Goal: Information Seeking & Learning: Learn about a topic

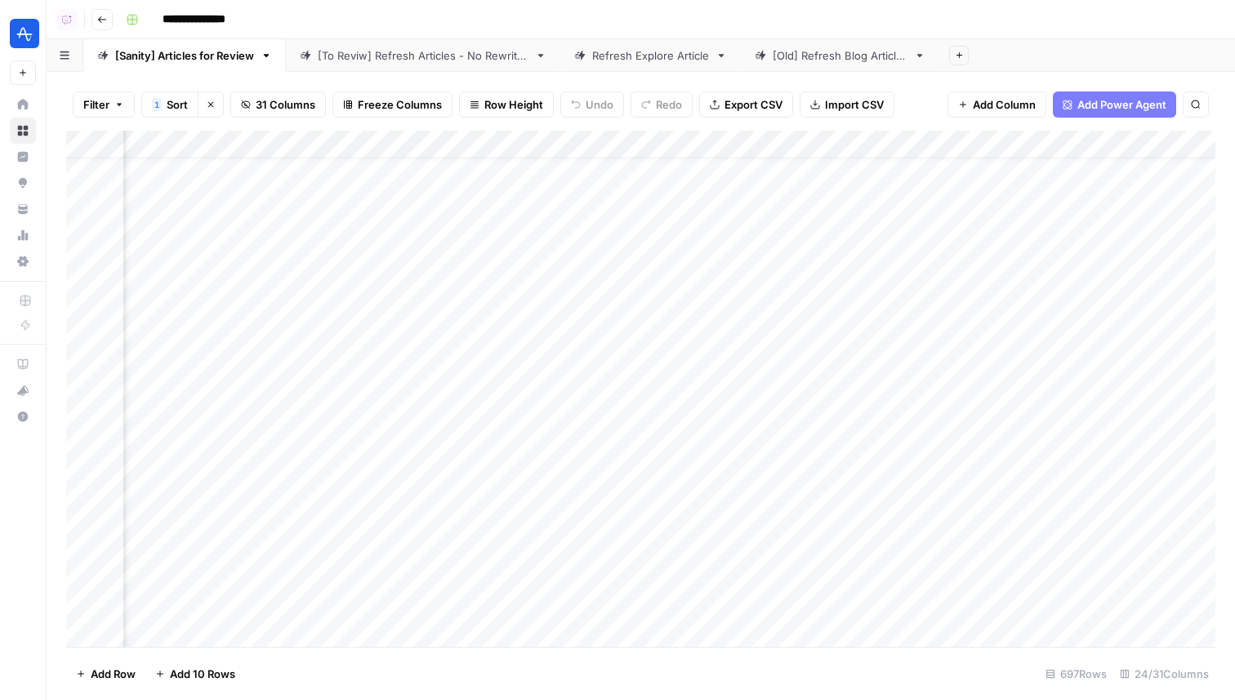
scroll to position [33, 3309]
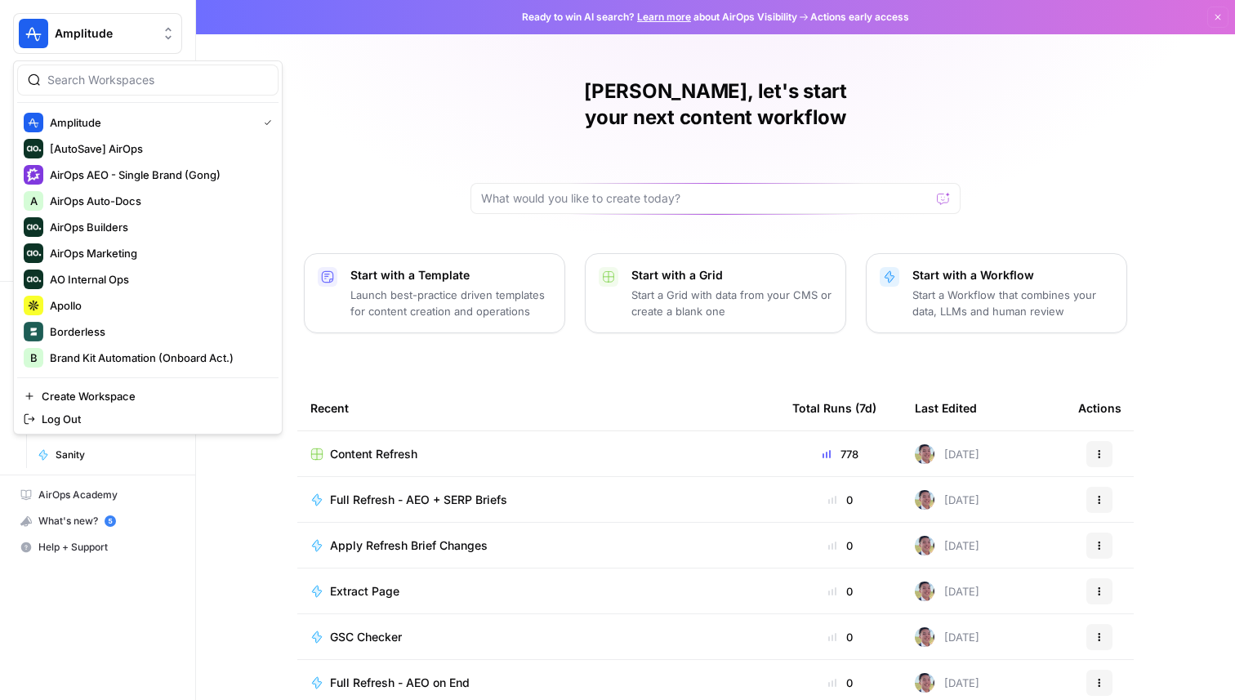
click at [143, 32] on span "Amplitude" at bounding box center [104, 33] width 99 height 16
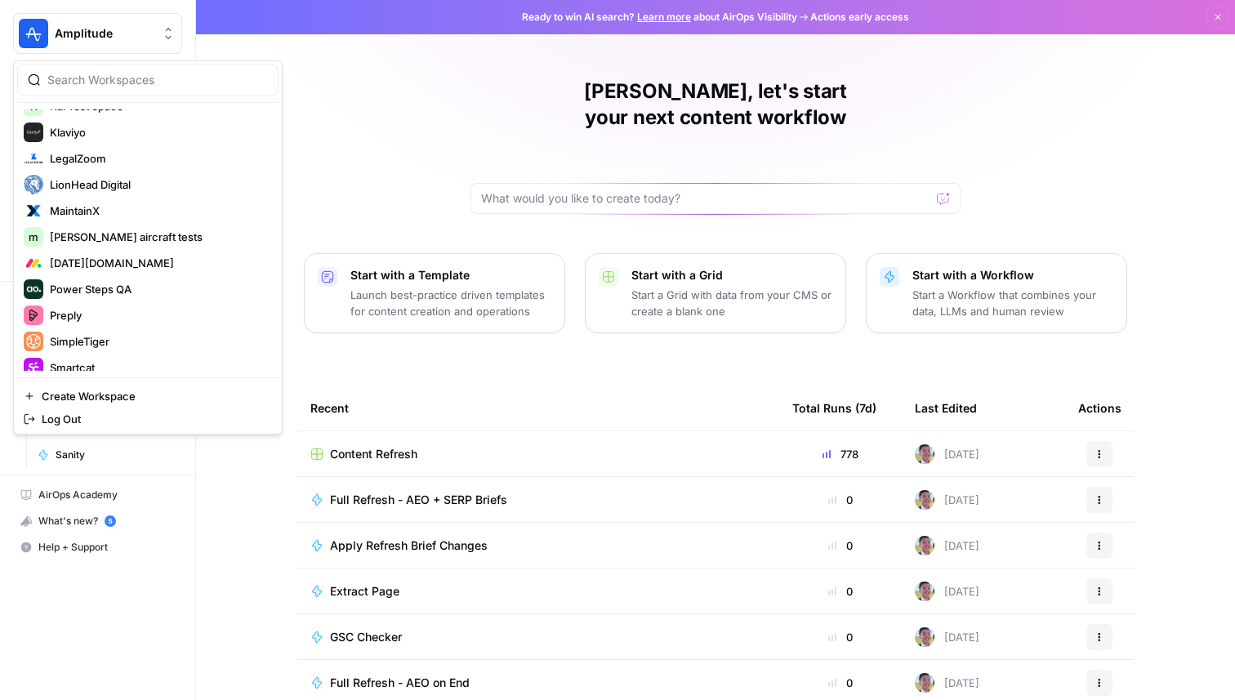
scroll to position [578, 0]
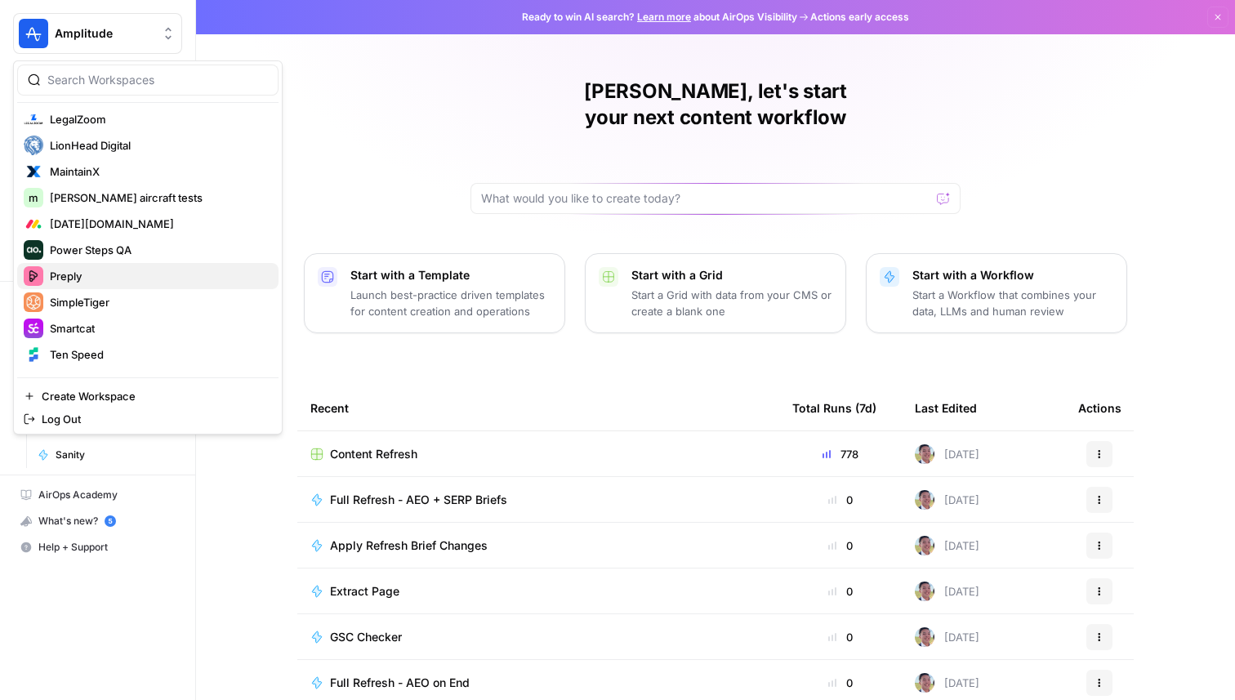
click at [121, 277] on span "Preply" at bounding box center [158, 276] width 216 height 16
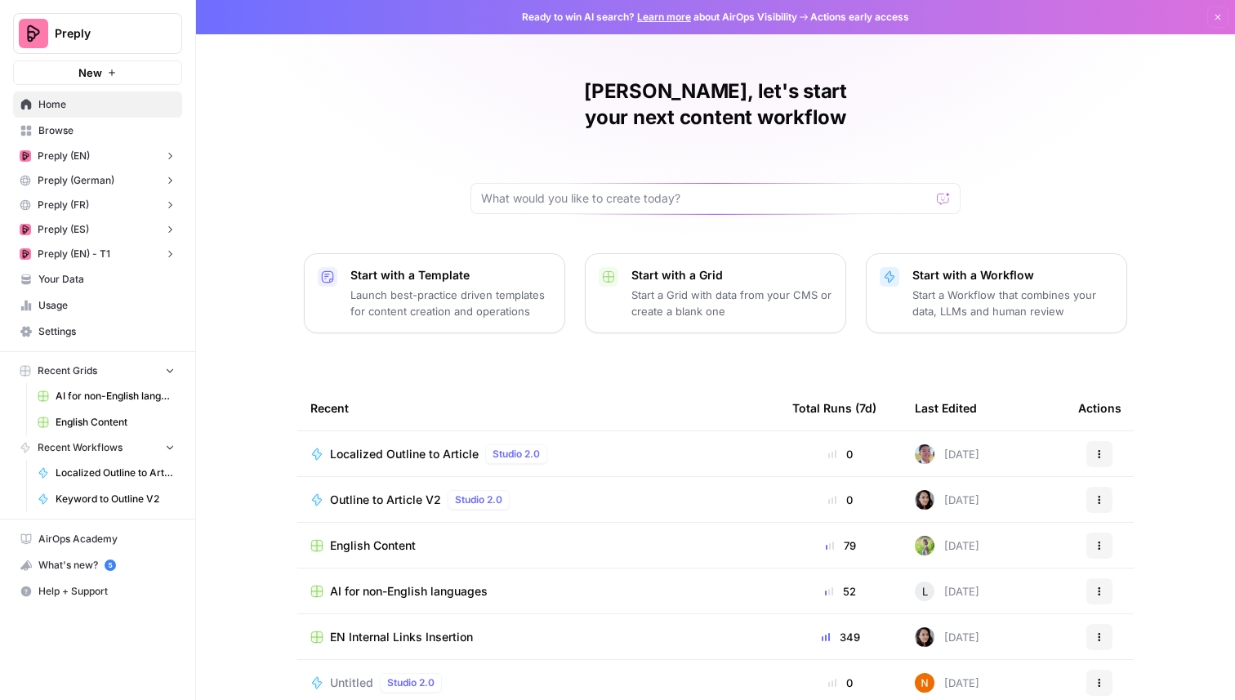
click at [395, 583] on span "AI for non-English languages" at bounding box center [409, 591] width 158 height 16
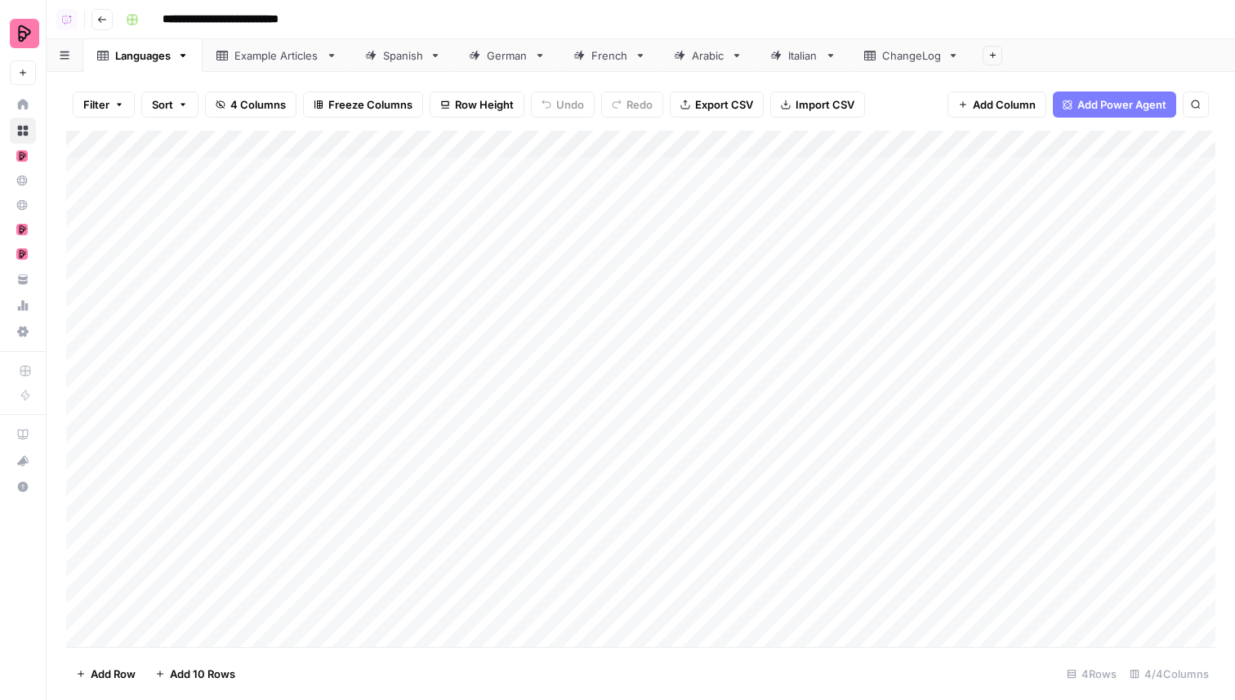
click at [504, 53] on div "German" at bounding box center [507, 55] width 41 height 16
click at [555, 400] on div "Add Column" at bounding box center [640, 389] width 1149 height 516
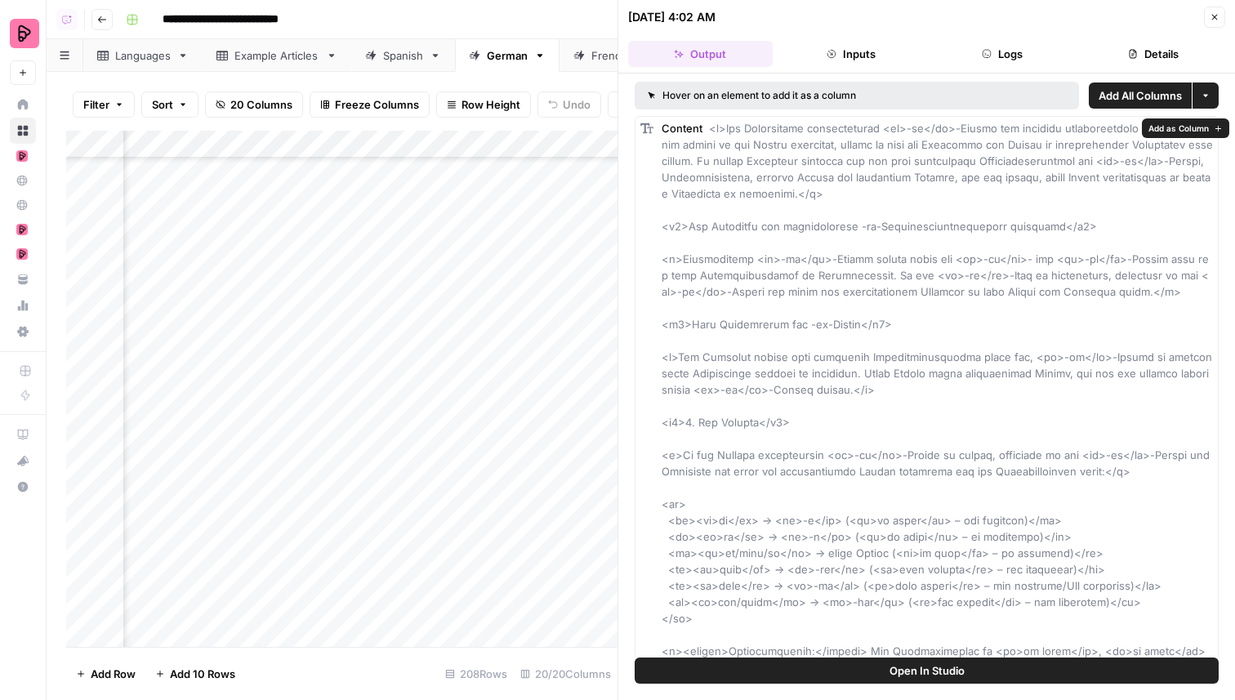
click at [930, 676] on span "Open In Studio" at bounding box center [927, 671] width 75 height 16
click at [1220, 19] on button "Close" at bounding box center [1214, 17] width 21 height 21
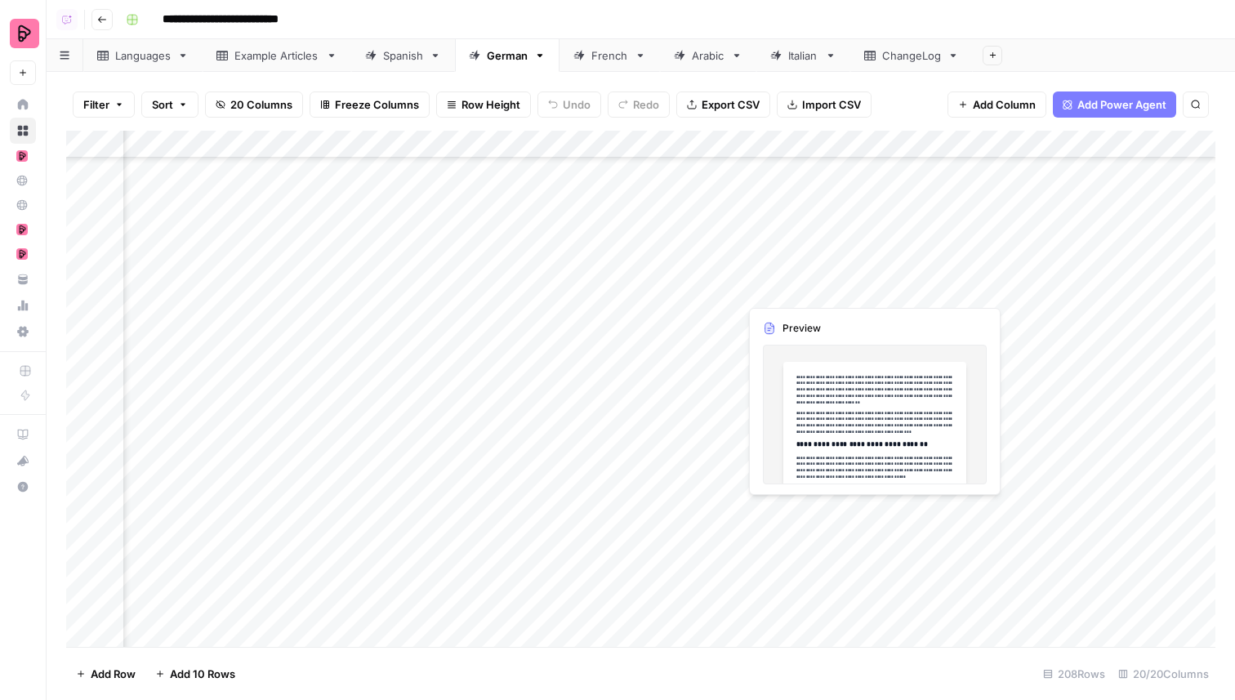
scroll to position [4742, 1044]
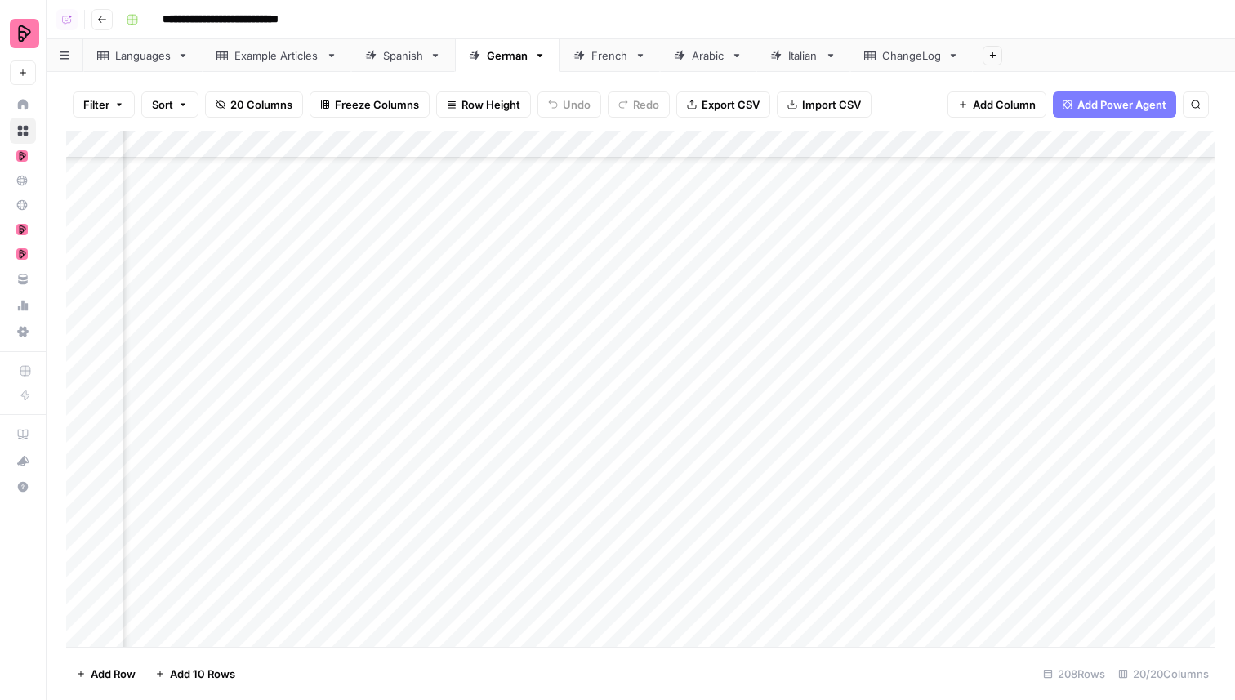
click at [866, 318] on div "Add Column" at bounding box center [640, 389] width 1149 height 516
click at [591, 319] on div "Add Column" at bounding box center [640, 389] width 1149 height 516
click at [392, 317] on div "Add Column" at bounding box center [640, 389] width 1149 height 516
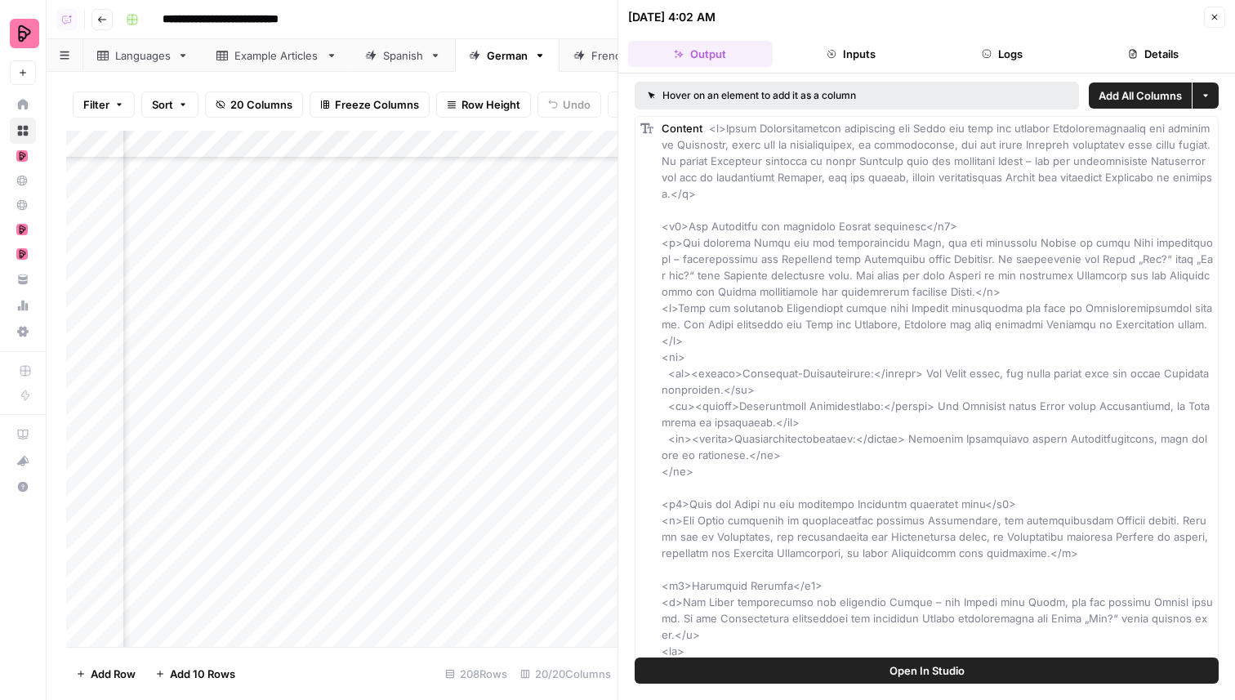
click at [993, 674] on button "Open In Studio" at bounding box center [927, 671] width 584 height 26
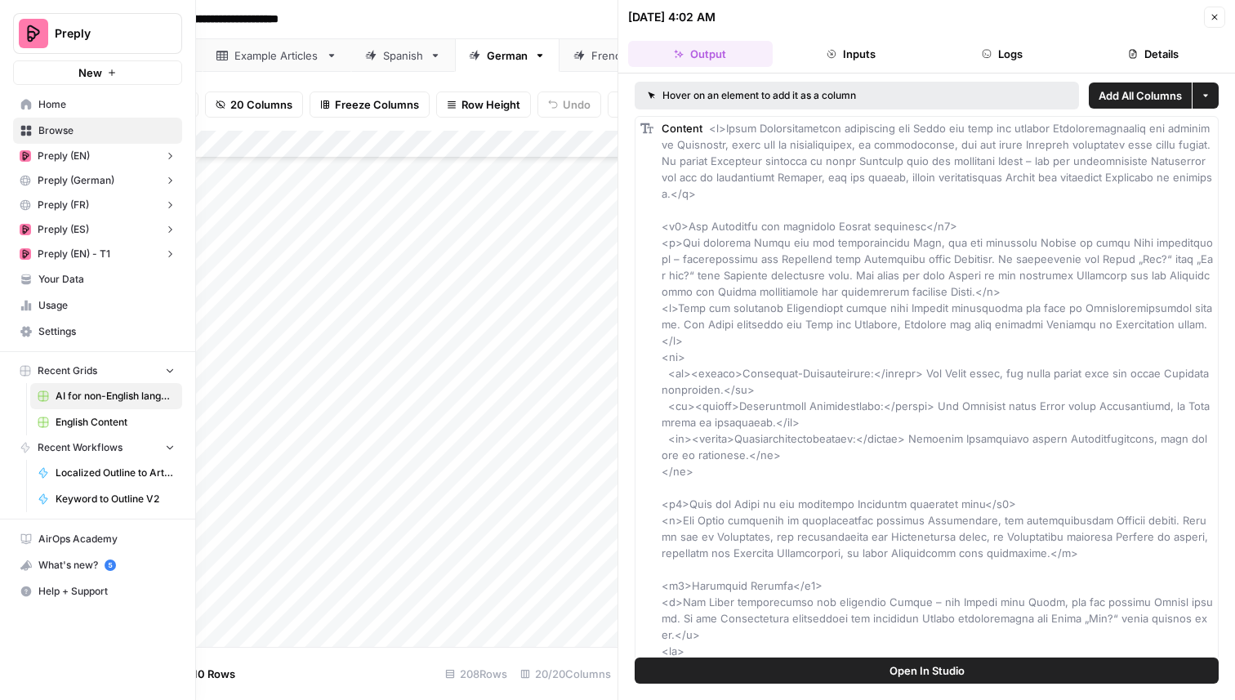
click at [102, 105] on span "Home" at bounding box center [106, 104] width 136 height 15
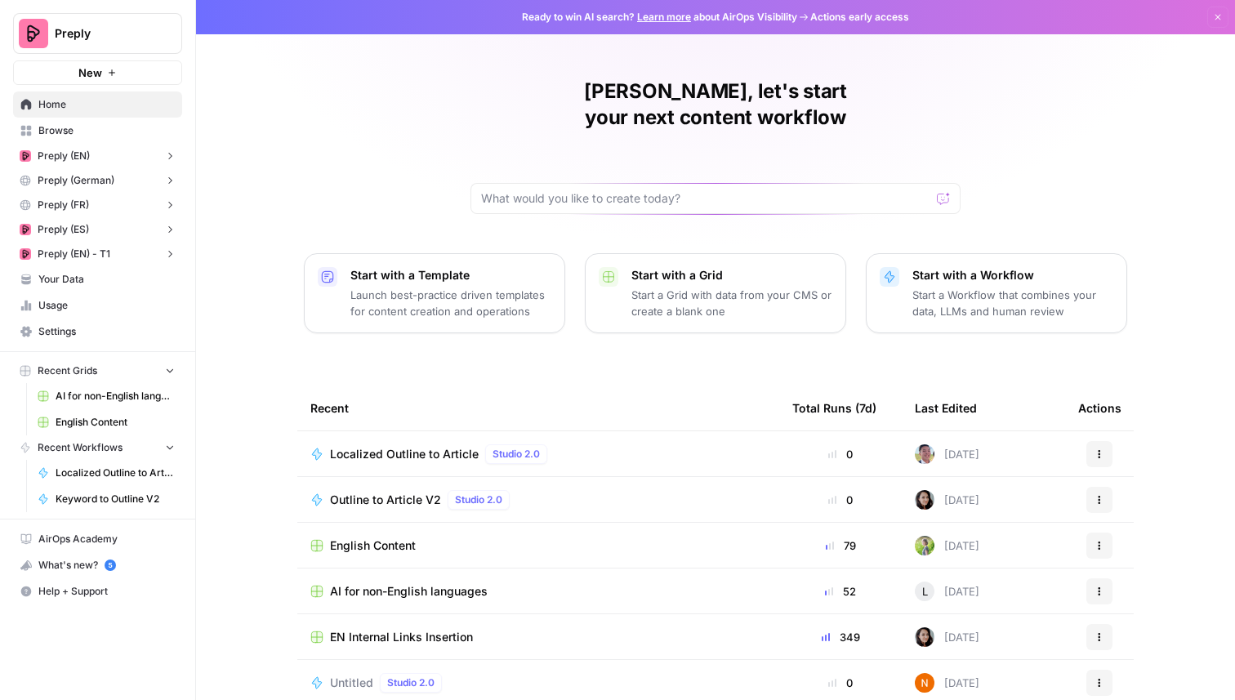
click at [95, 212] on button "Preply (FR)" at bounding box center [97, 205] width 169 height 25
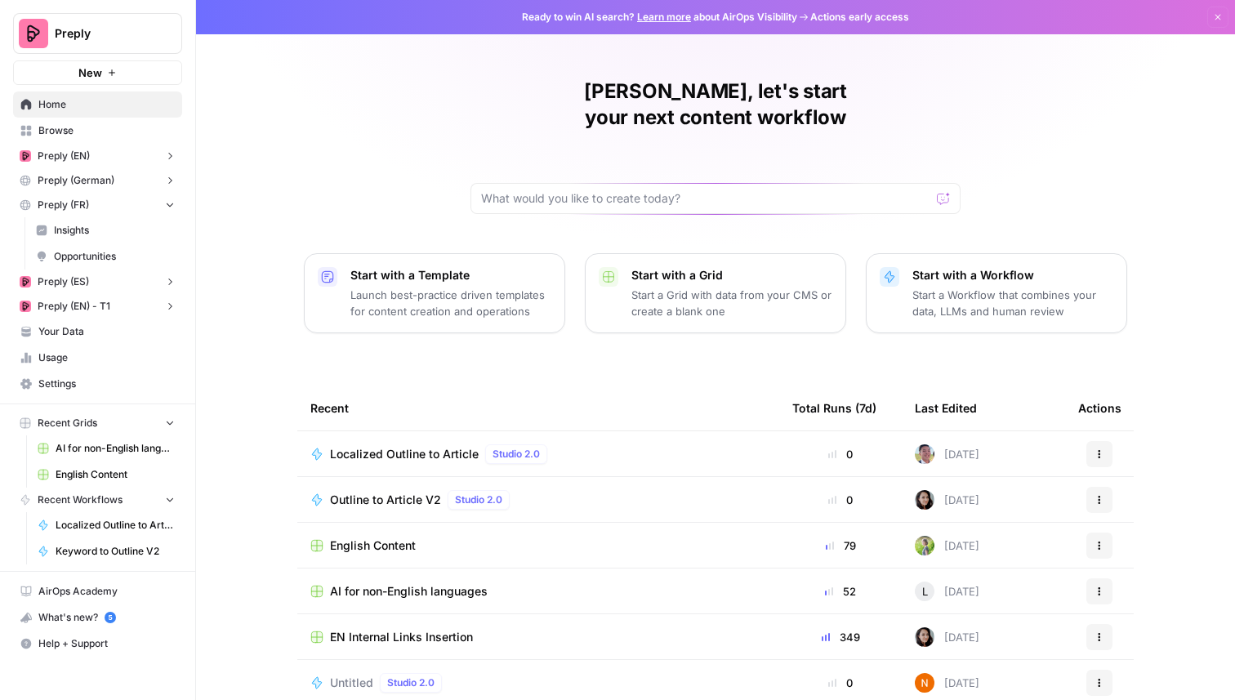
click at [114, 234] on span "Insights" at bounding box center [114, 230] width 121 height 15
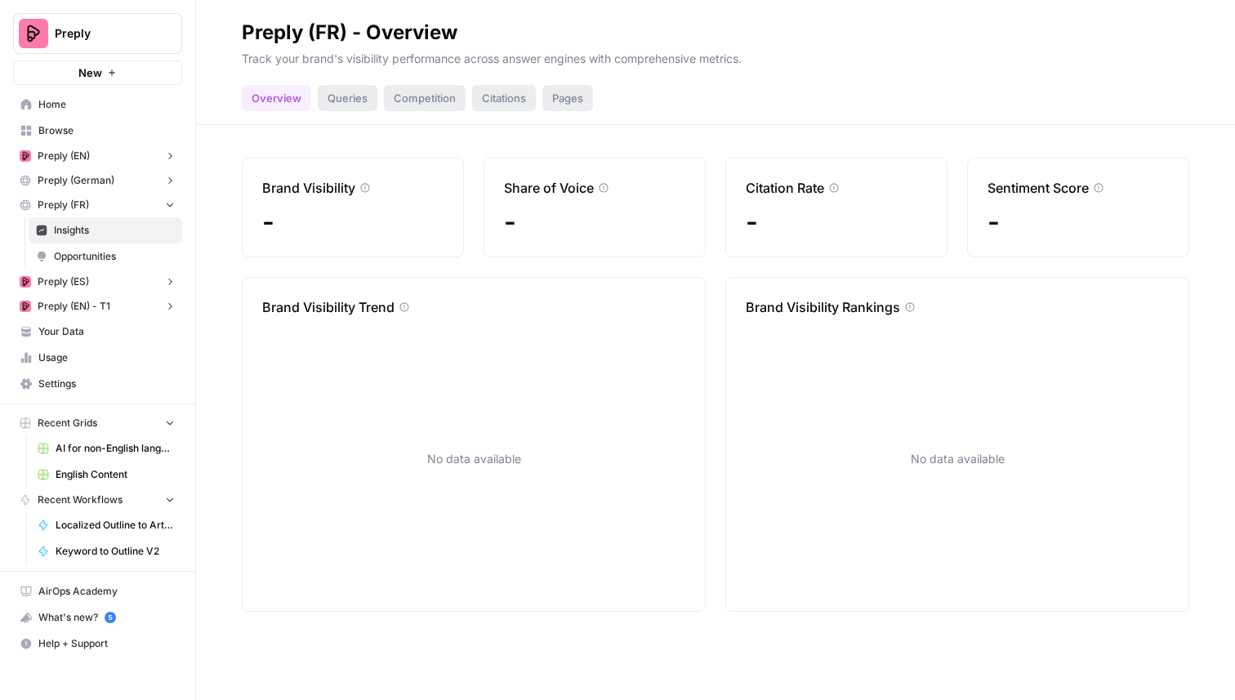
click at [134, 258] on span "Opportunities" at bounding box center [114, 256] width 121 height 15
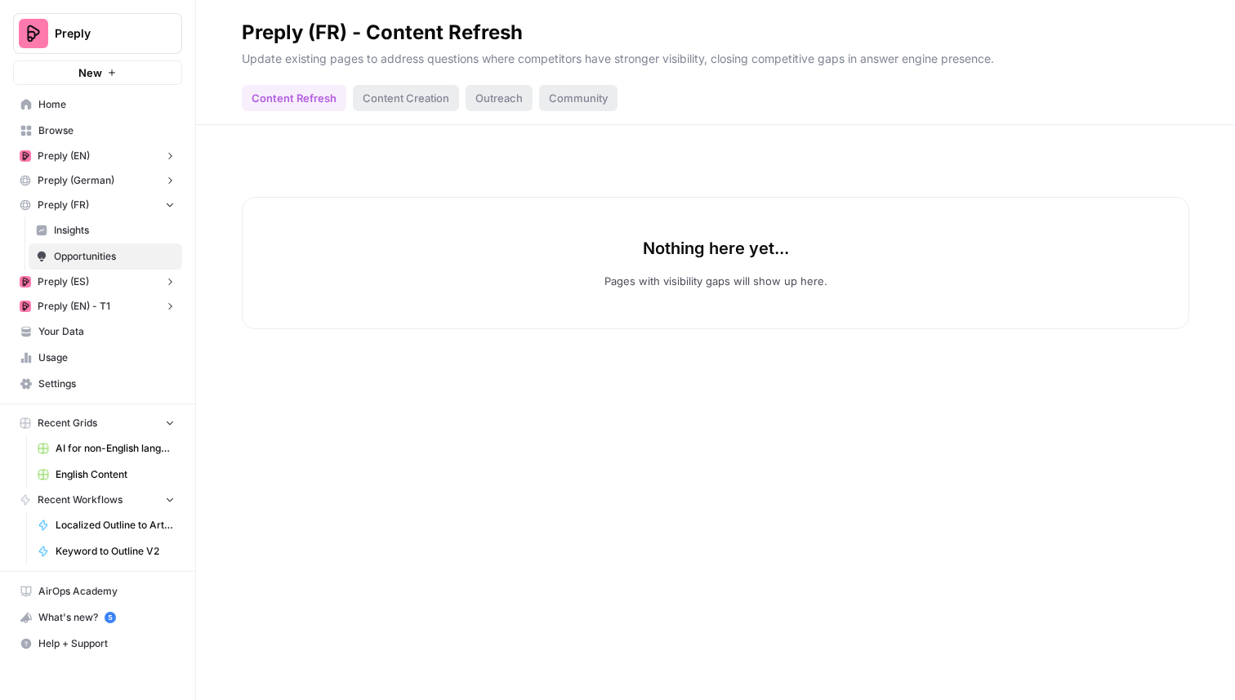
click at [118, 209] on button "Preply (FR)" at bounding box center [97, 205] width 169 height 25
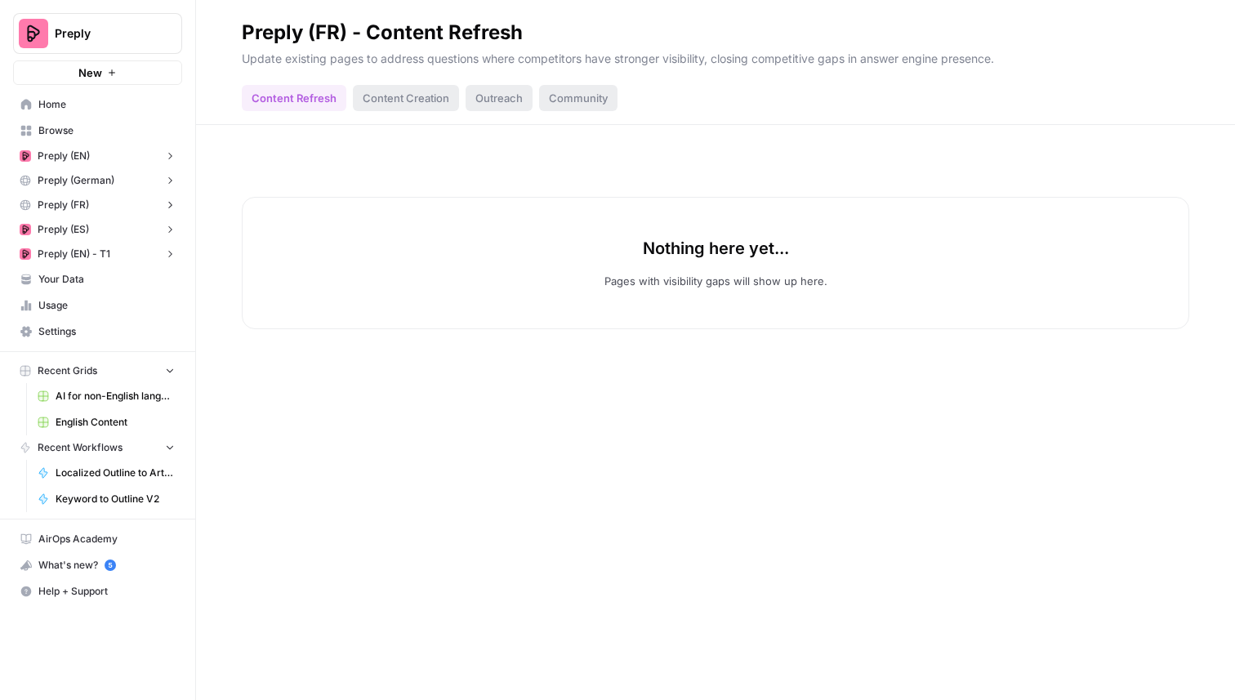
click at [118, 176] on button "Preply (German)" at bounding box center [97, 180] width 169 height 25
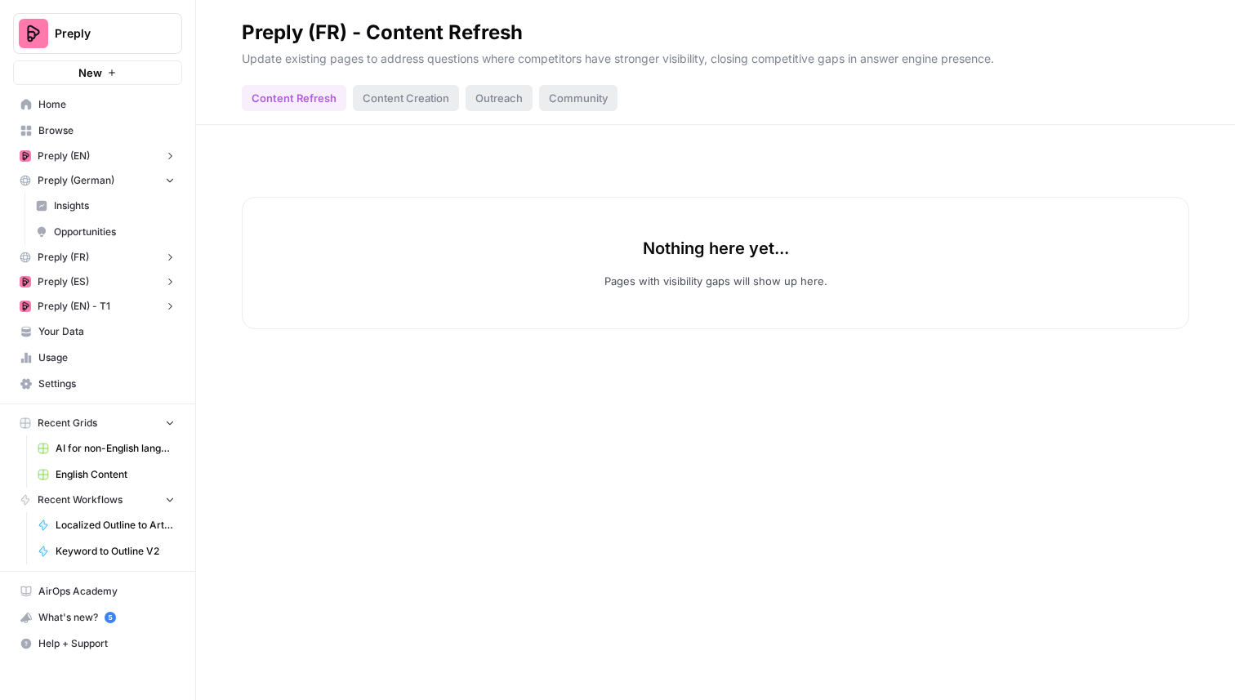
click at [113, 202] on span "Insights" at bounding box center [114, 206] width 121 height 15
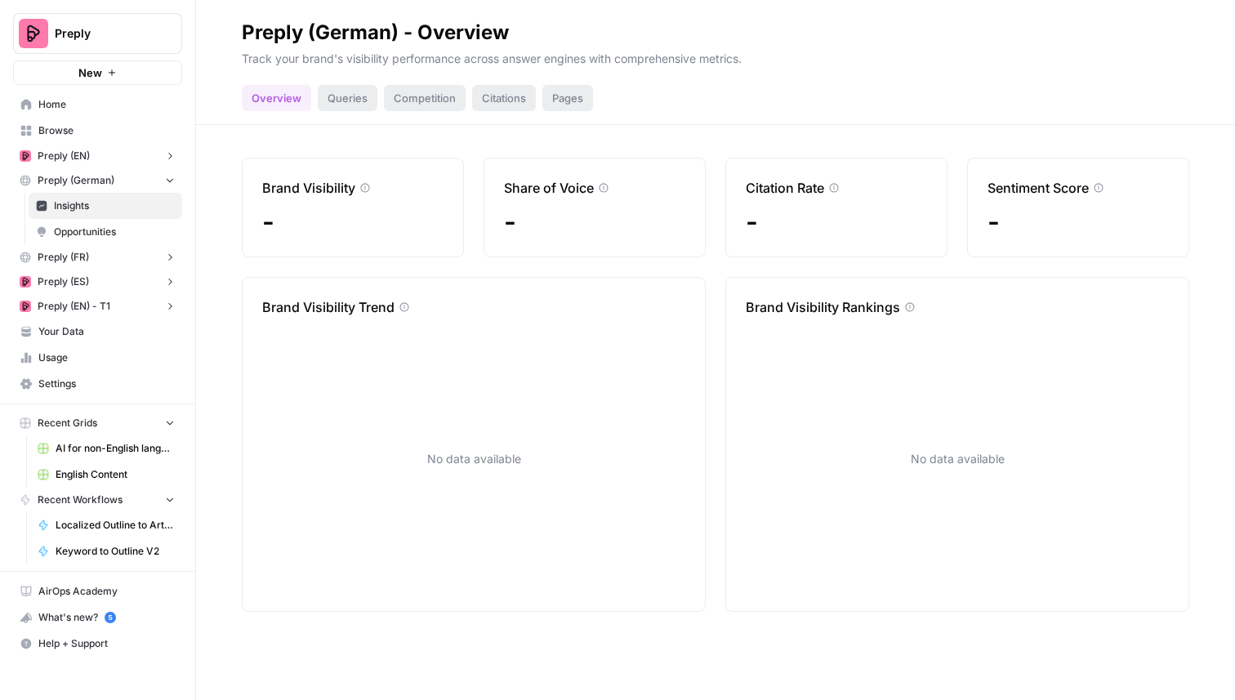
click at [113, 204] on span "Insights" at bounding box center [114, 206] width 121 height 15
click at [110, 221] on link "Opportunities" at bounding box center [106, 232] width 154 height 26
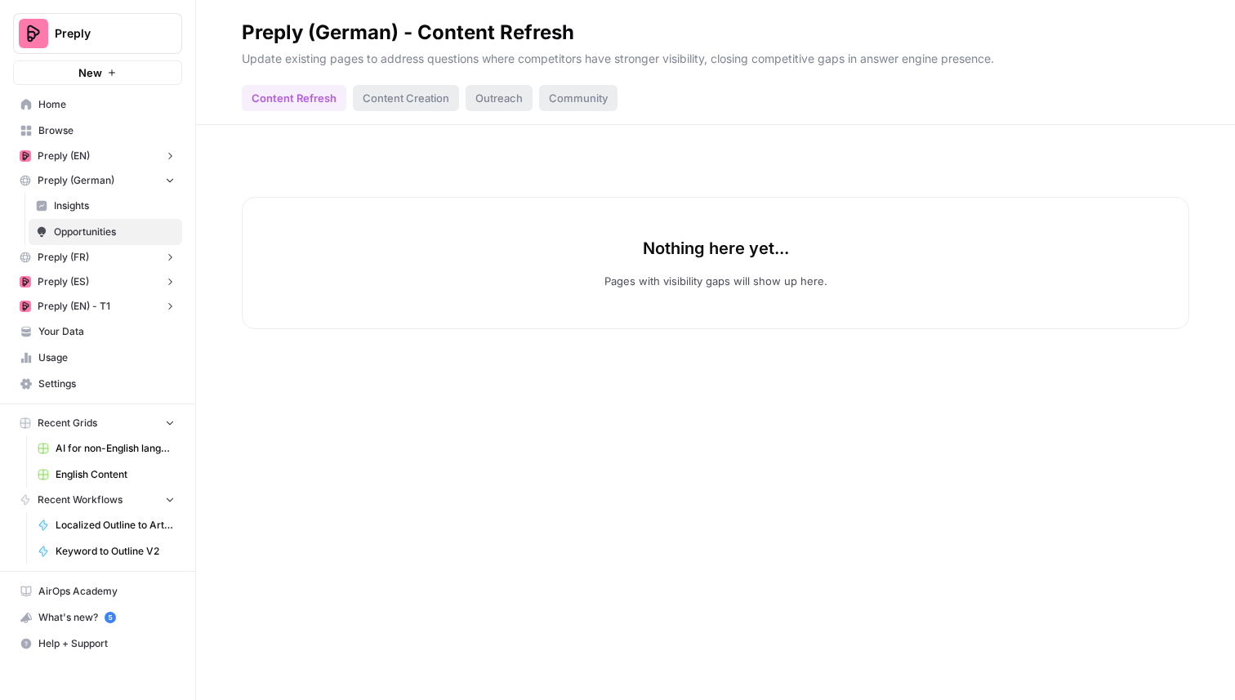
click at [105, 278] on button "Preply (ES)" at bounding box center [97, 282] width 169 height 25
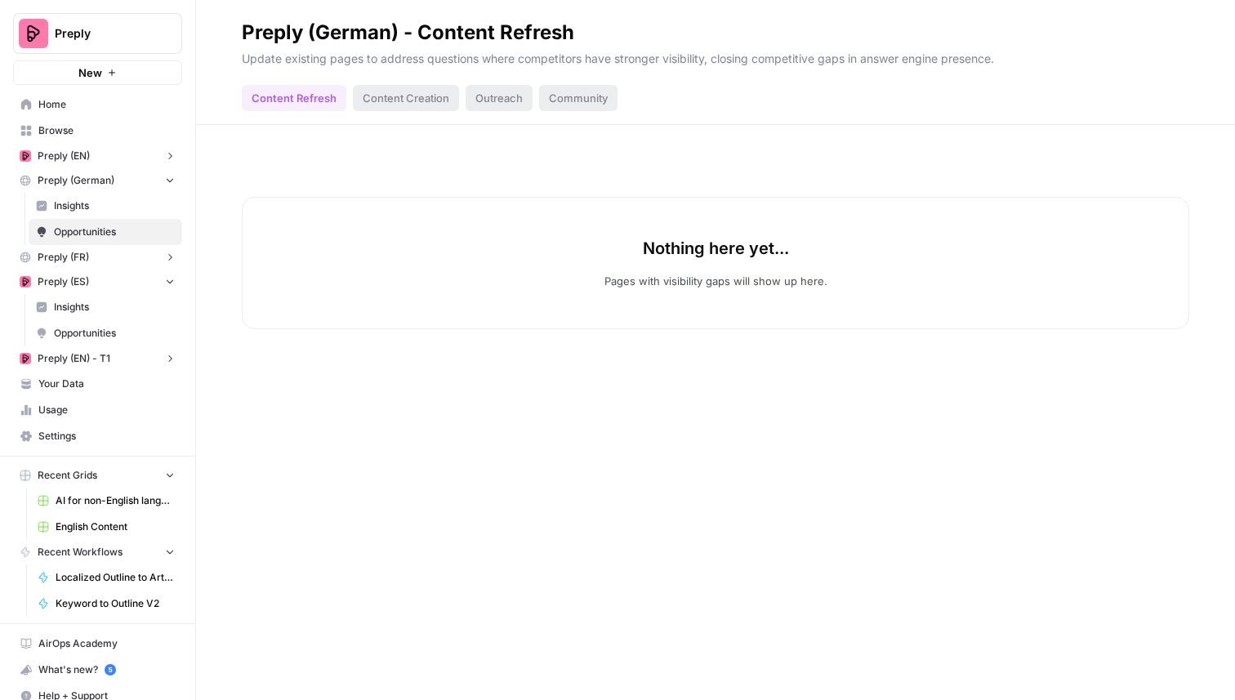
click at [109, 305] on span "Insights" at bounding box center [114, 307] width 121 height 15
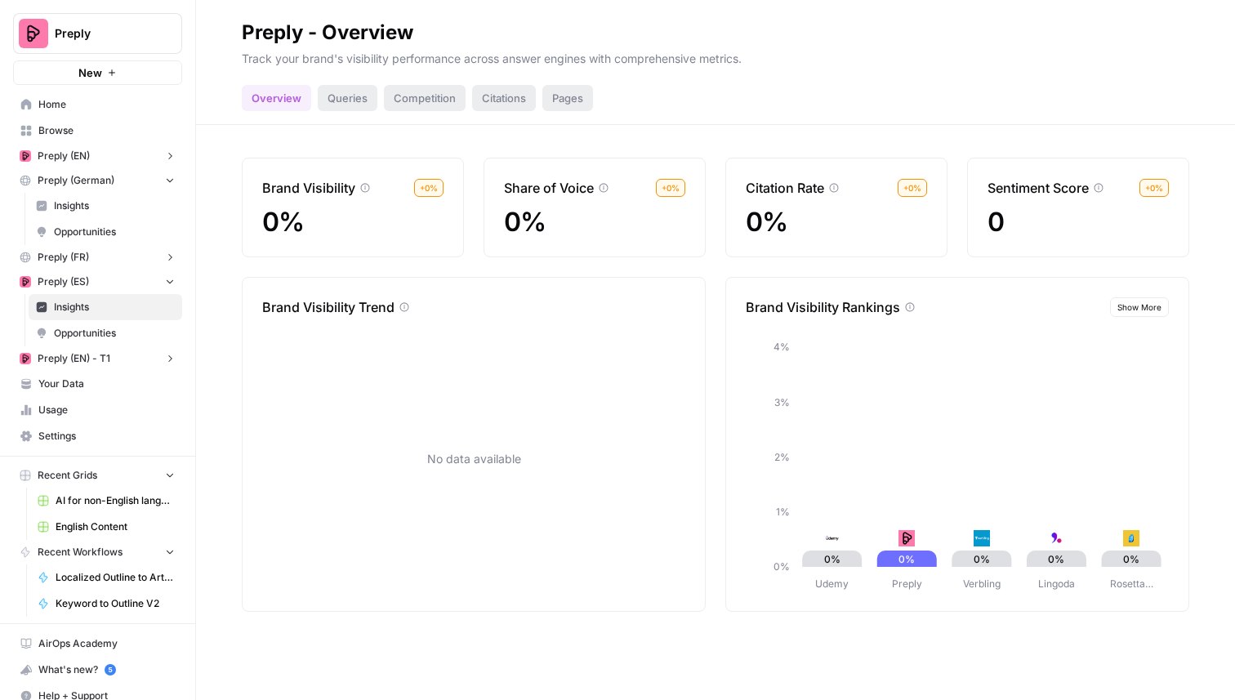
click at [110, 316] on link "Insights" at bounding box center [106, 307] width 154 height 26
click at [110, 324] on link "Opportunities" at bounding box center [106, 333] width 154 height 26
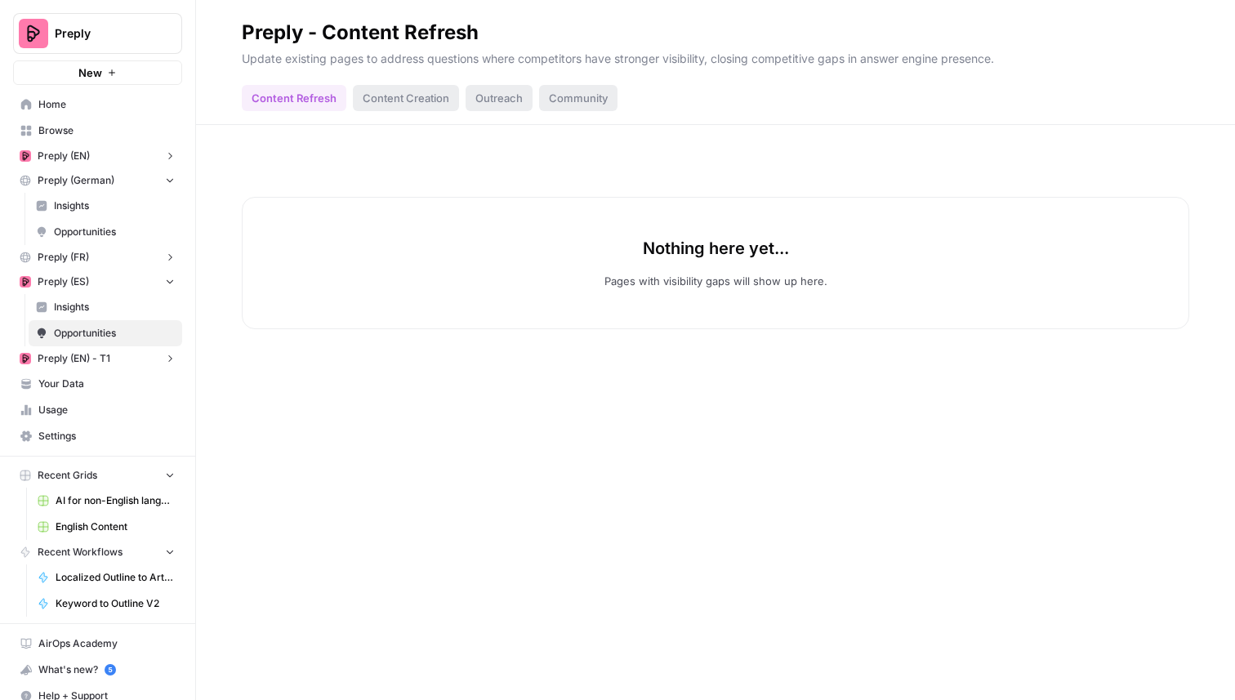
click at [91, 377] on span "Your Data" at bounding box center [106, 384] width 136 height 15
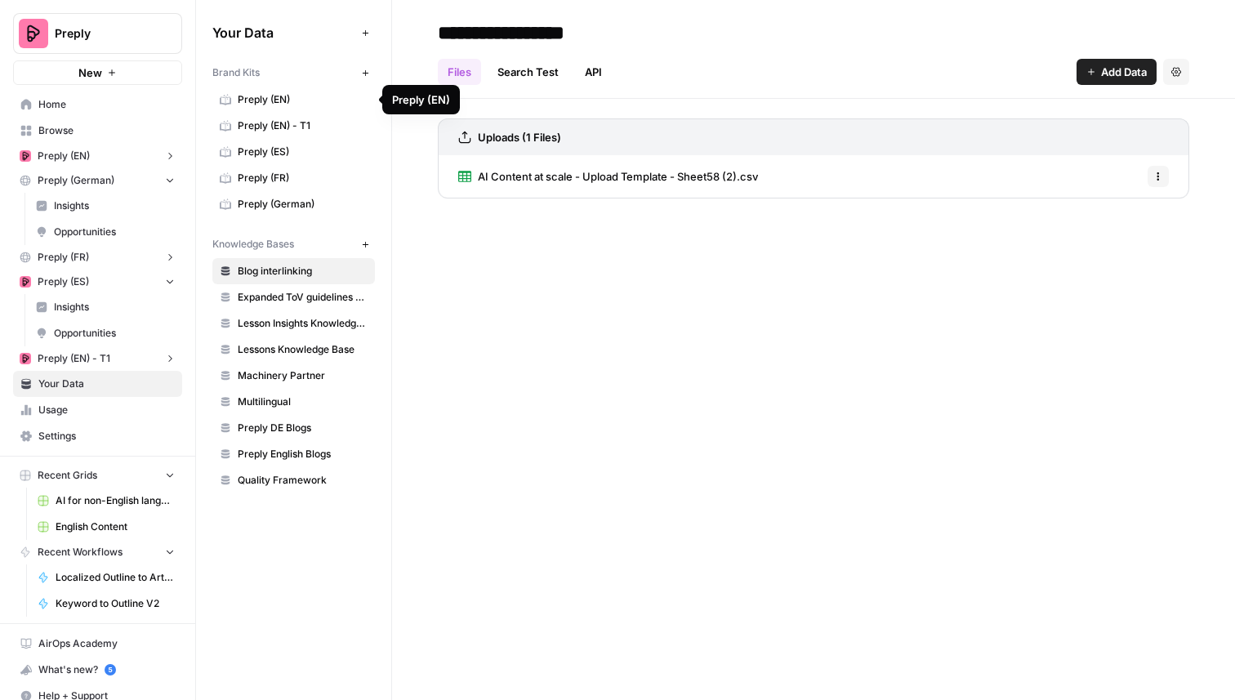
click at [286, 105] on span "Preply (EN)" at bounding box center [303, 99] width 130 height 15
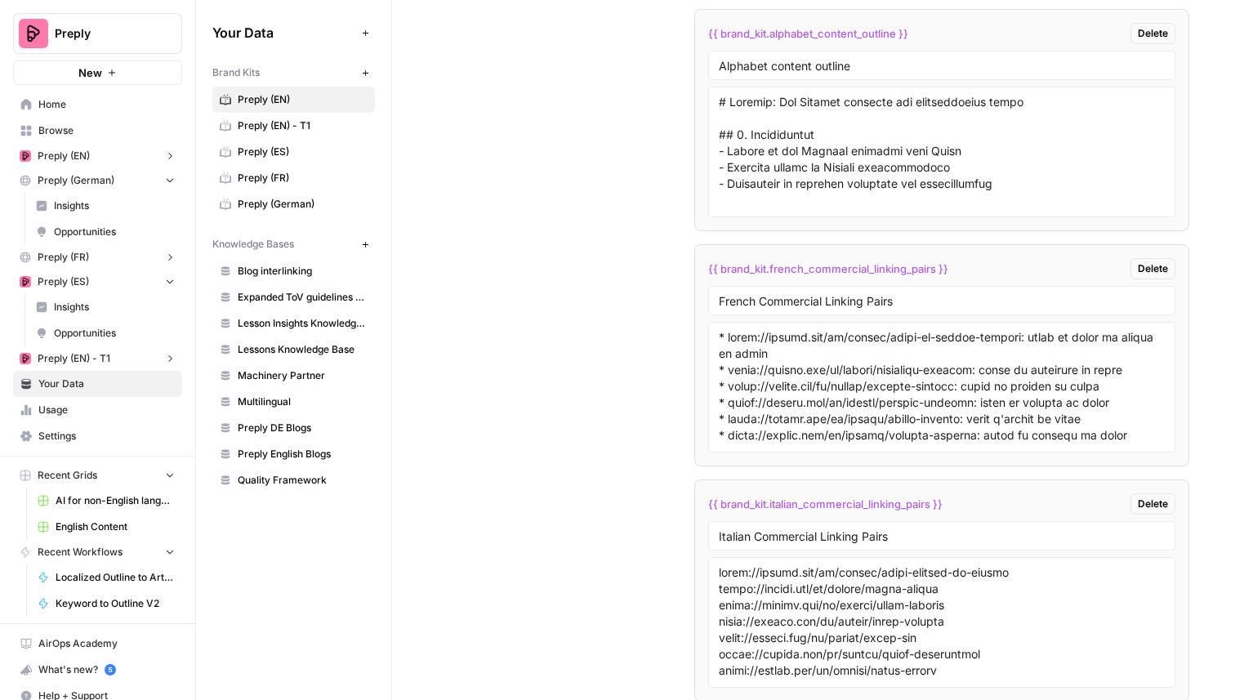
scroll to position [8320, 0]
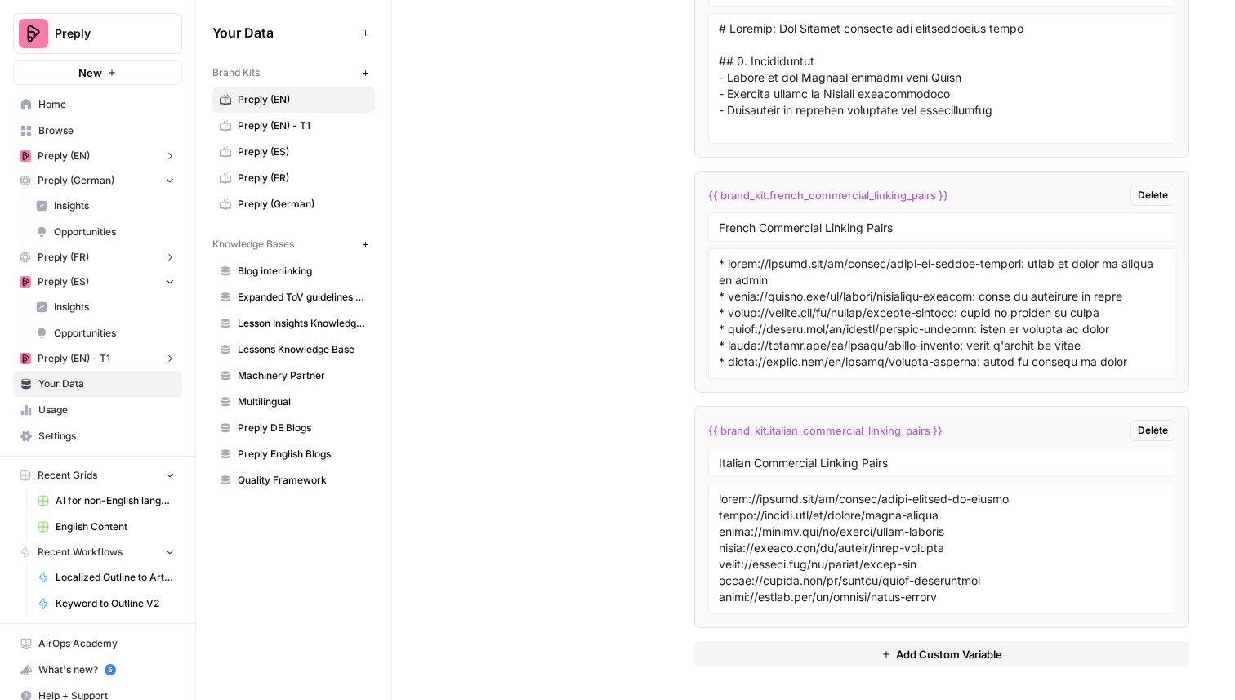
drag, startPoint x: 763, startPoint y: 281, endPoint x: 1016, endPoint y: 264, distance: 253.8
click at [1016, 264] on textarea at bounding box center [942, 314] width 446 height 116
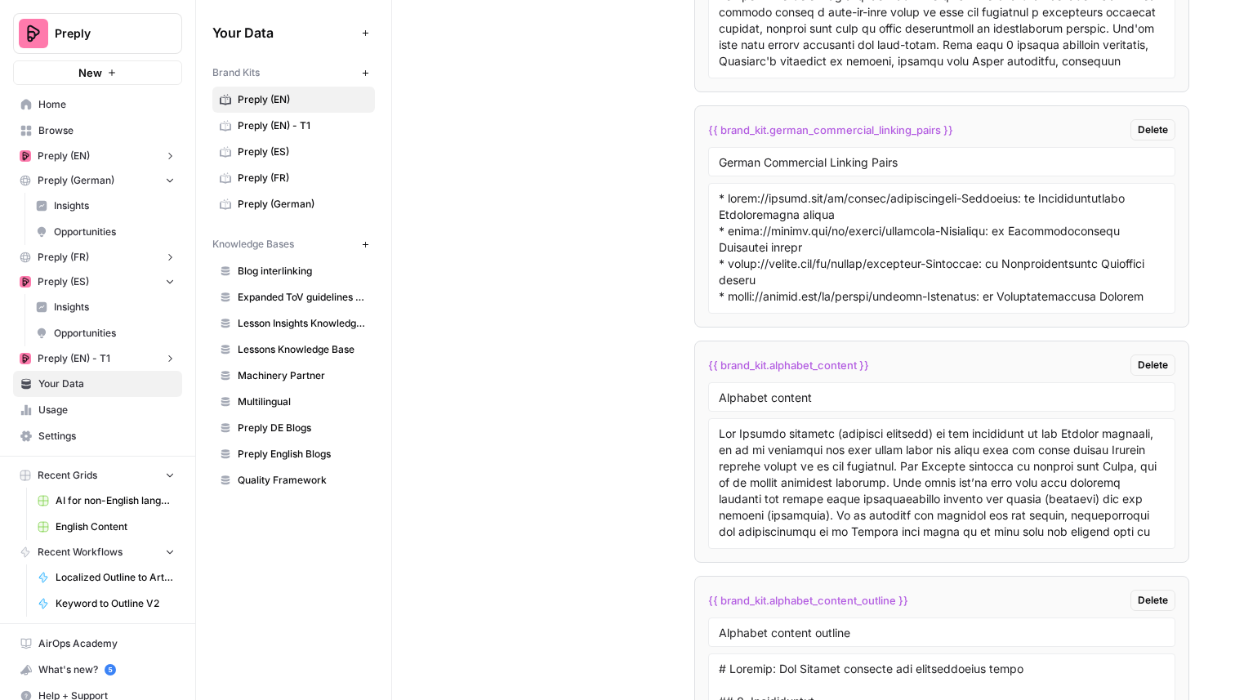
scroll to position [7662, 0]
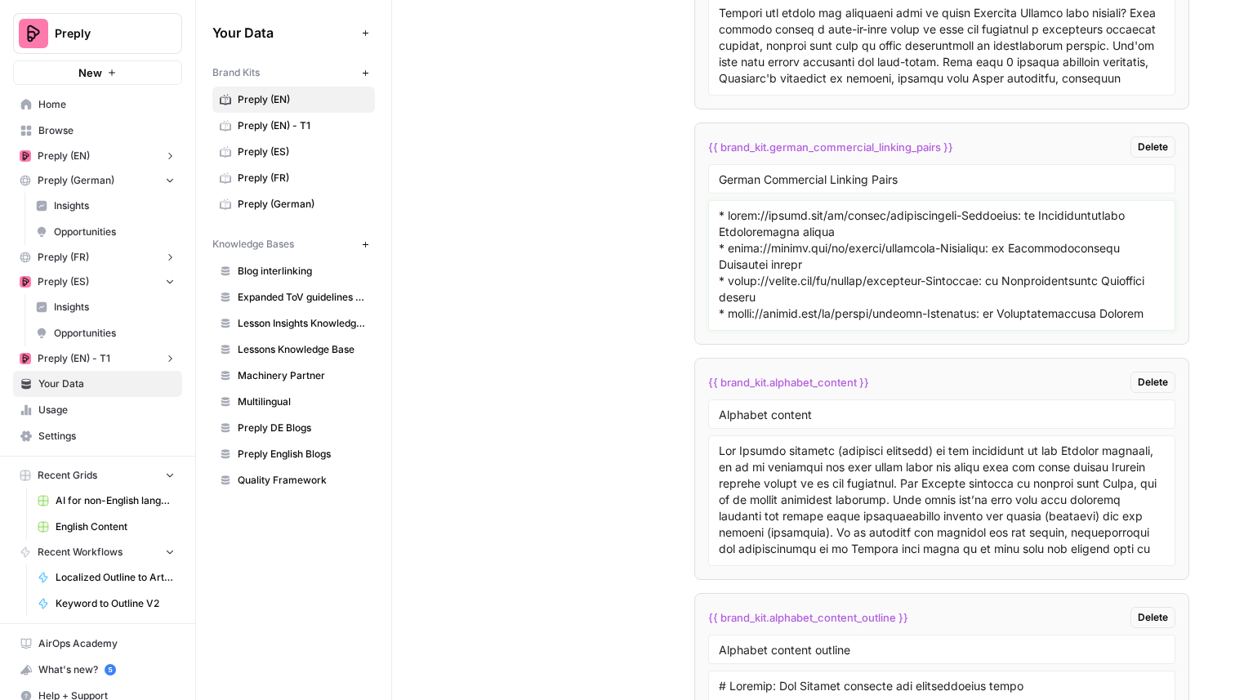
drag, startPoint x: 837, startPoint y: 235, endPoint x: 1021, endPoint y: 216, distance: 184.8
click at [1021, 216] on textarea at bounding box center [942, 266] width 446 height 116
click at [1021, 253] on textarea at bounding box center [942, 266] width 446 height 116
drag, startPoint x: 916, startPoint y: 231, endPoint x: 1017, endPoint y: 214, distance: 102.7
click at [1017, 214] on textarea at bounding box center [942, 266] width 446 height 116
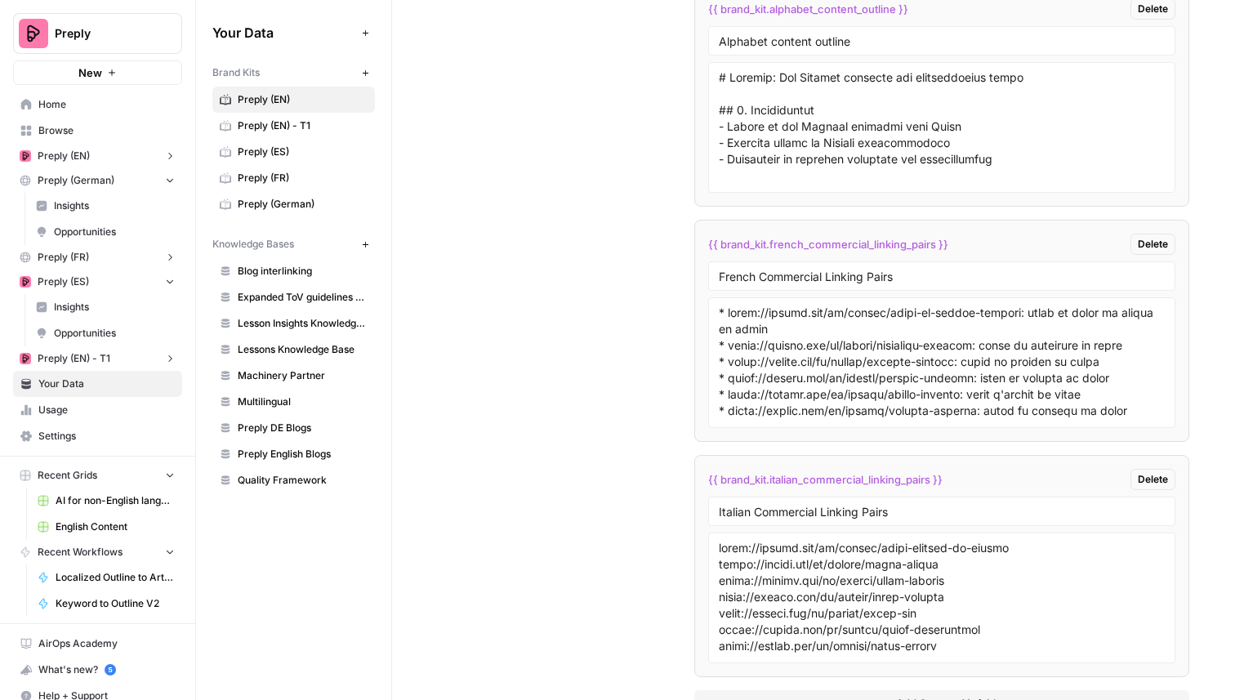
scroll to position [8320, 0]
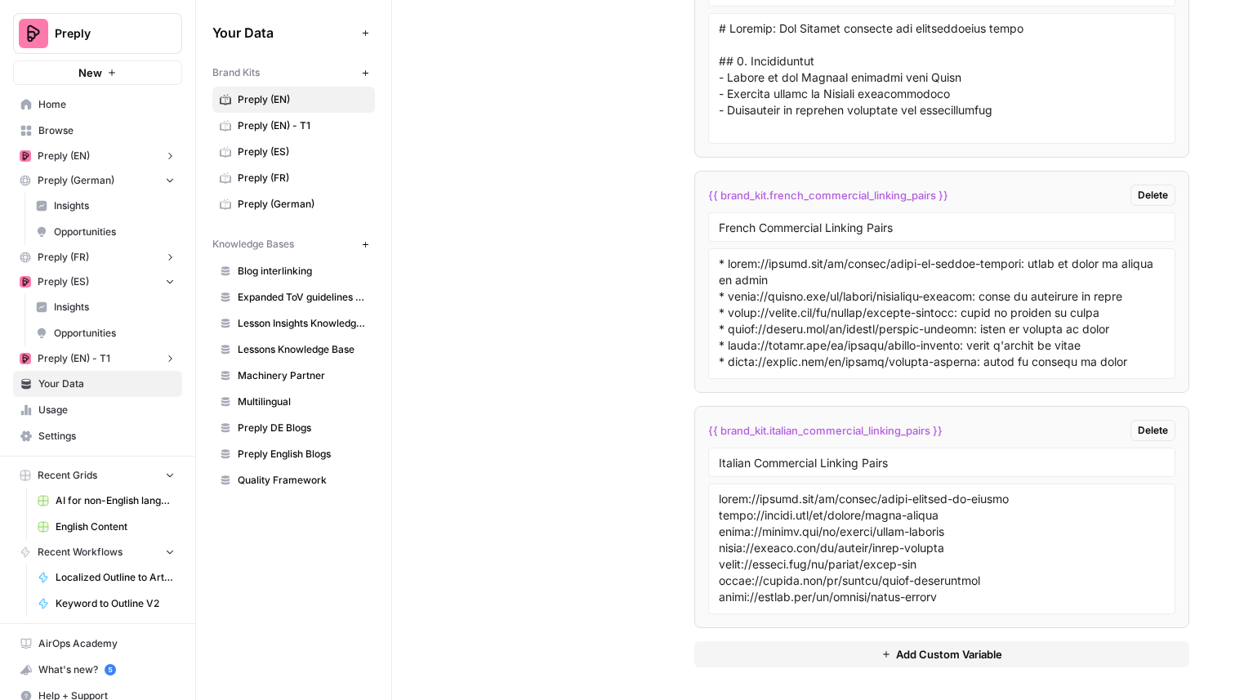
click at [107, 493] on span "AI for non-English languages" at bounding box center [115, 500] width 119 height 15
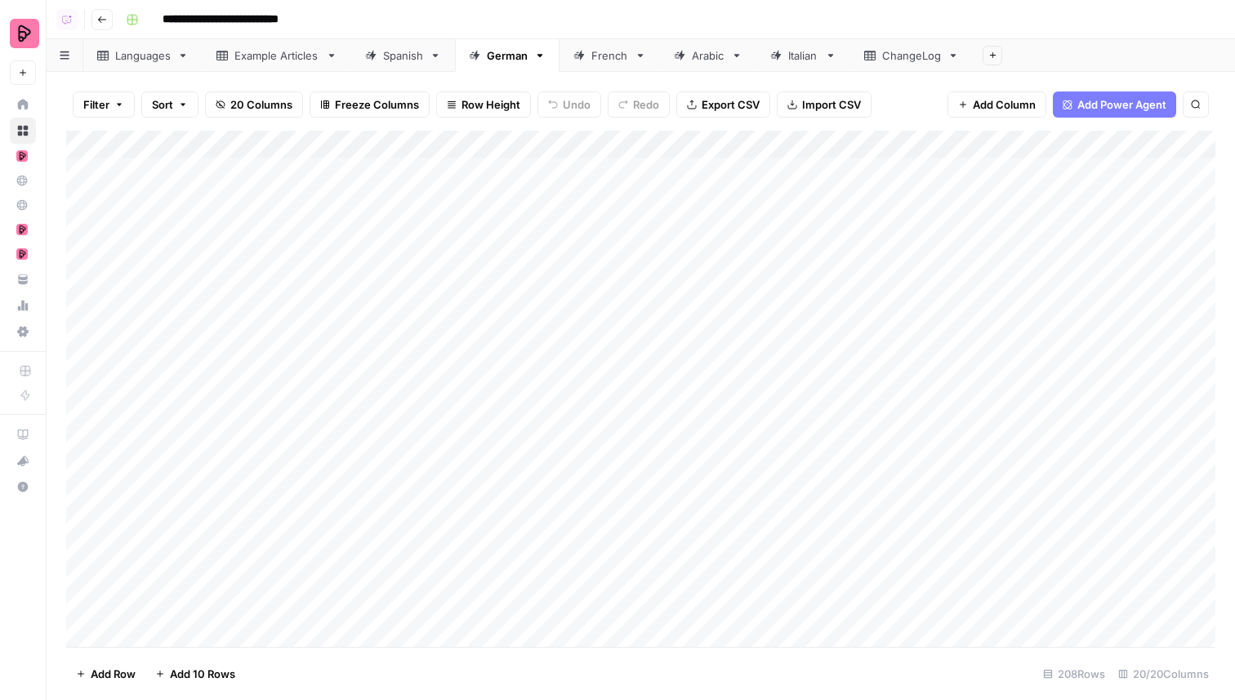
click at [423, 65] on link "Spanish" at bounding box center [403, 55] width 104 height 33
click at [788, 55] on div "Italian" at bounding box center [794, 55] width 48 height 16
click at [591, 42] on link "French" at bounding box center [610, 55] width 100 height 33
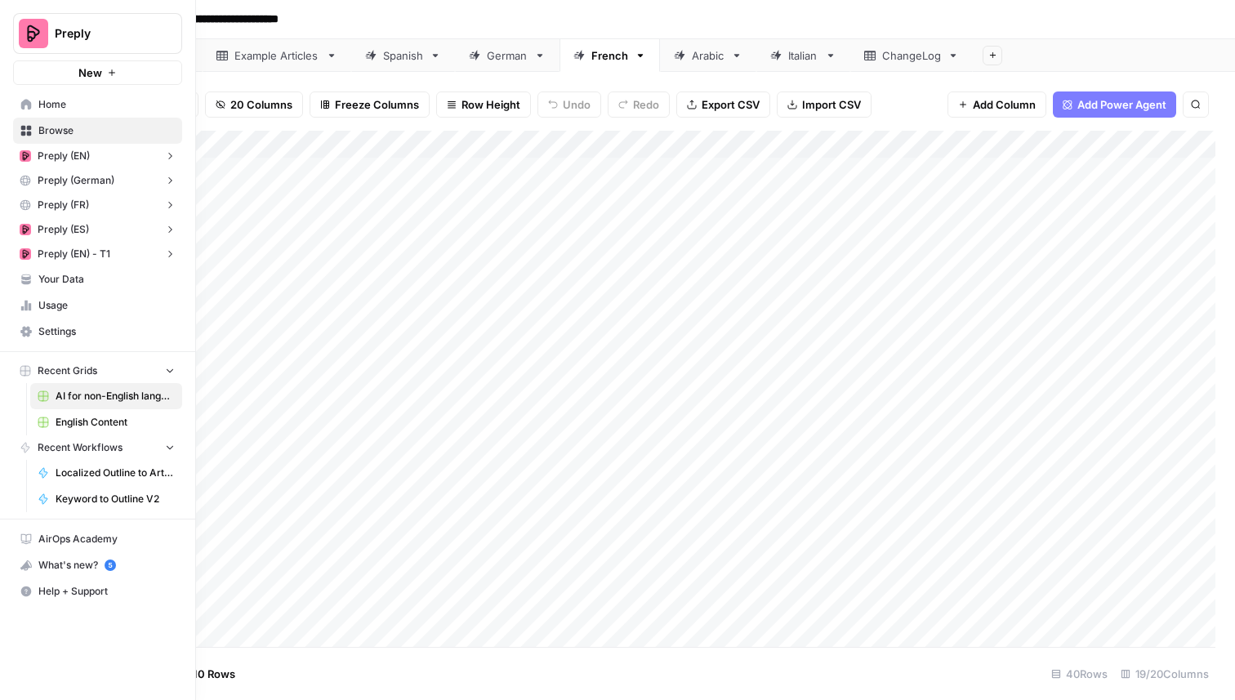
click at [72, 287] on link "Your Data" at bounding box center [97, 279] width 169 height 26
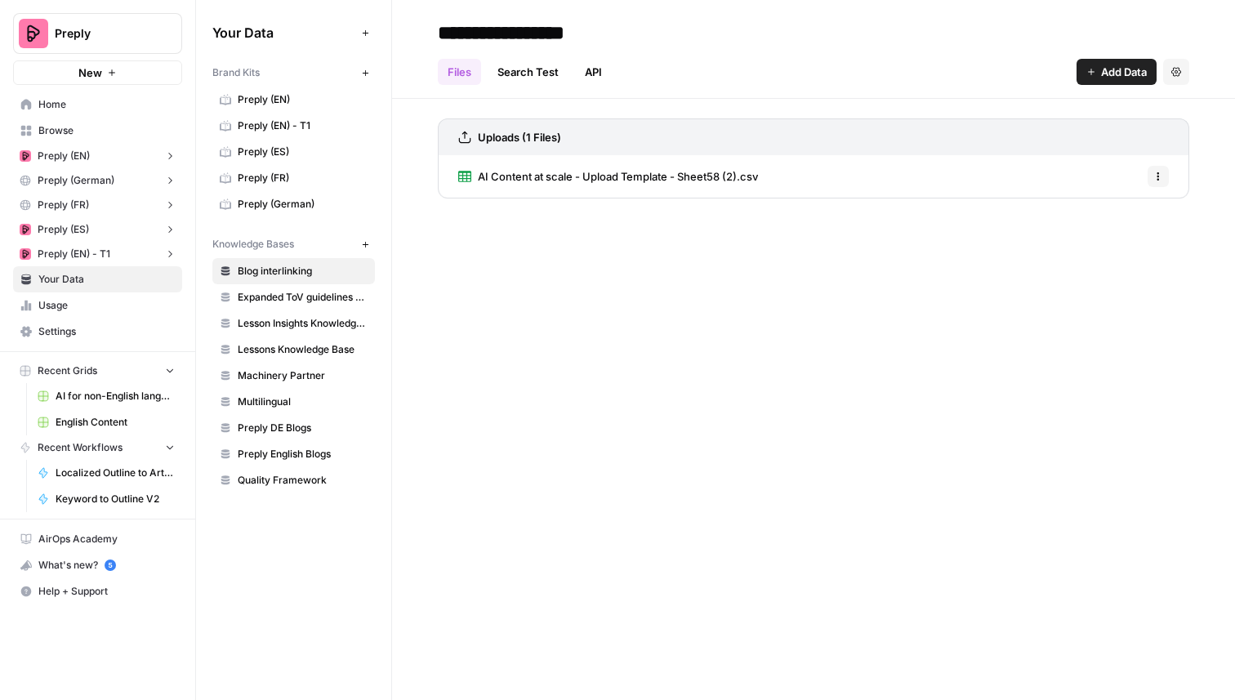
click at [310, 105] on span "Preply (EN)" at bounding box center [303, 99] width 130 height 15
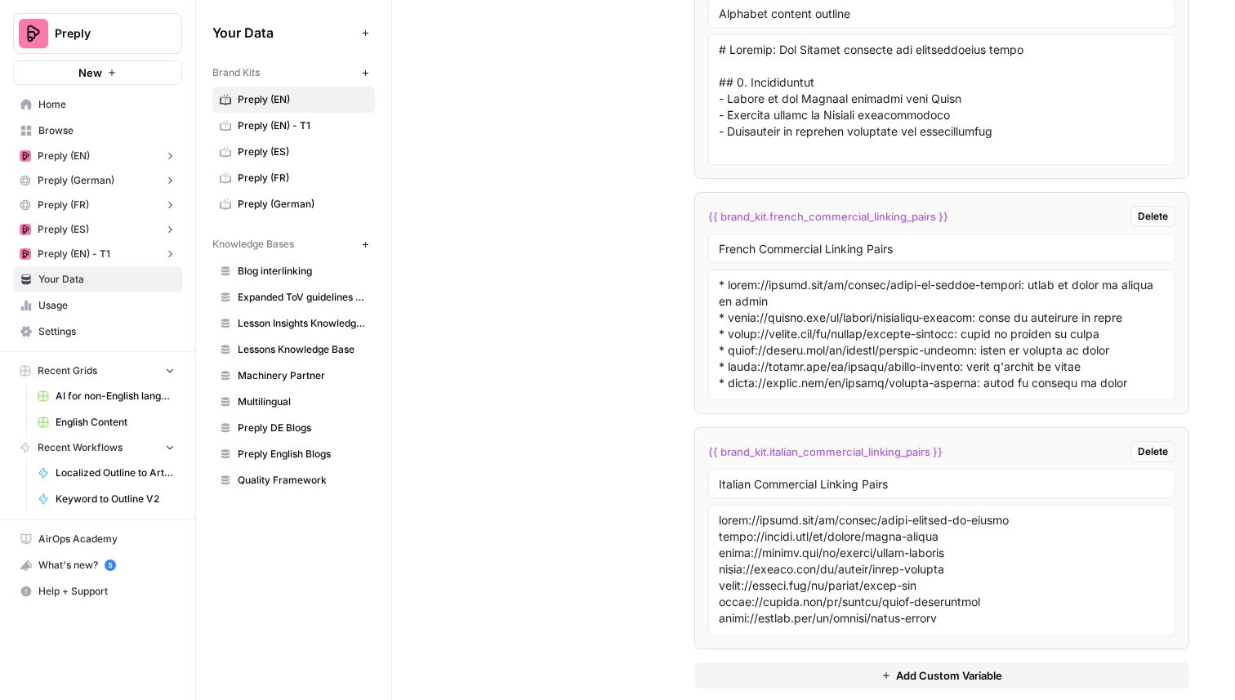
scroll to position [8320, 0]
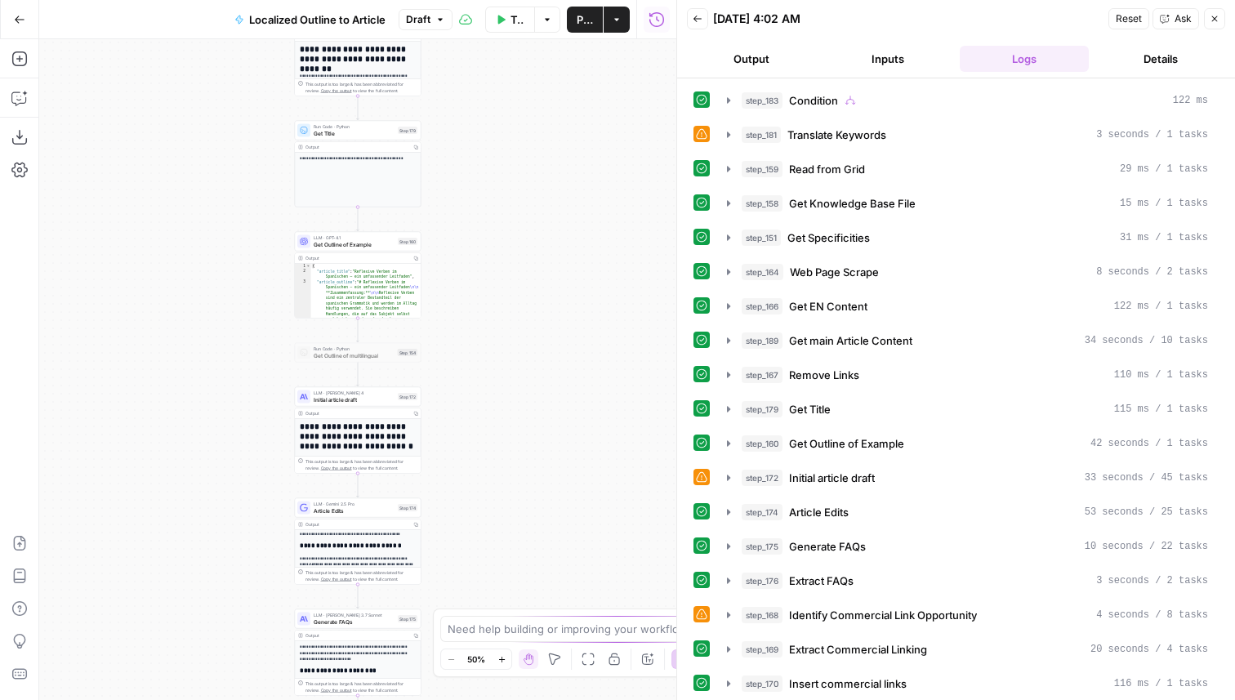
scroll to position [274, 0]
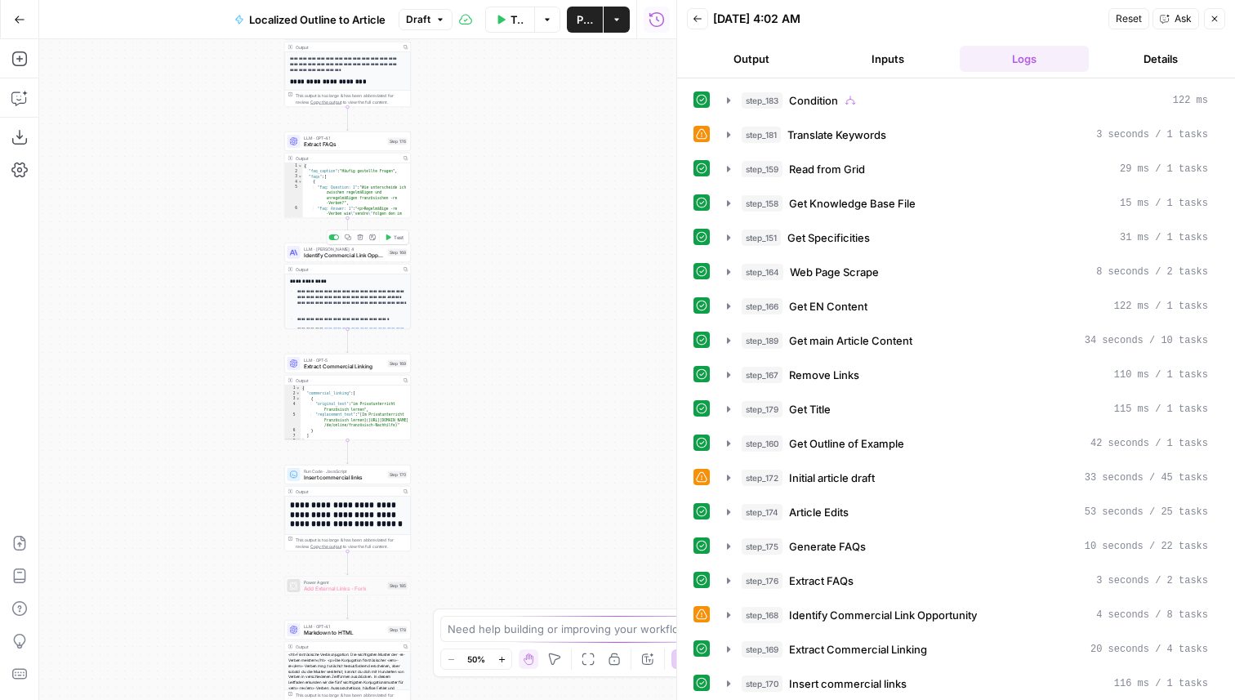
click at [401, 237] on span "Test" at bounding box center [399, 237] width 10 height 7
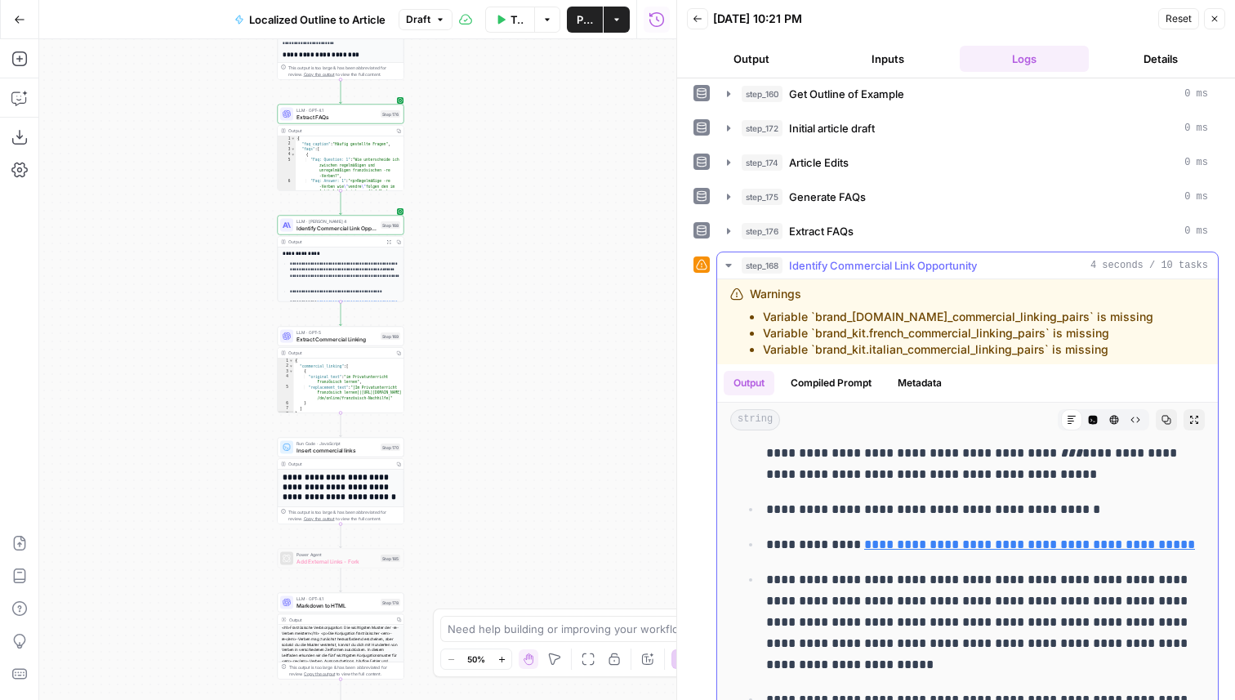
scroll to position [354, 0]
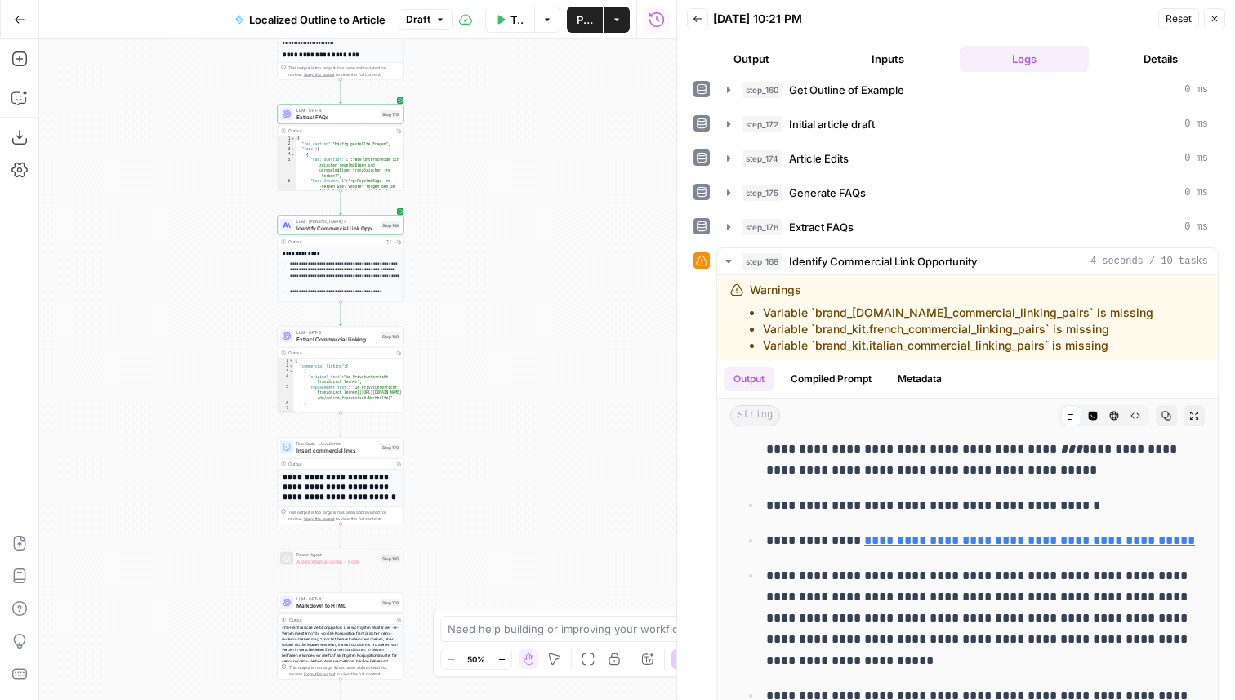
click at [354, 228] on span "Identify Commercial Link Opportunity" at bounding box center [337, 228] width 81 height 8
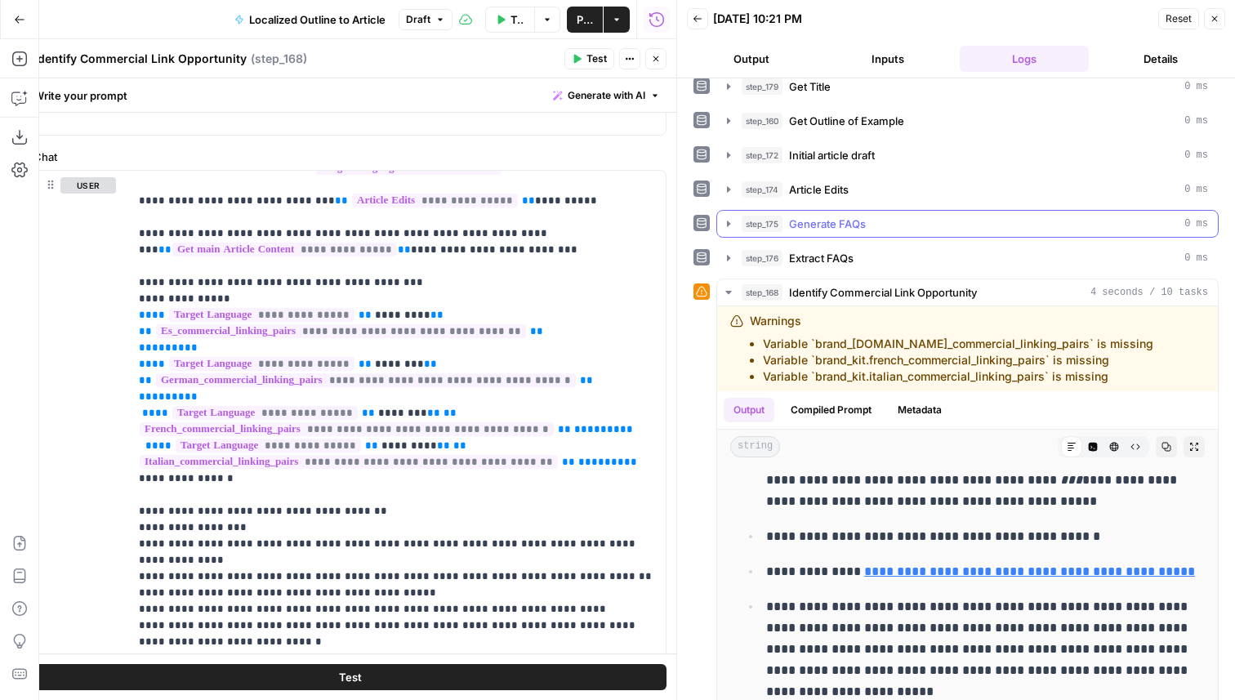
scroll to position [308, 0]
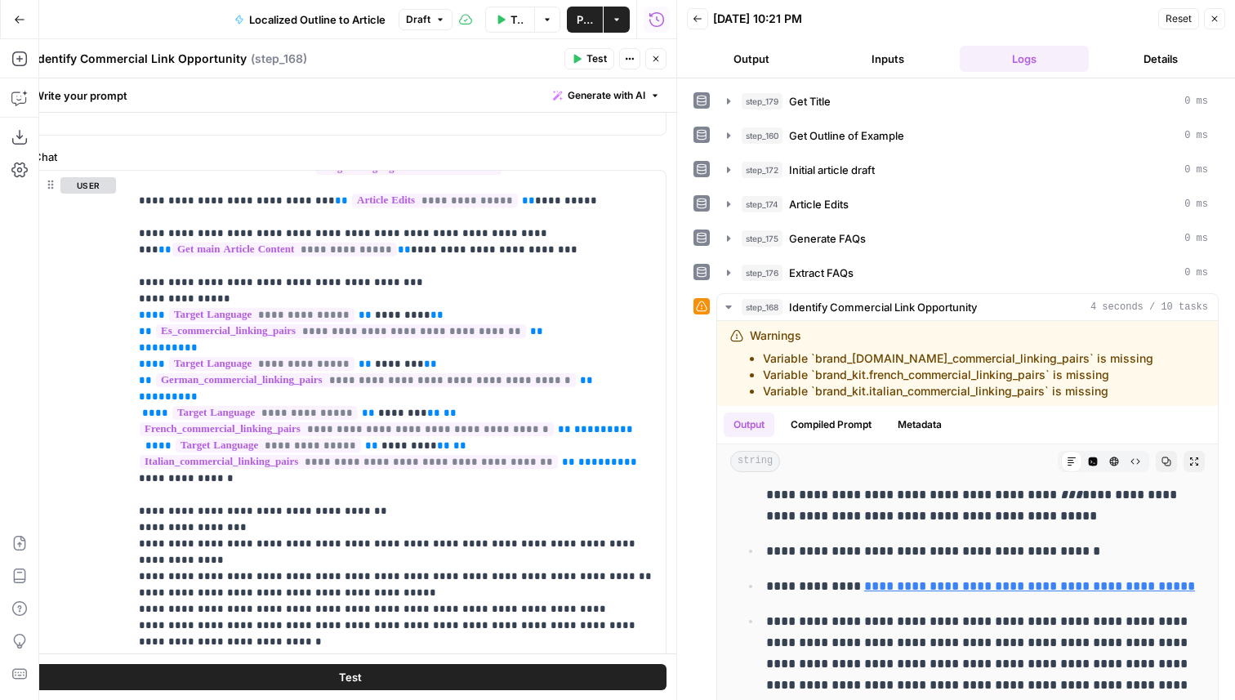
click at [864, 184] on div "**********" at bounding box center [956, 297] width 525 height 1037
click at [862, 177] on span "Initial article draft" at bounding box center [832, 170] width 86 height 16
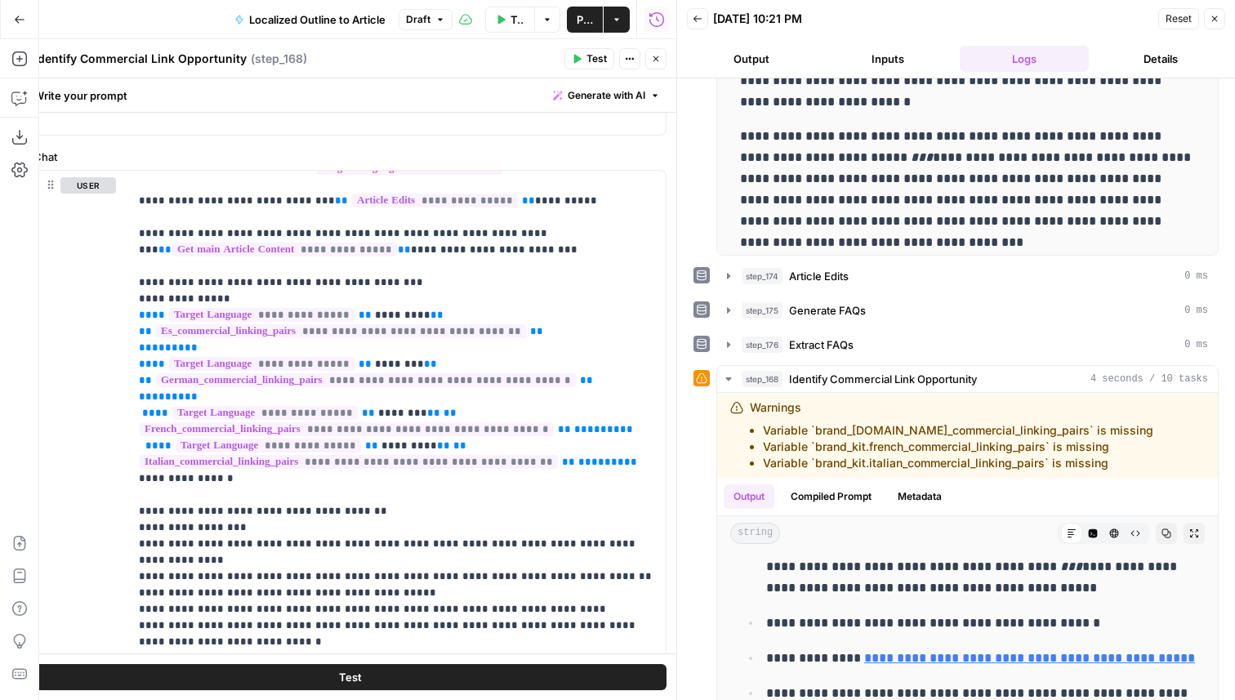
scroll to position [685, 0]
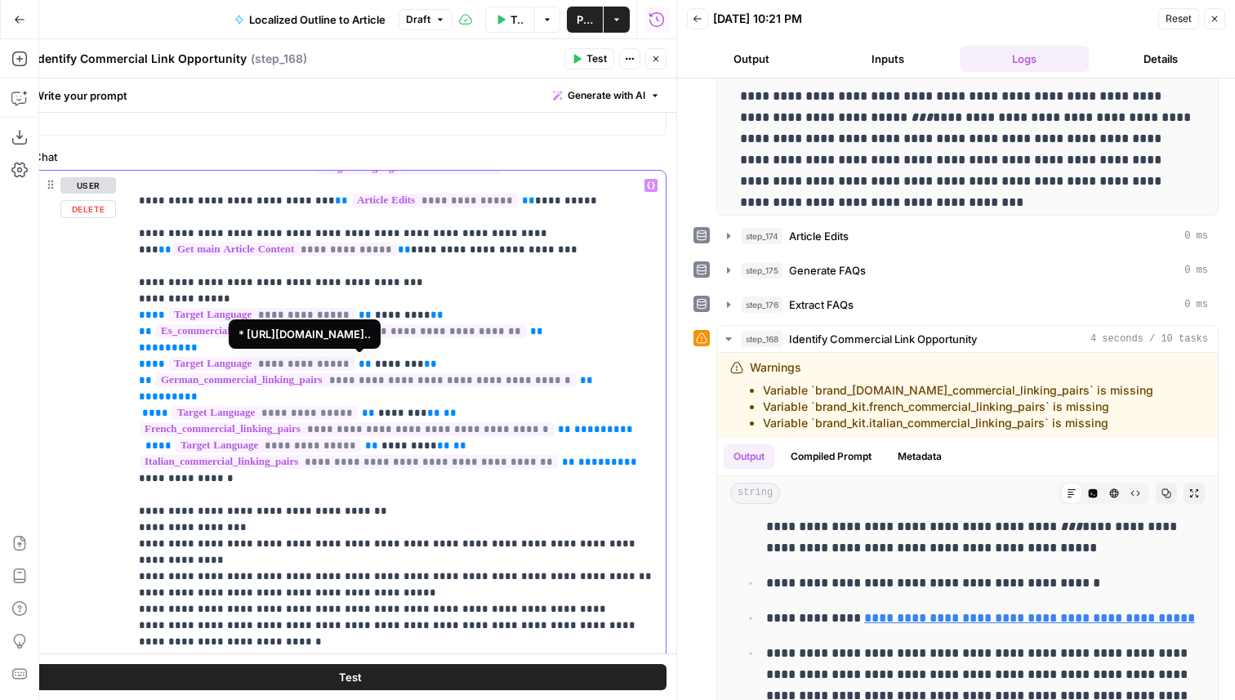
click at [425, 381] on span "**********" at bounding box center [366, 380] width 420 height 14
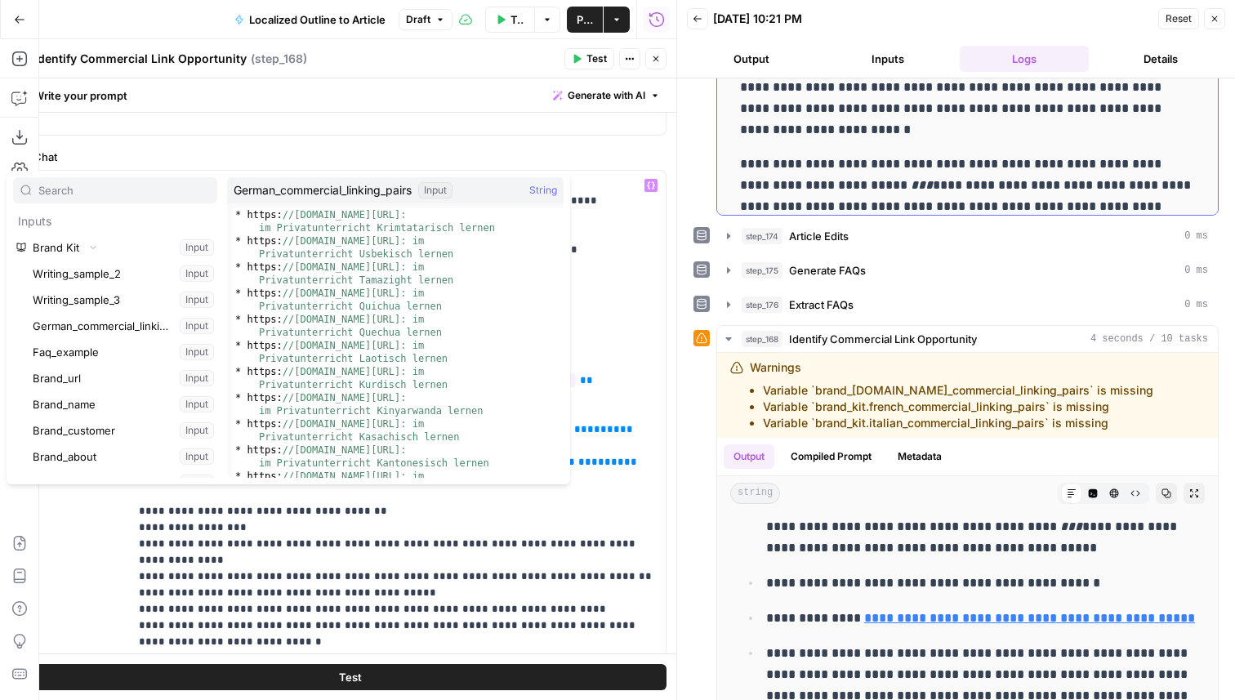
scroll to position [3871, 0]
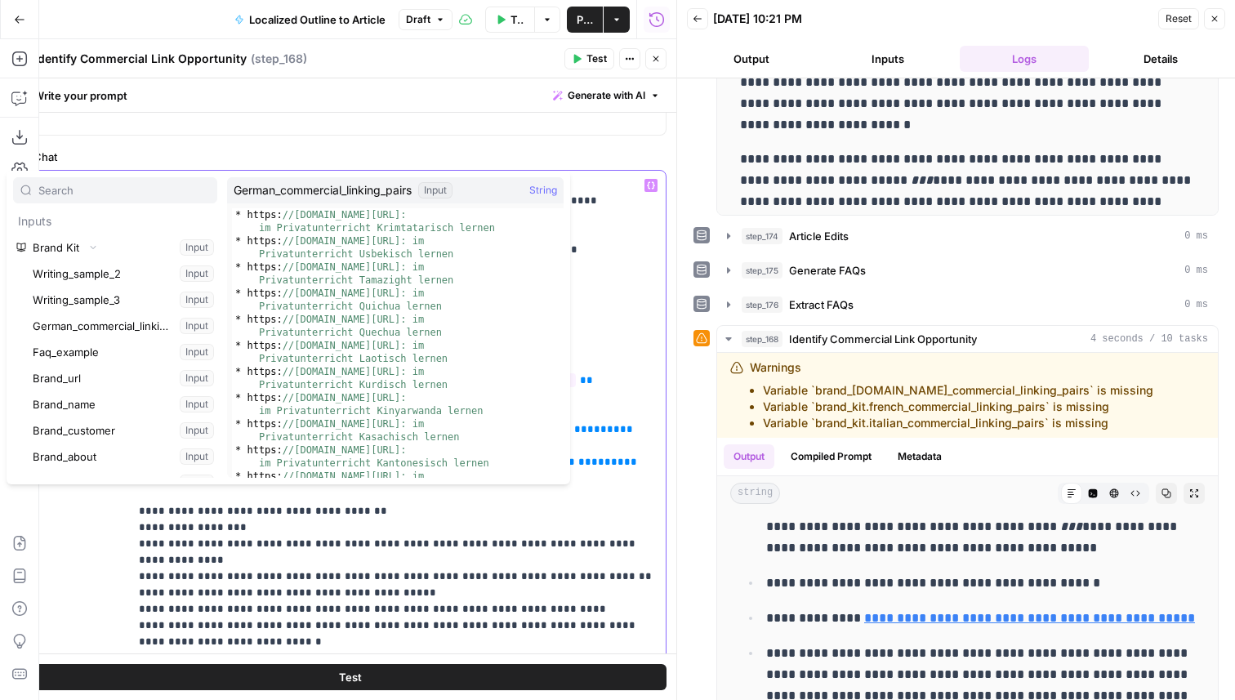
click at [601, 184] on p "**********" at bounding box center [397, 421] width 517 height 817
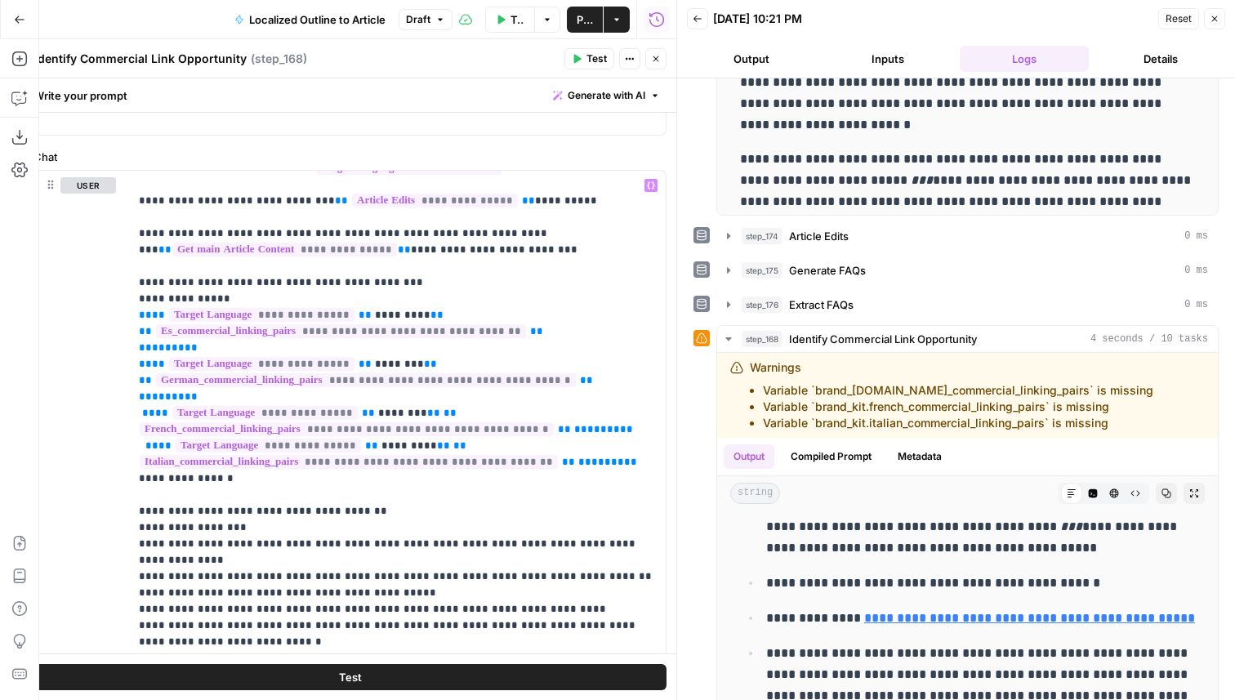
click at [654, 55] on icon "button" at bounding box center [656, 59] width 10 height 10
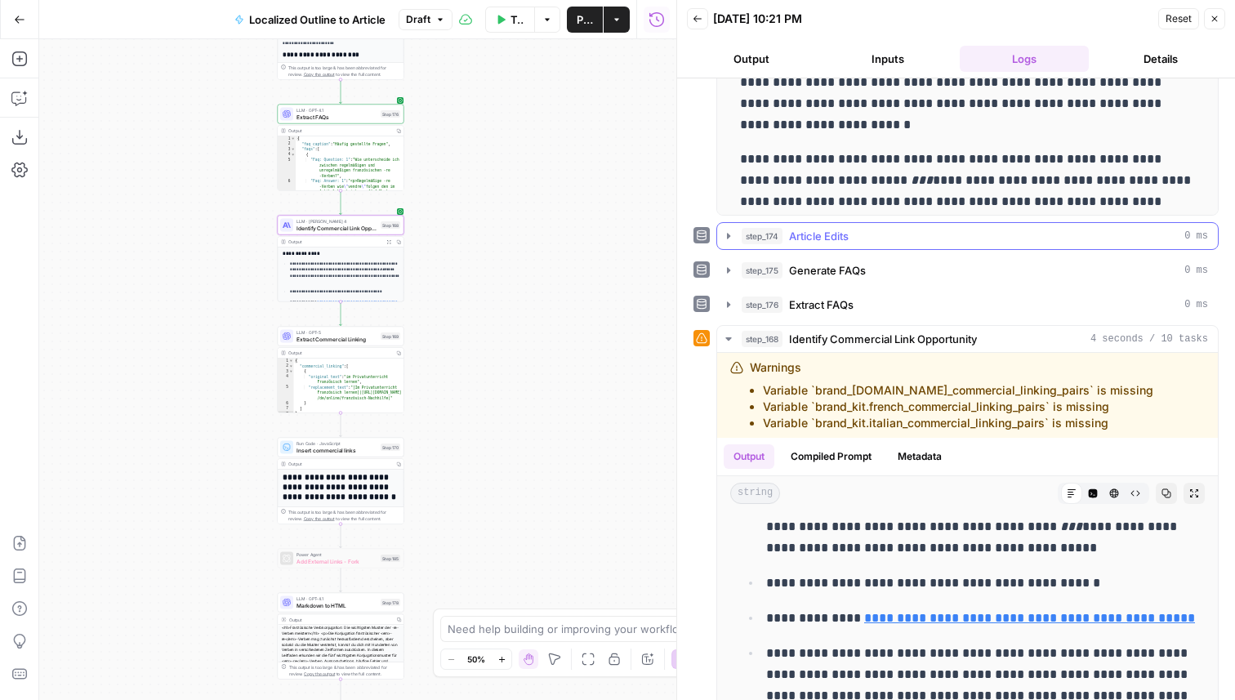
click at [860, 245] on button "step_174 Article Edits 0 ms" at bounding box center [967, 236] width 501 height 26
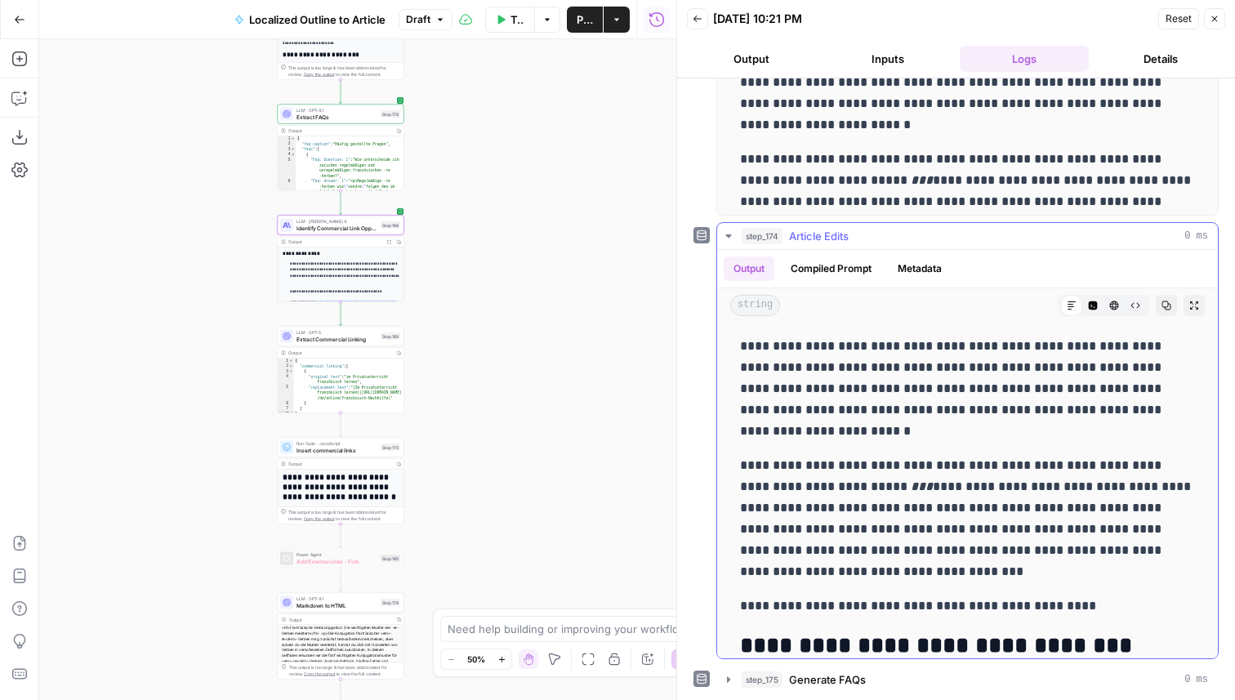
scroll to position [4007, 0]
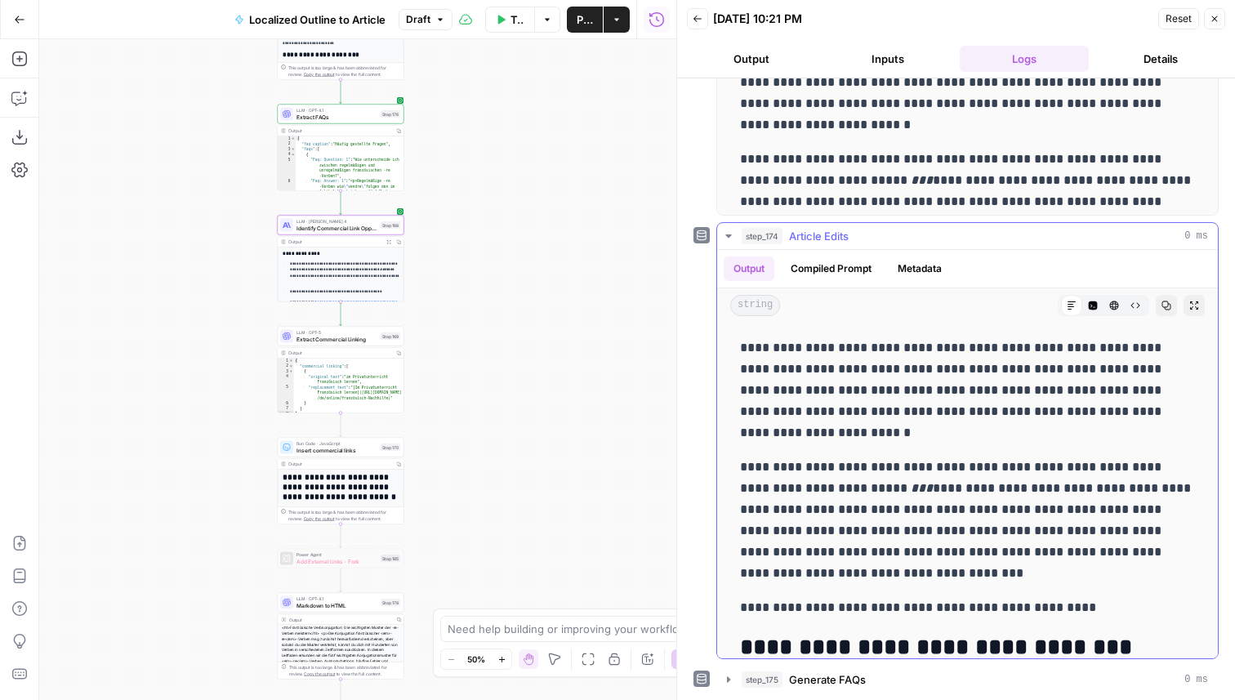
drag, startPoint x: 847, startPoint y: 567, endPoint x: 738, endPoint y: 463, distance: 150.8
copy p "**********"
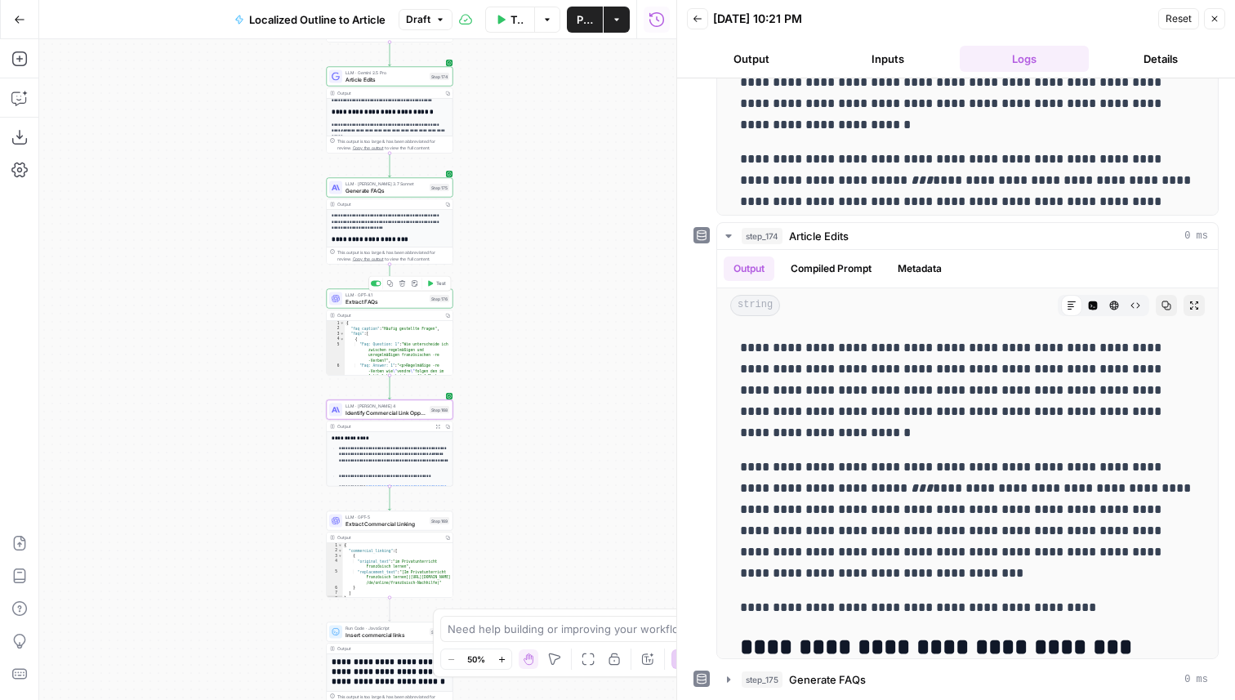
click at [417, 301] on span "Extract FAQs" at bounding box center [386, 301] width 81 height 8
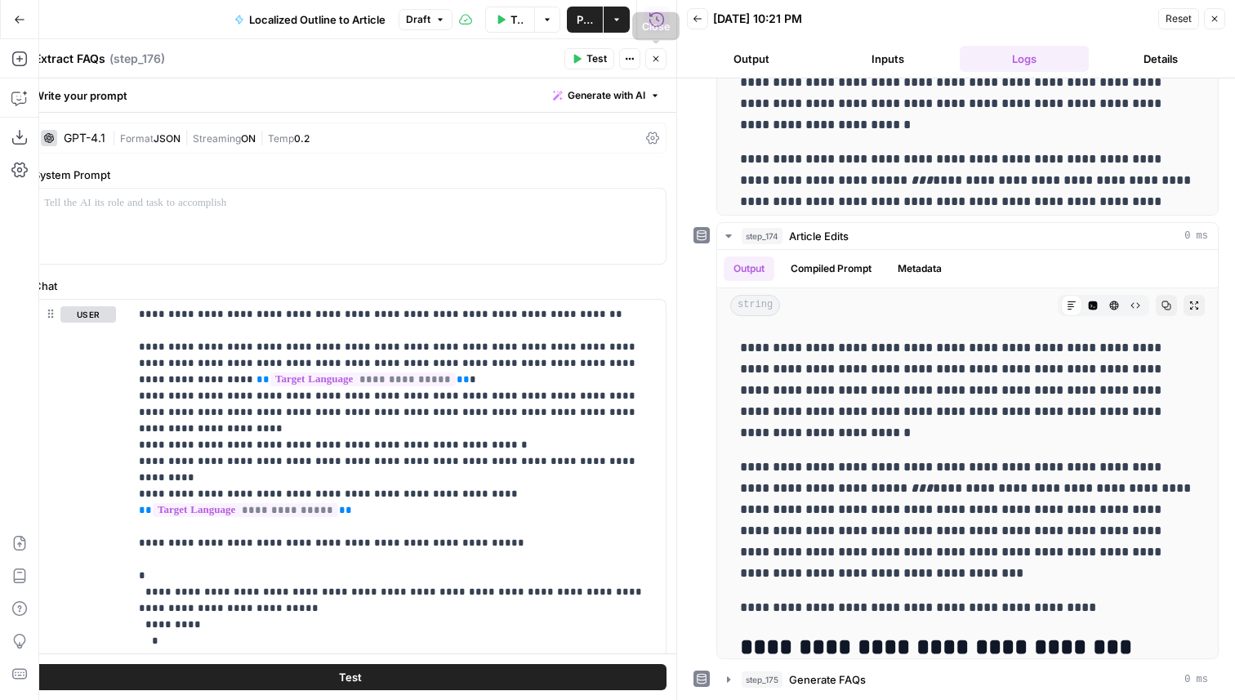
click at [652, 54] on icon "button" at bounding box center [656, 59] width 10 height 10
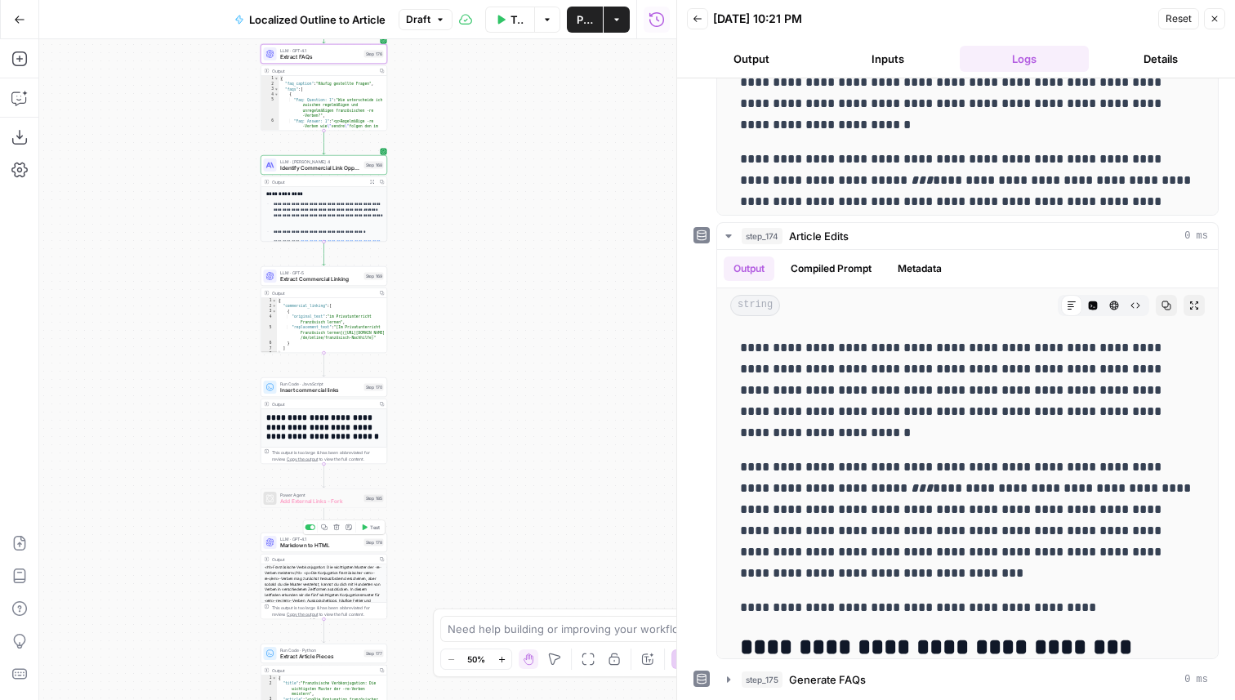
click at [328, 547] on span "Markdown to HTML" at bounding box center [320, 546] width 81 height 8
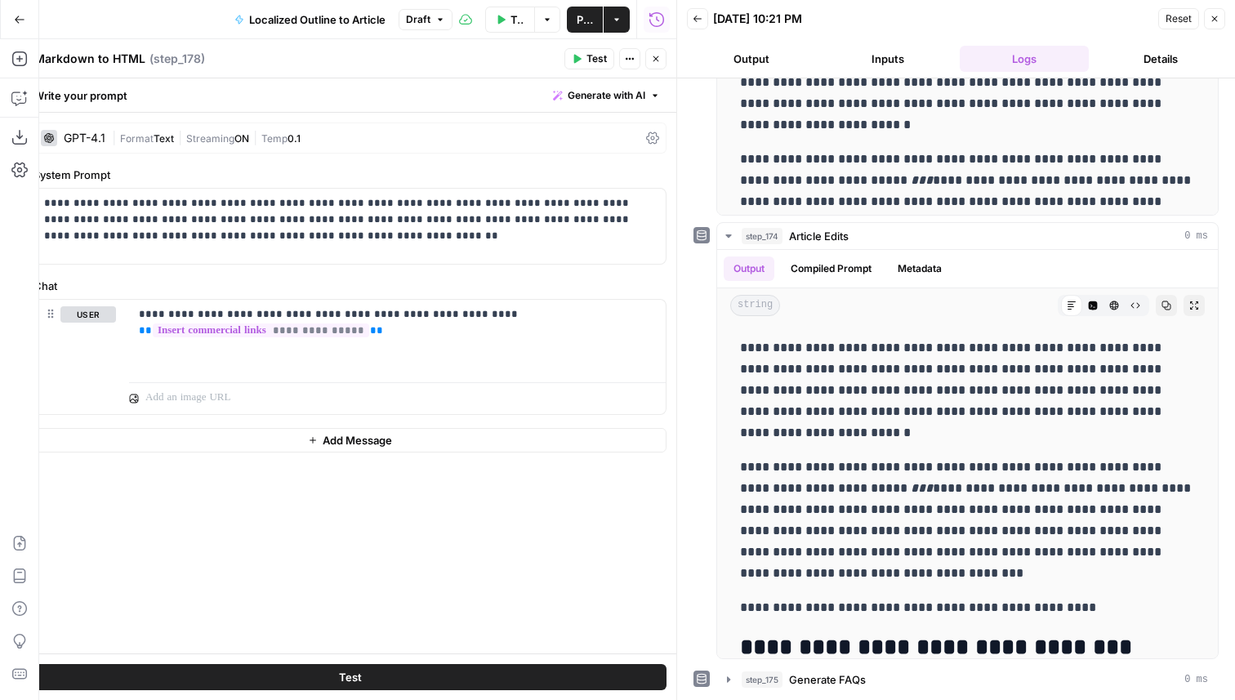
click at [649, 61] on button "Close" at bounding box center [655, 58] width 21 height 21
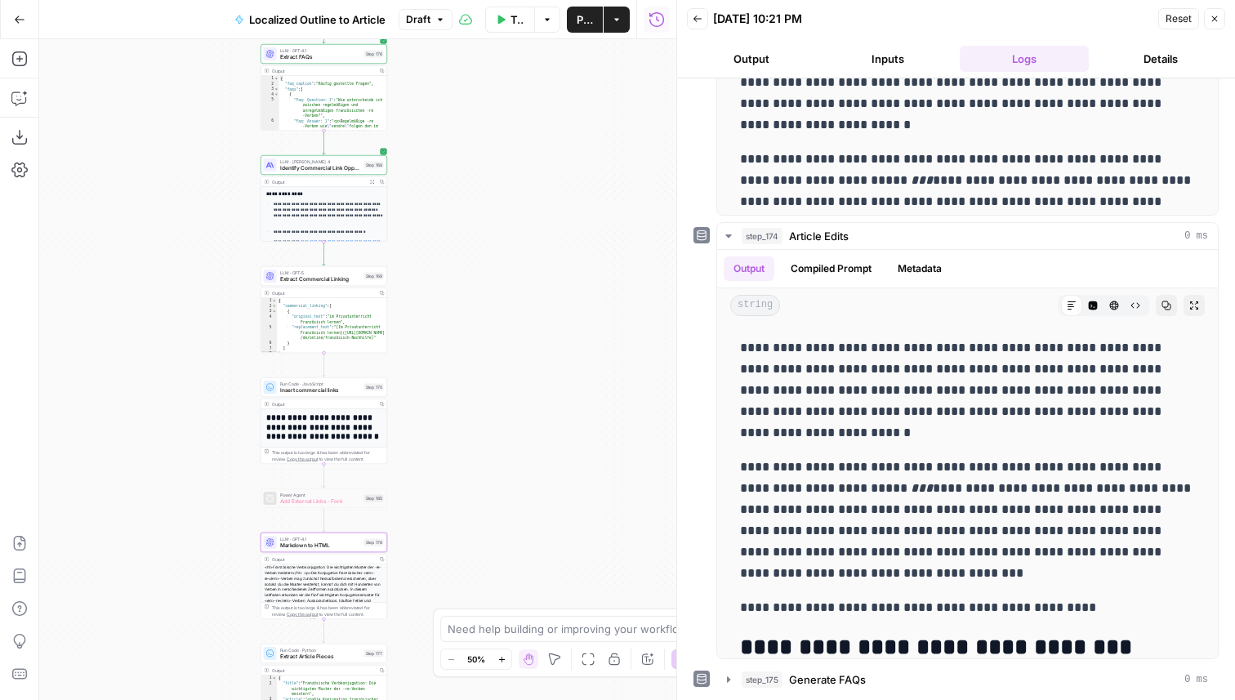
click at [321, 547] on span "Markdown to HTML" at bounding box center [320, 546] width 81 height 8
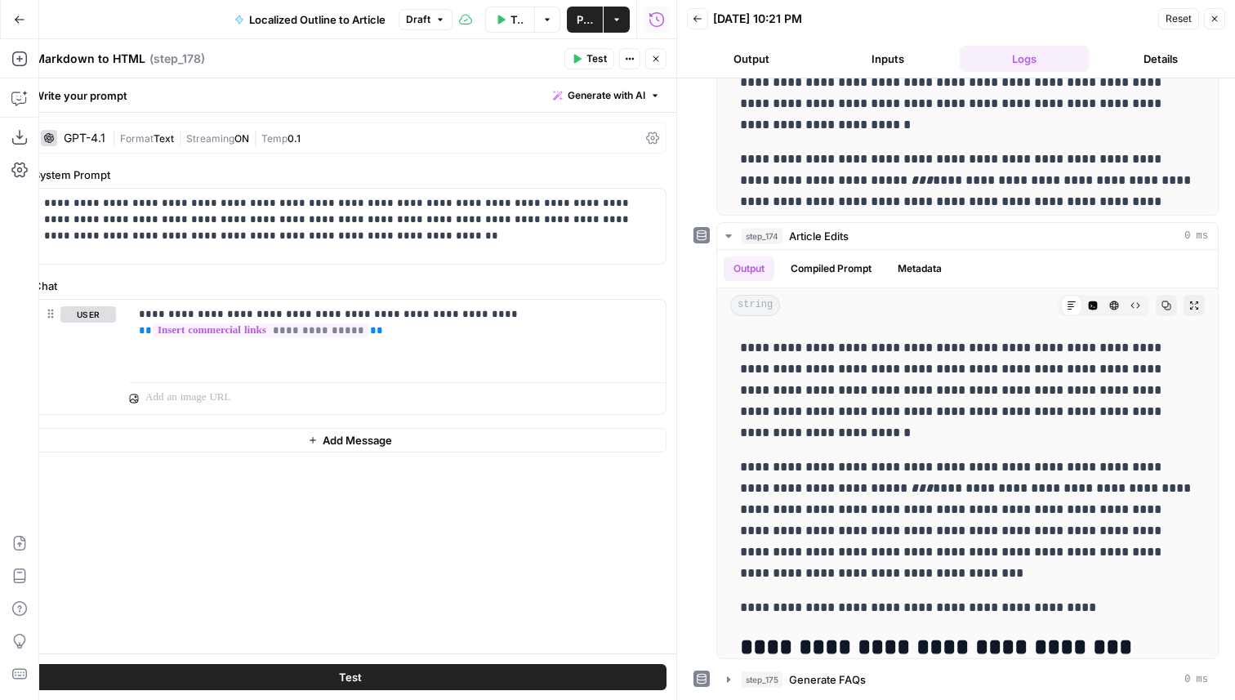
click at [663, 57] on button "Close" at bounding box center [655, 58] width 21 height 21
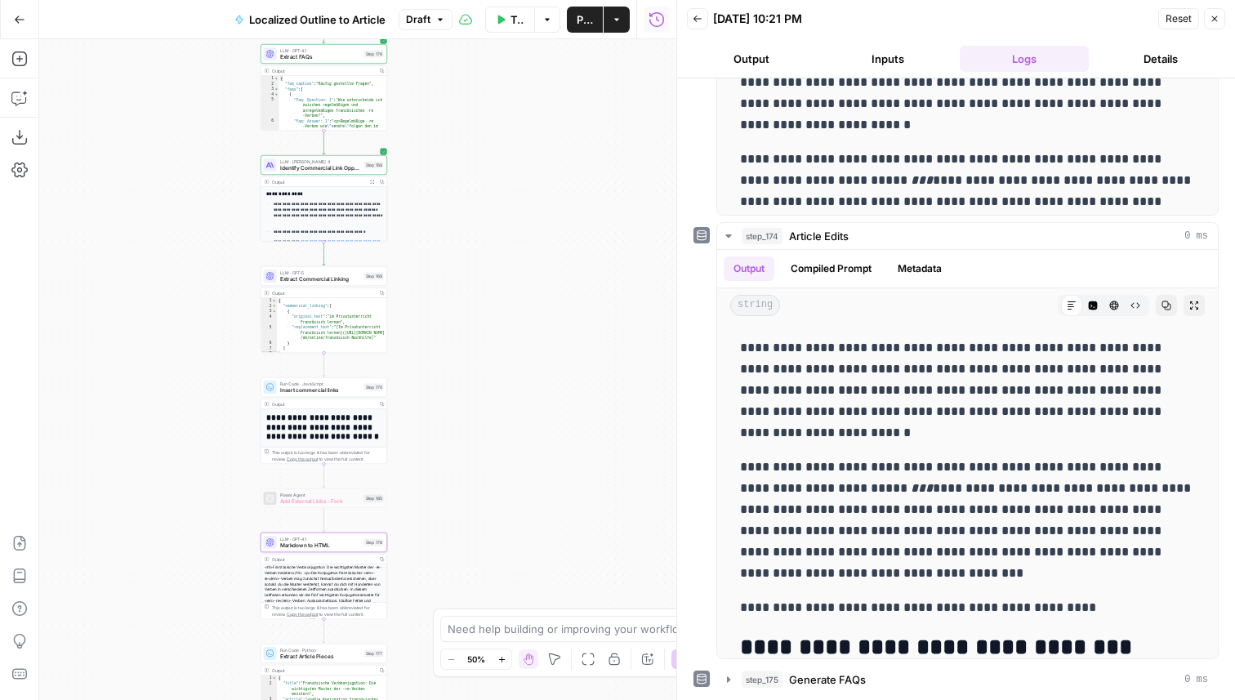
click at [444, 32] on div "Go Back Localized Outline to Article Draft Test Workflow Options Publish Action…" at bounding box center [338, 19] width 676 height 38
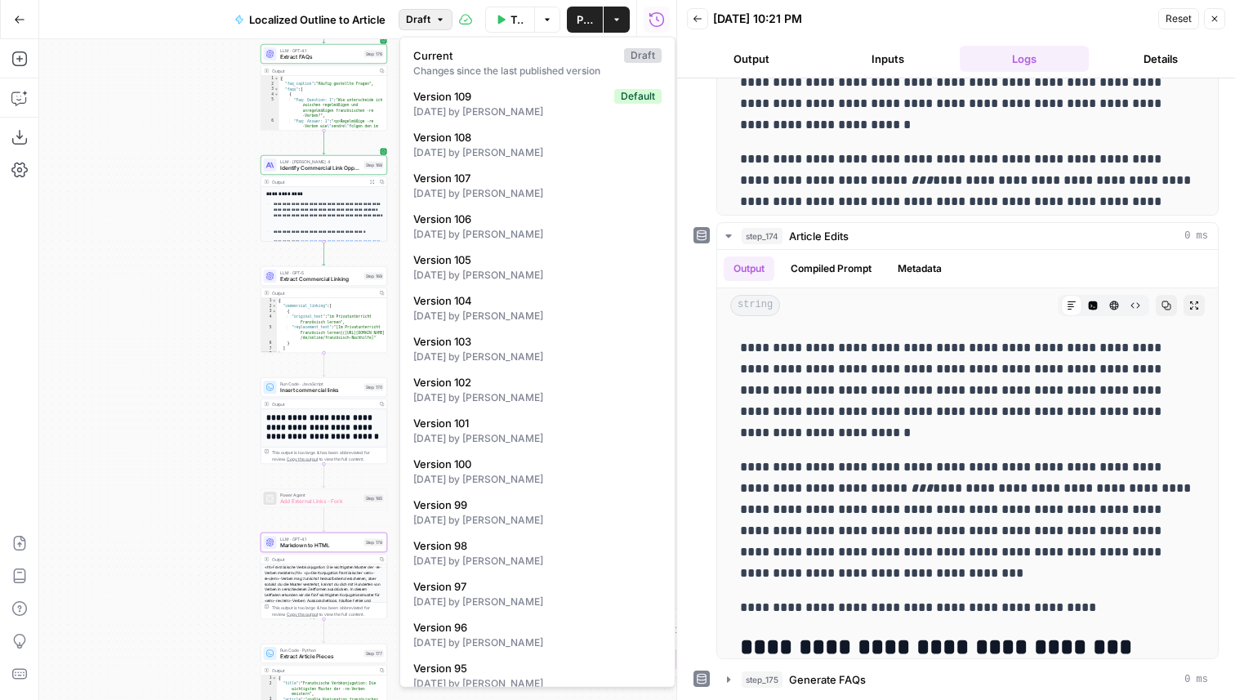
click at [431, 16] on button "Draft" at bounding box center [426, 19] width 54 height 21
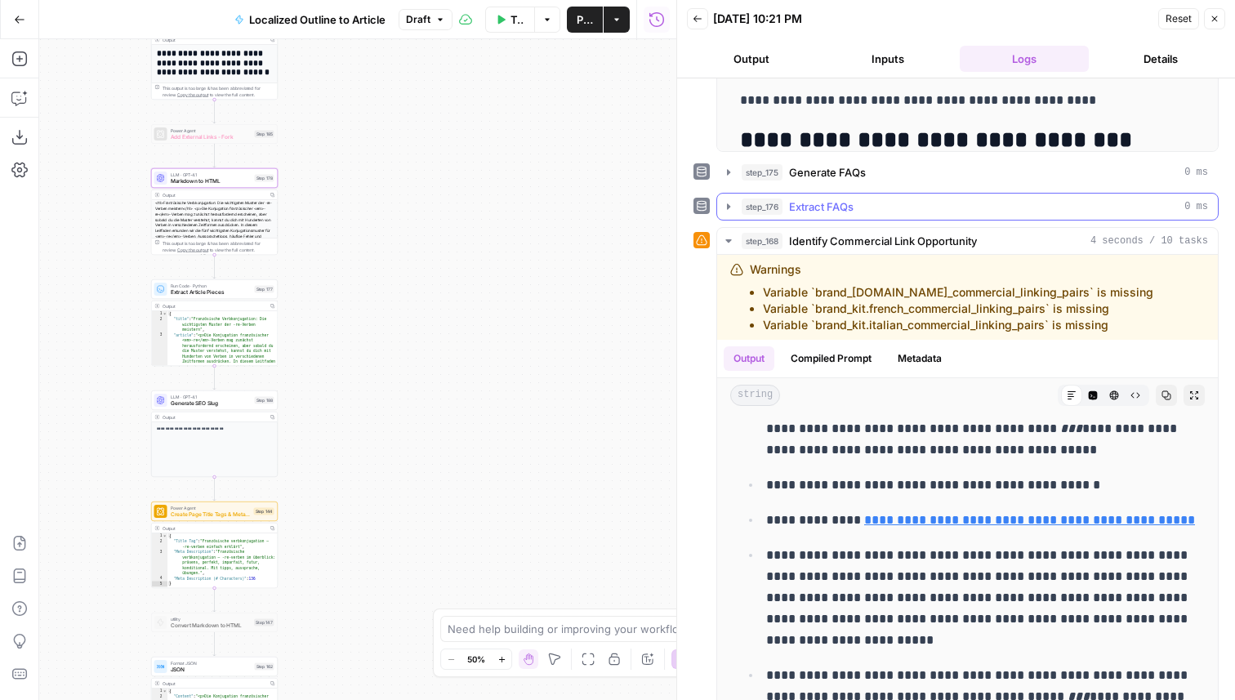
scroll to position [1210, 0]
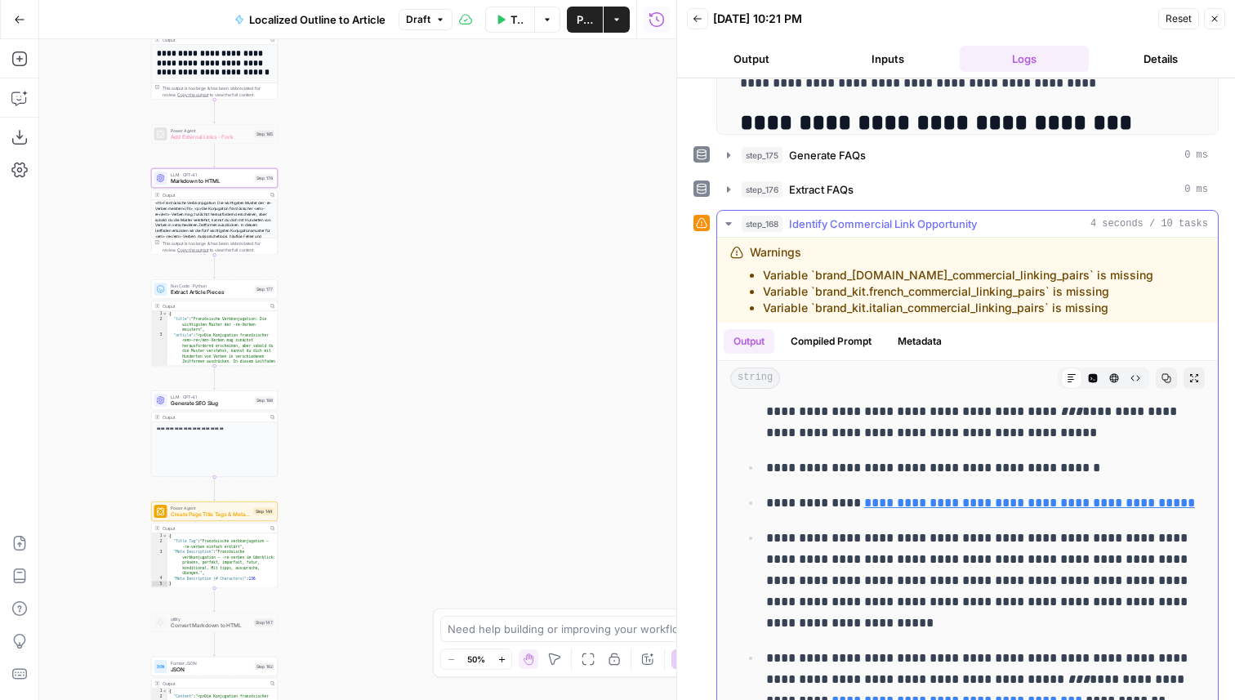
drag, startPoint x: 1074, startPoint y: 470, endPoint x: 845, endPoint y: 470, distance: 229.6
click at [845, 470] on p "**********" at bounding box center [980, 467] width 429 height 21
copy p "**********"
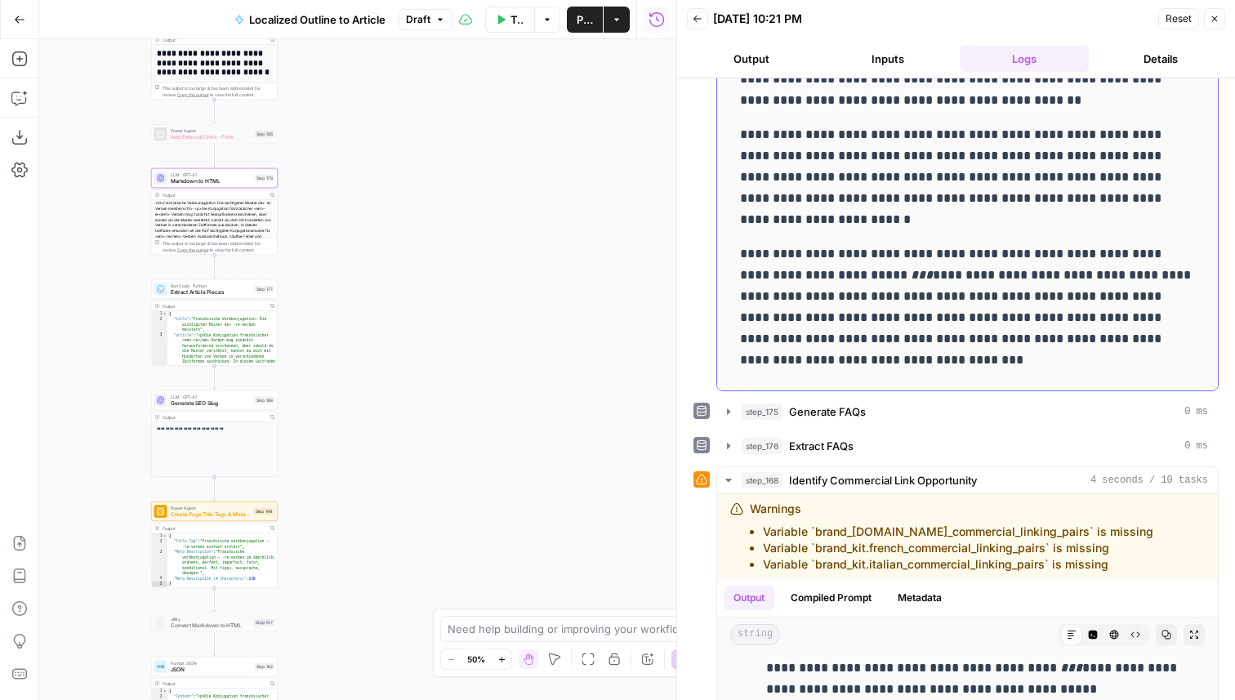
scroll to position [3940, 0]
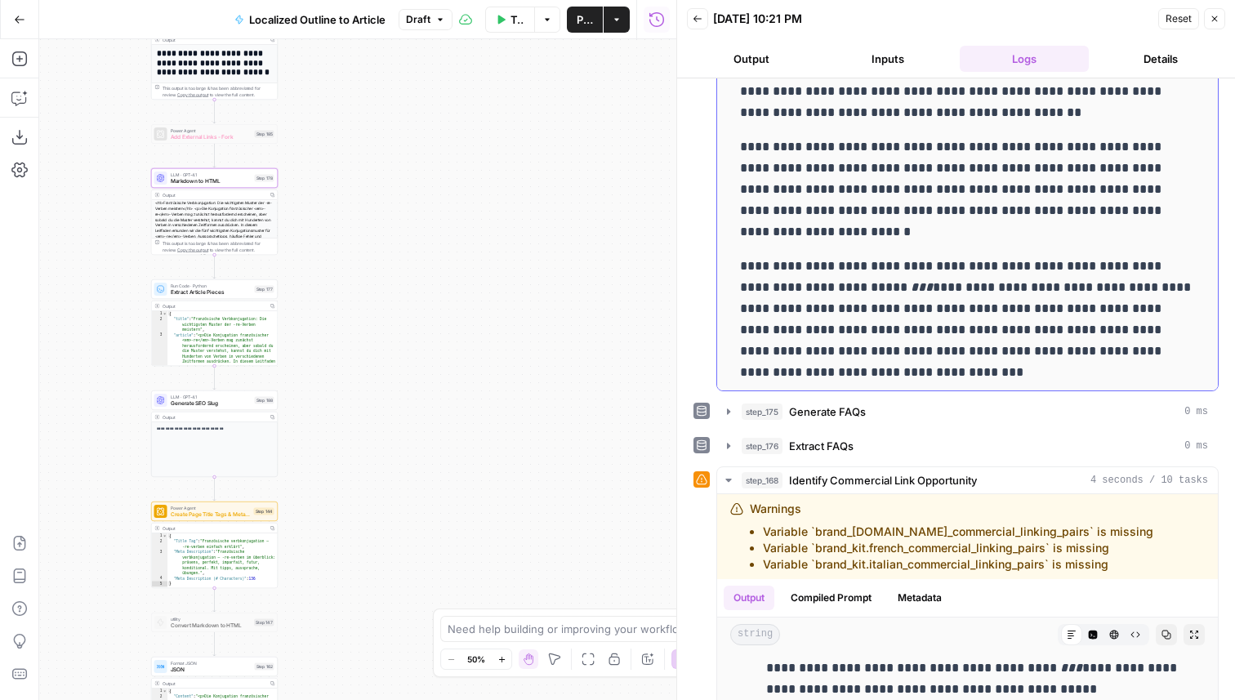
click at [791, 307] on p "**********" at bounding box center [967, 319] width 455 height 127
drag, startPoint x: 795, startPoint y: 309, endPoint x: 730, endPoint y: 251, distance: 87.4
copy p "**********"
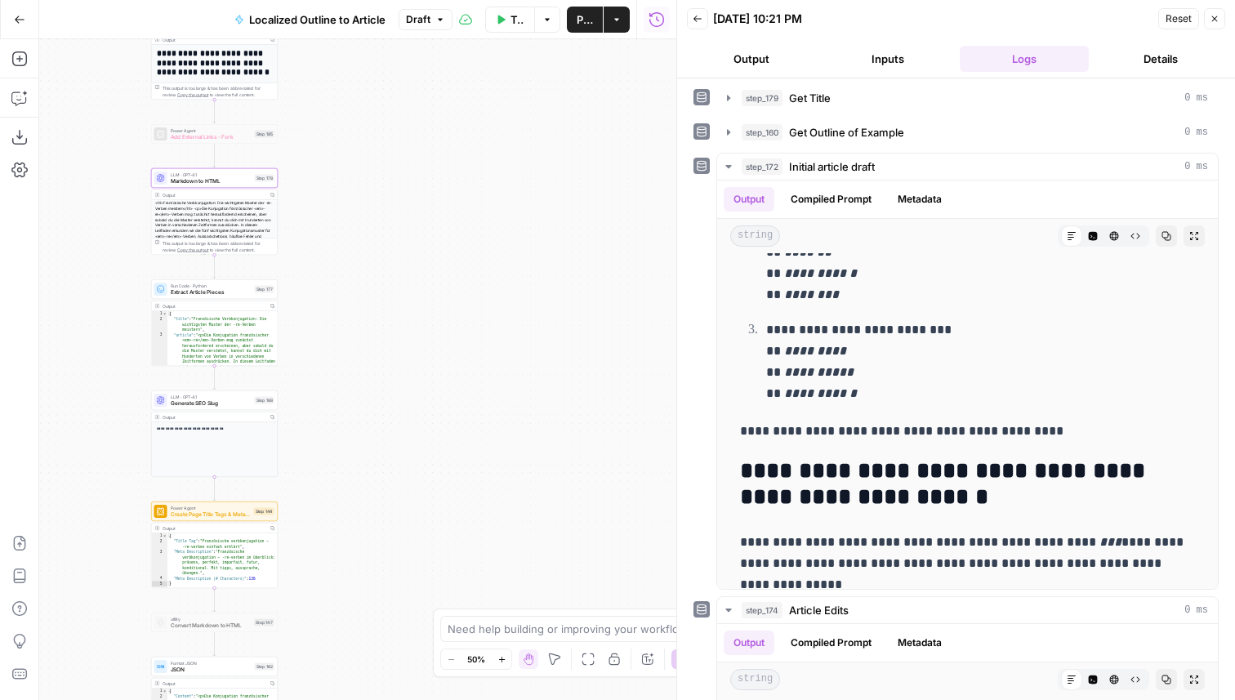
scroll to position [0, 0]
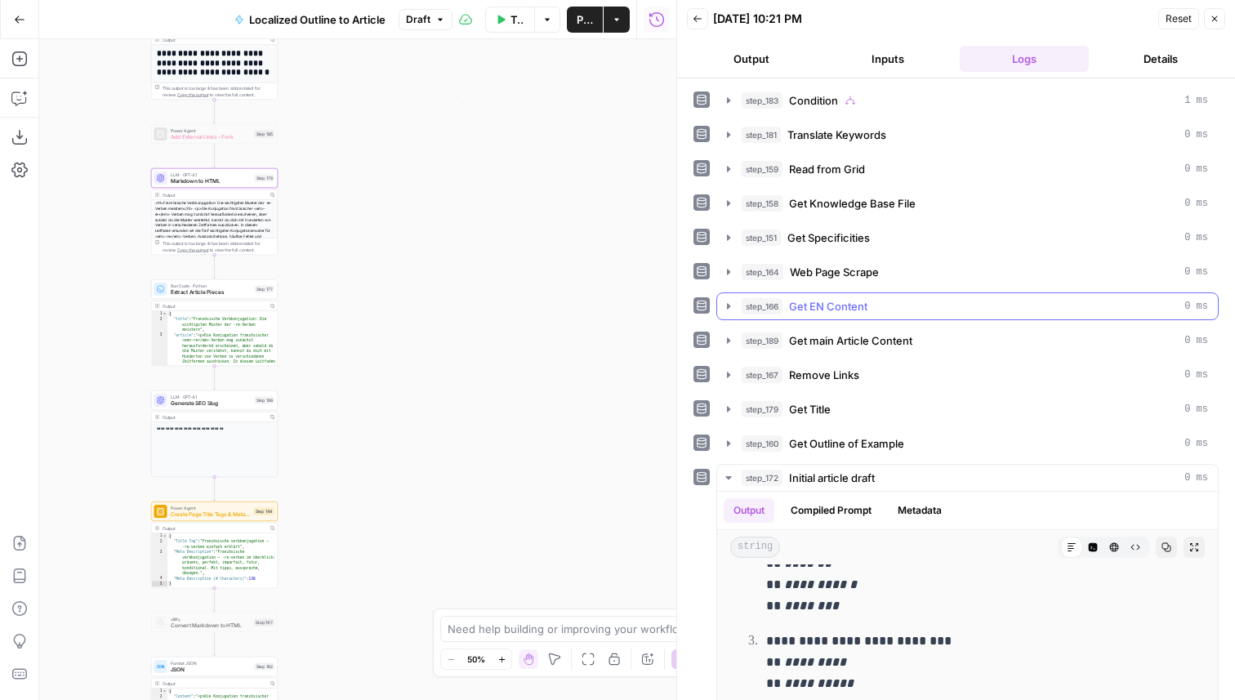
click at [837, 305] on span "Get EN Content" at bounding box center [828, 306] width 78 height 16
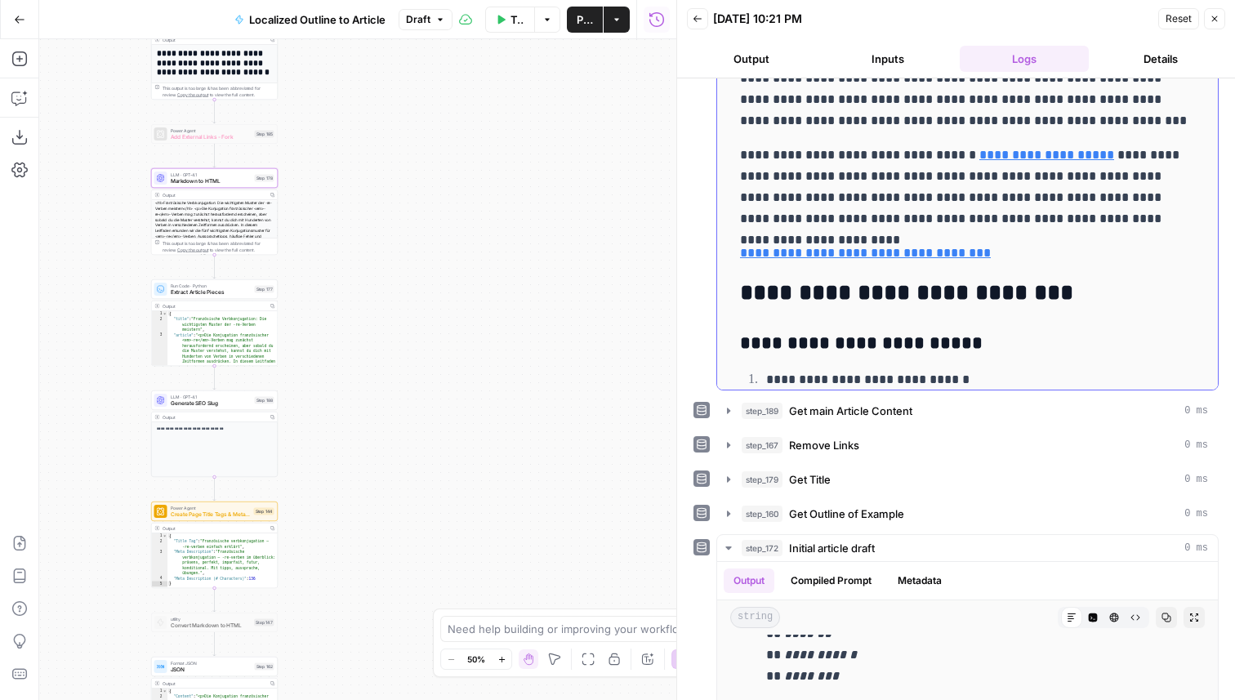
scroll to position [3983, 0]
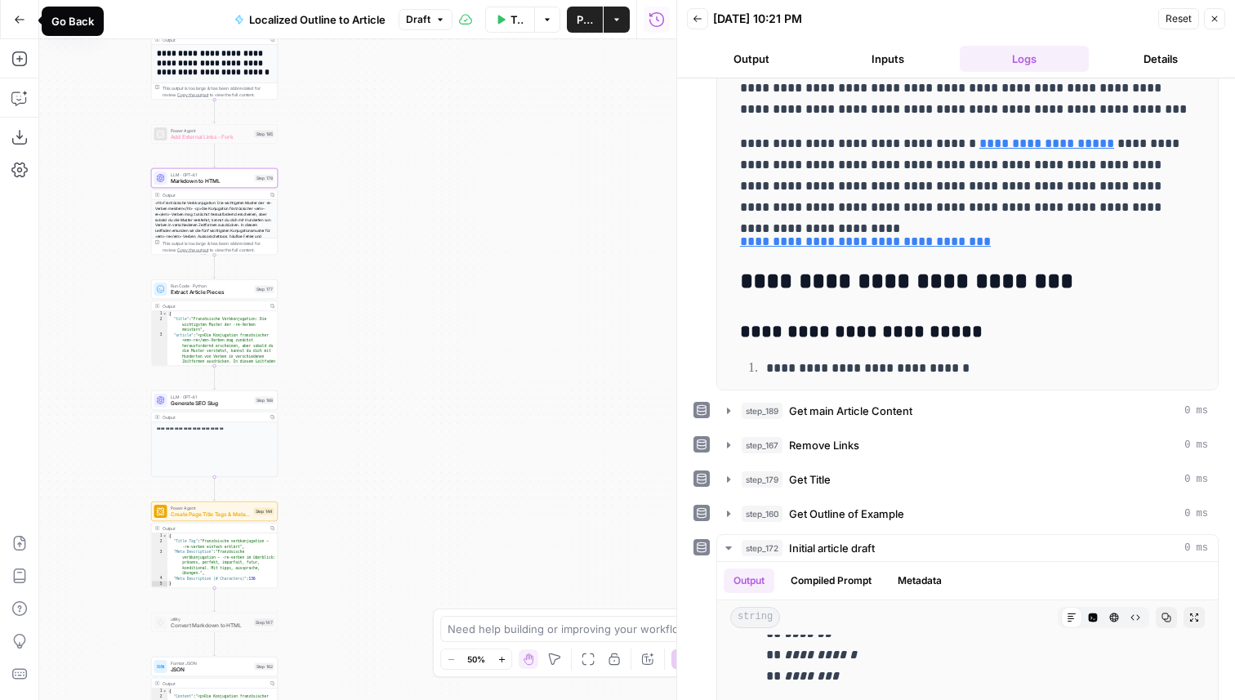
click at [20, 24] on icon "button" at bounding box center [19, 19] width 11 height 11
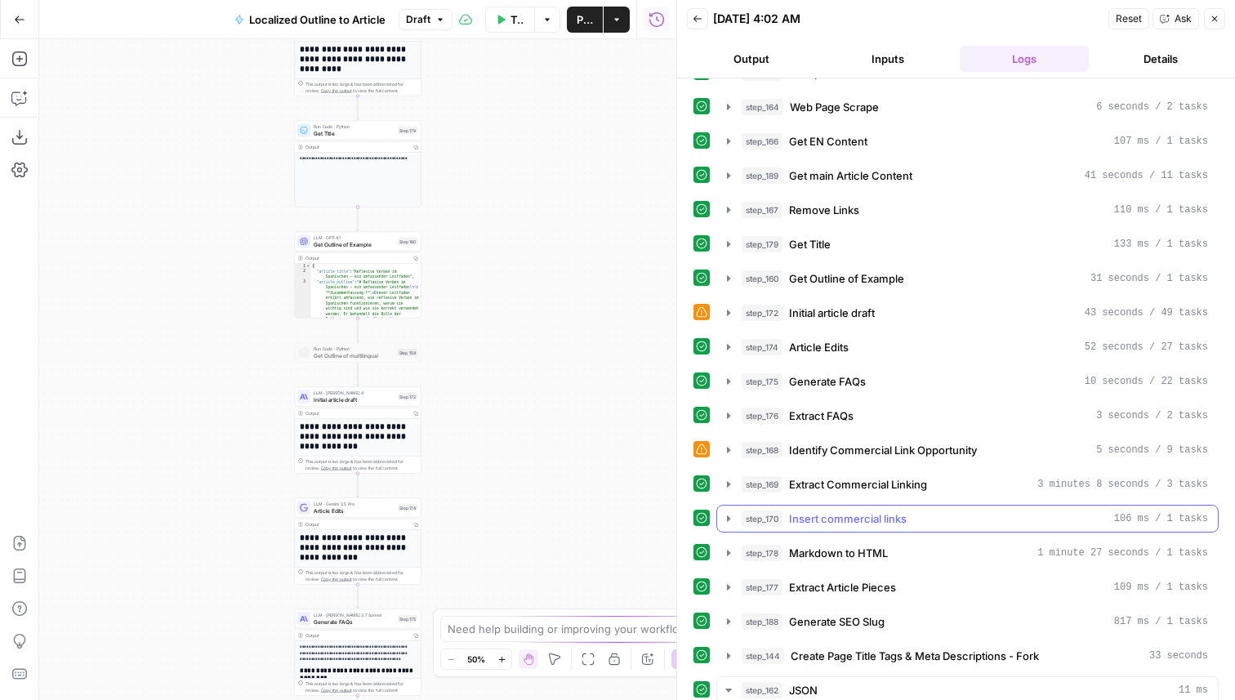
scroll to position [167, 0]
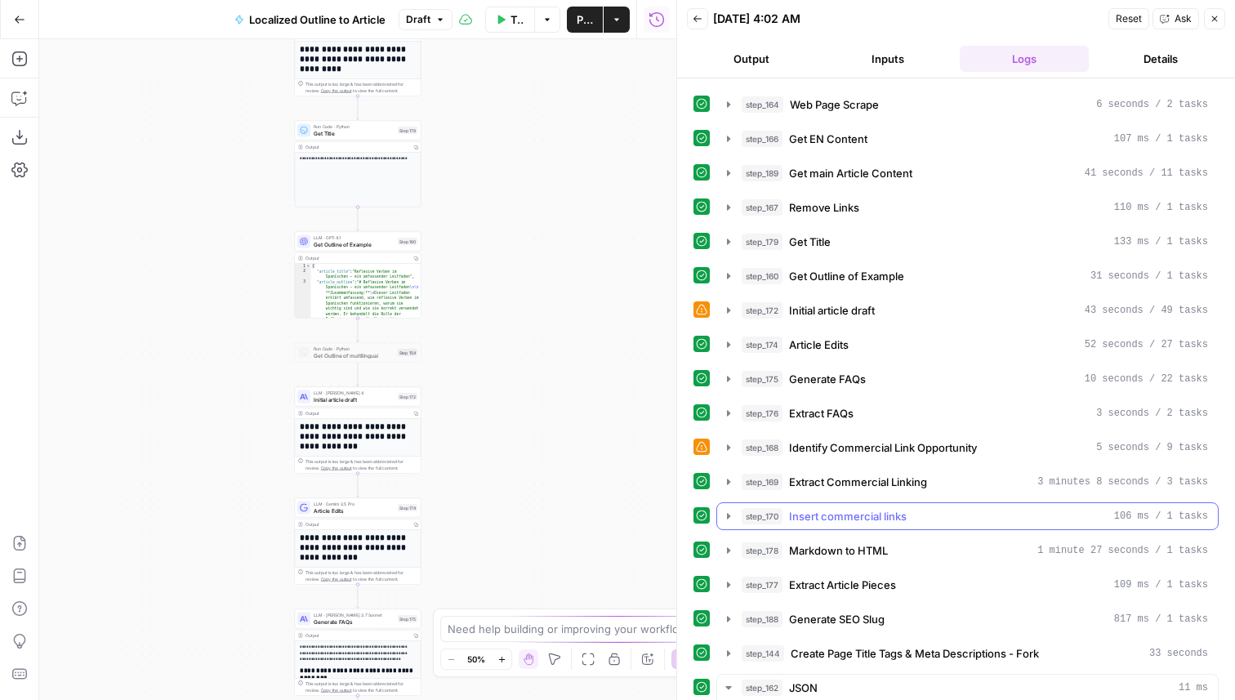
click at [886, 515] on span "Insert commercial links" at bounding box center [848, 516] width 118 height 16
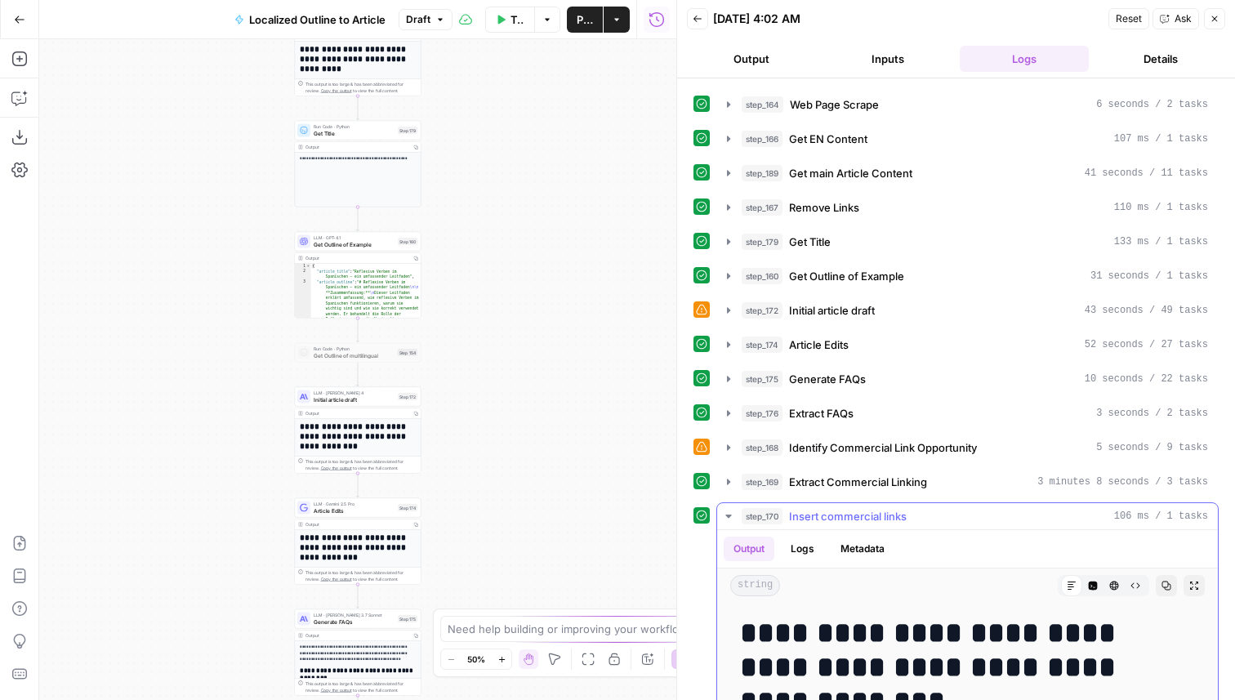
click at [887, 506] on button "step_170 Insert commercial links 106 ms / 1 tasks" at bounding box center [967, 516] width 501 height 26
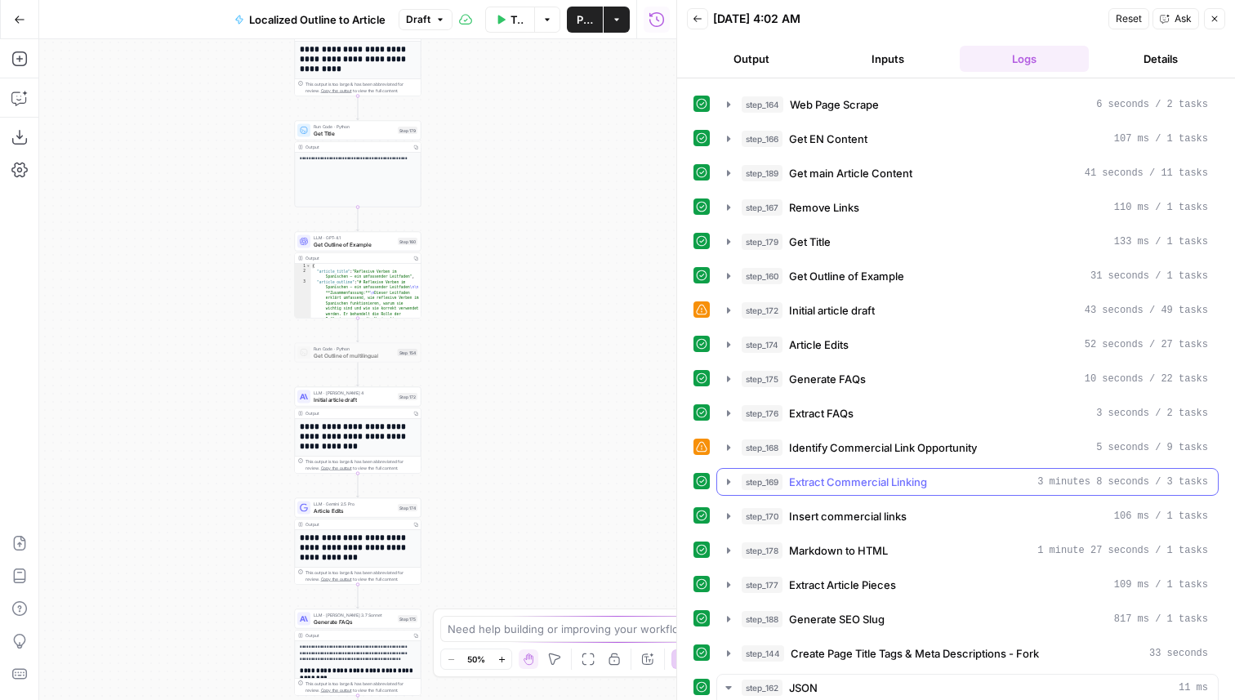
click at [887, 479] on span "Extract Commercial Linking" at bounding box center [858, 482] width 138 height 16
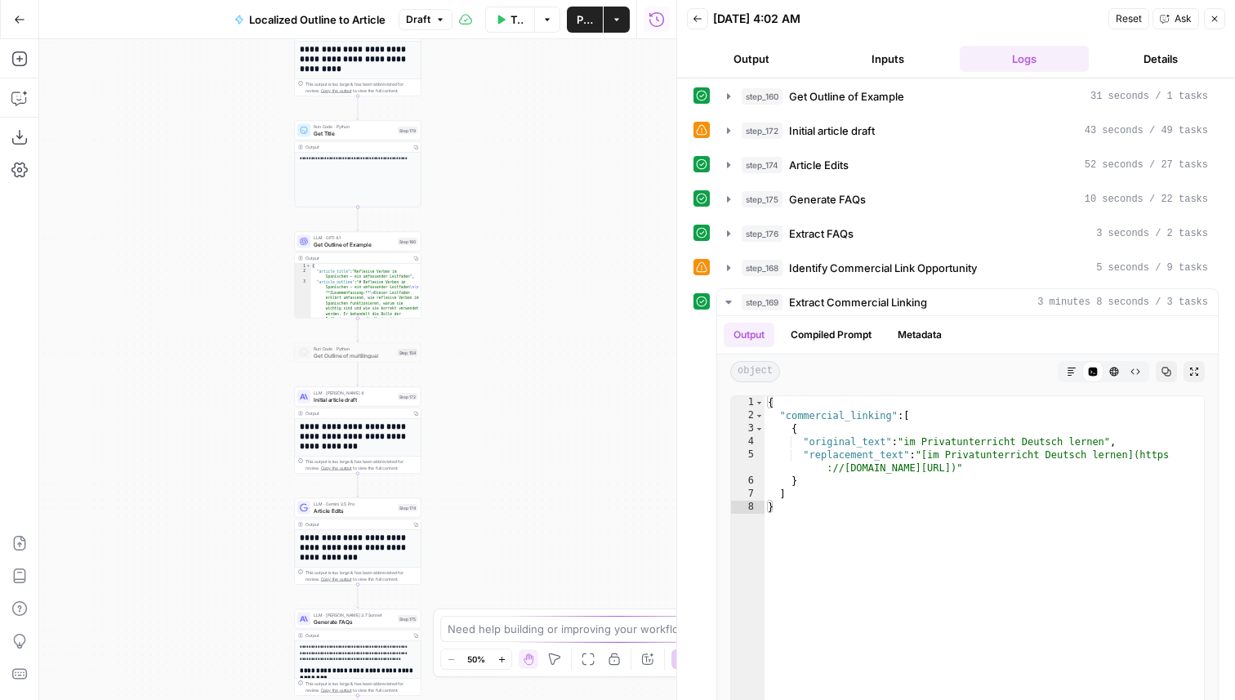
scroll to position [364, 0]
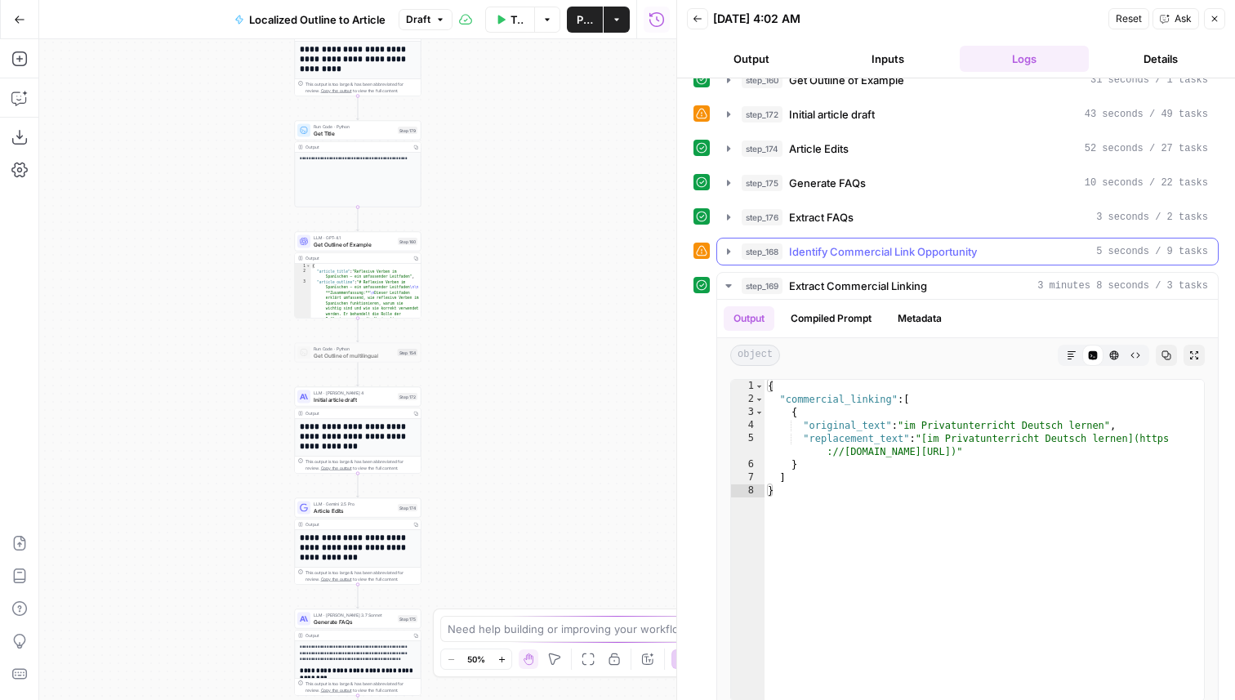
click at [904, 248] on span "Identify Commercial Link Opportunity" at bounding box center [883, 251] width 188 height 16
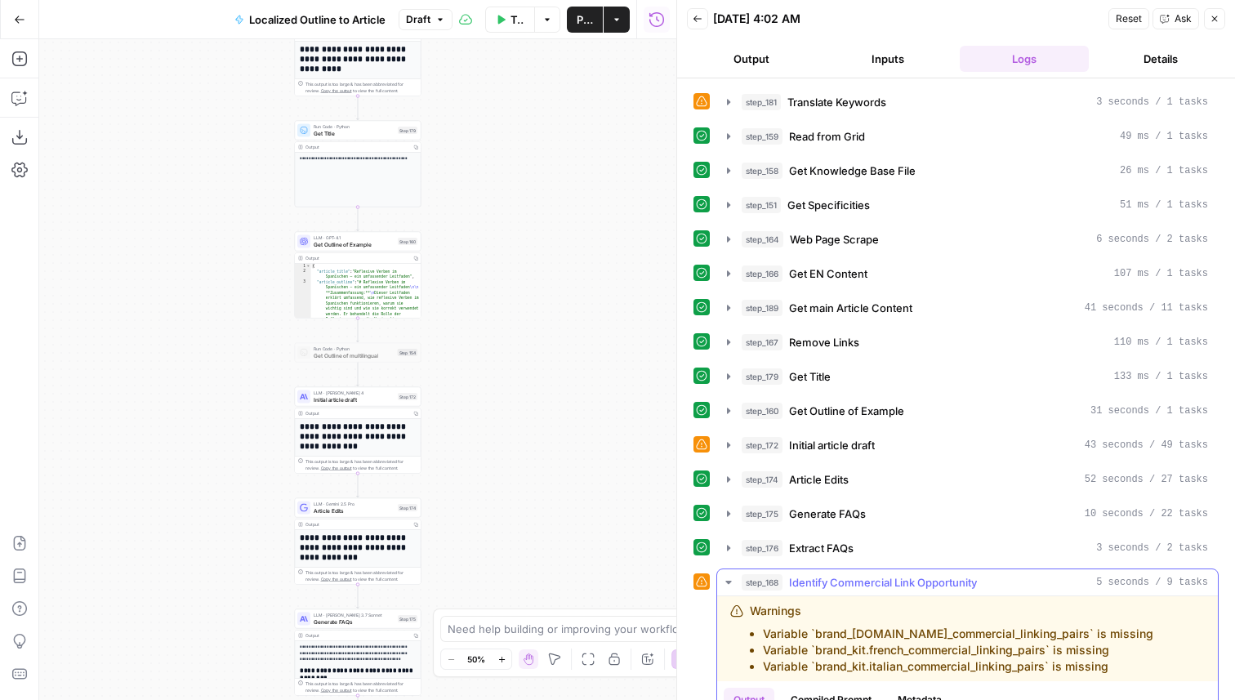
scroll to position [0, 0]
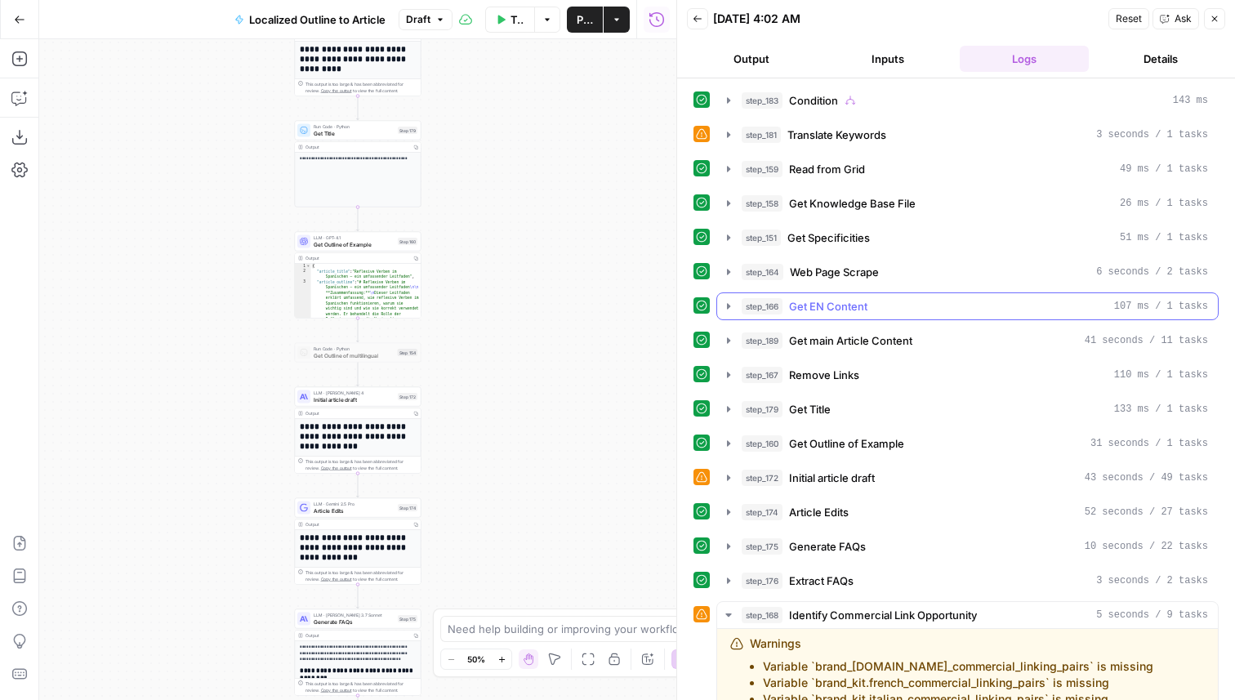
click at [843, 301] on span "Get EN Content" at bounding box center [828, 306] width 78 height 16
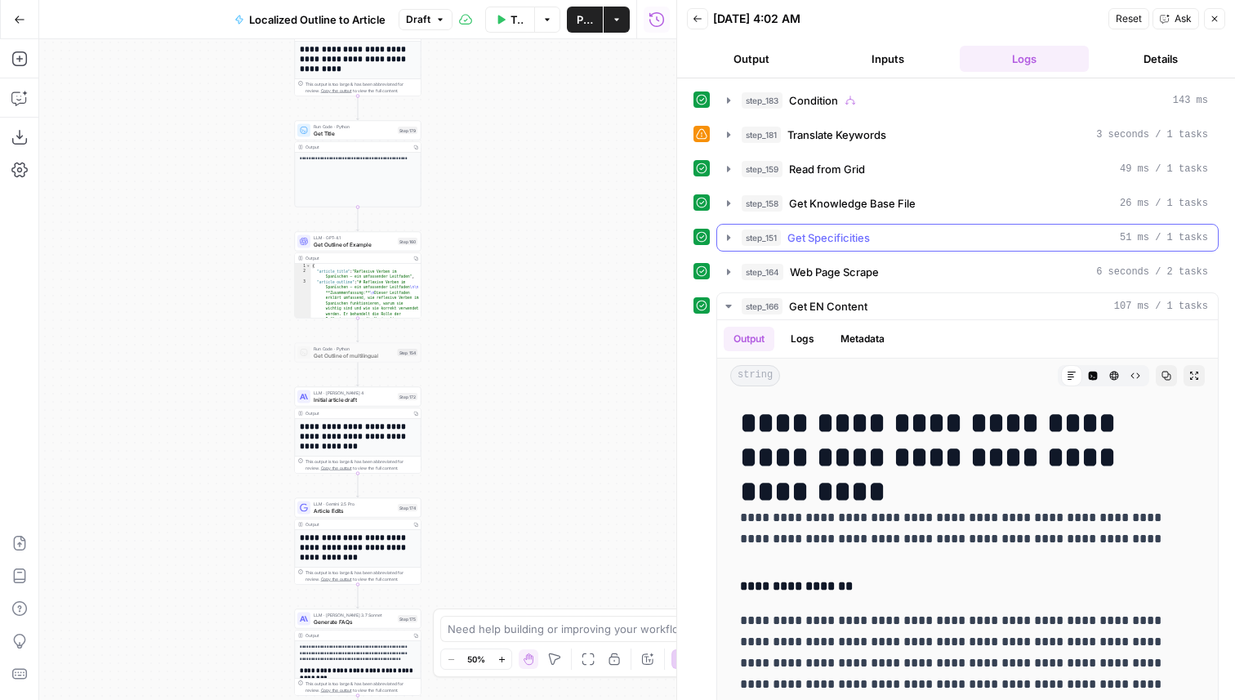
click at [872, 228] on button "step_151 Get Specificities 51 ms / 1 tasks" at bounding box center [967, 238] width 501 height 26
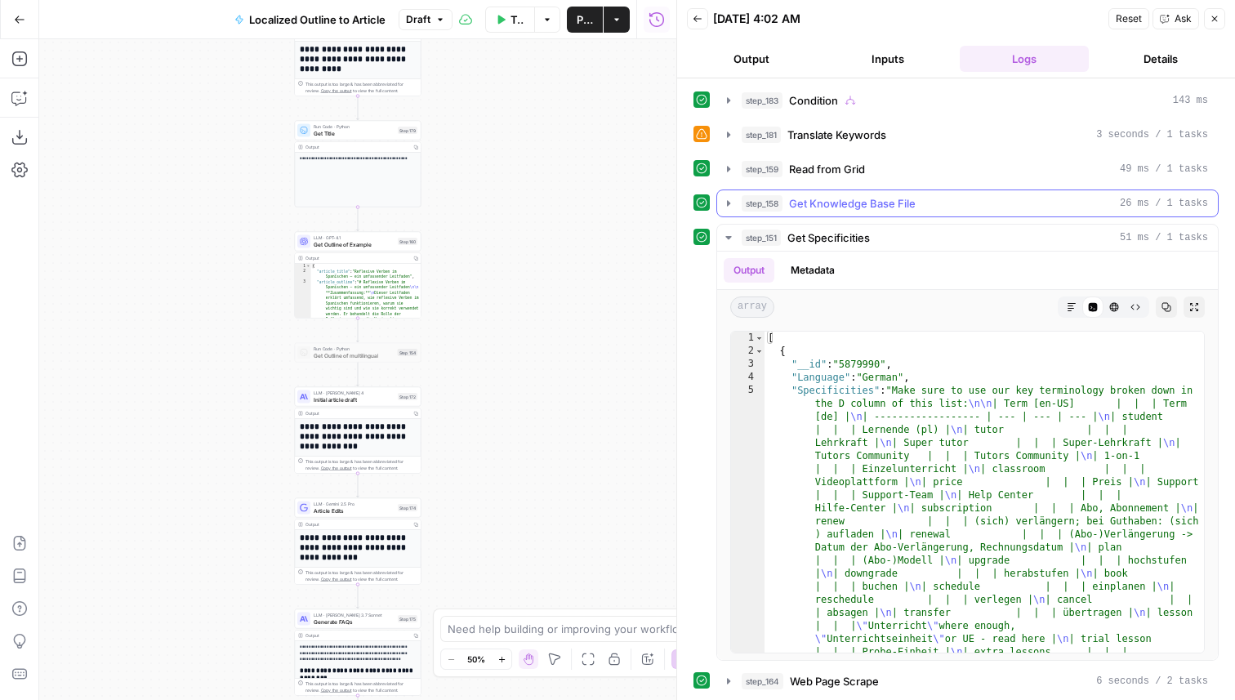
click at [870, 200] on span "Get Knowledge Base File" at bounding box center [852, 203] width 127 height 16
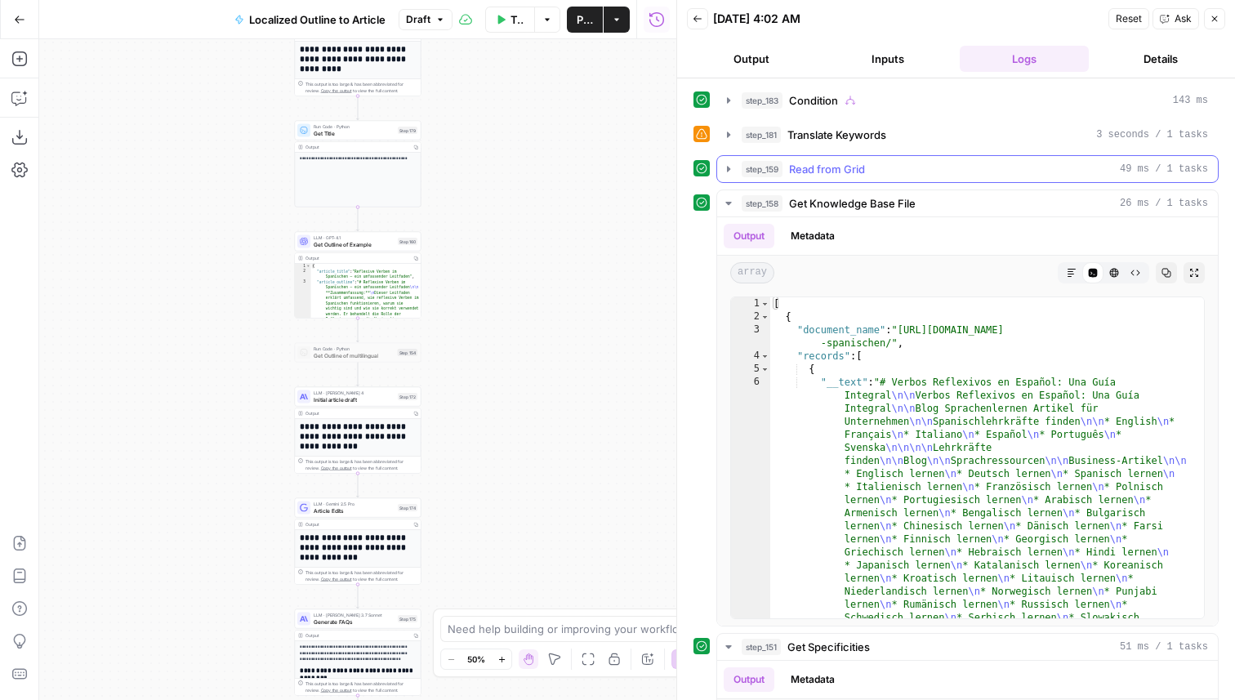
click at [855, 168] on span "Read from Grid" at bounding box center [827, 169] width 76 height 16
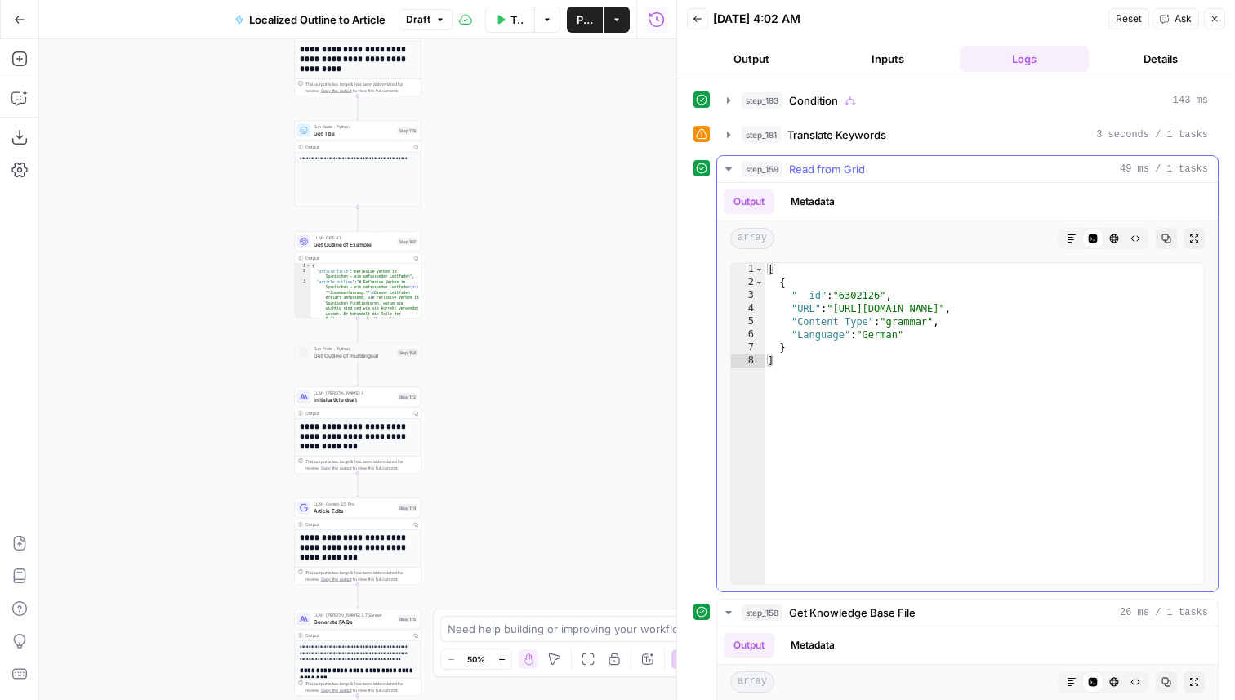
click at [855, 168] on span "Read from Grid" at bounding box center [827, 169] width 76 height 16
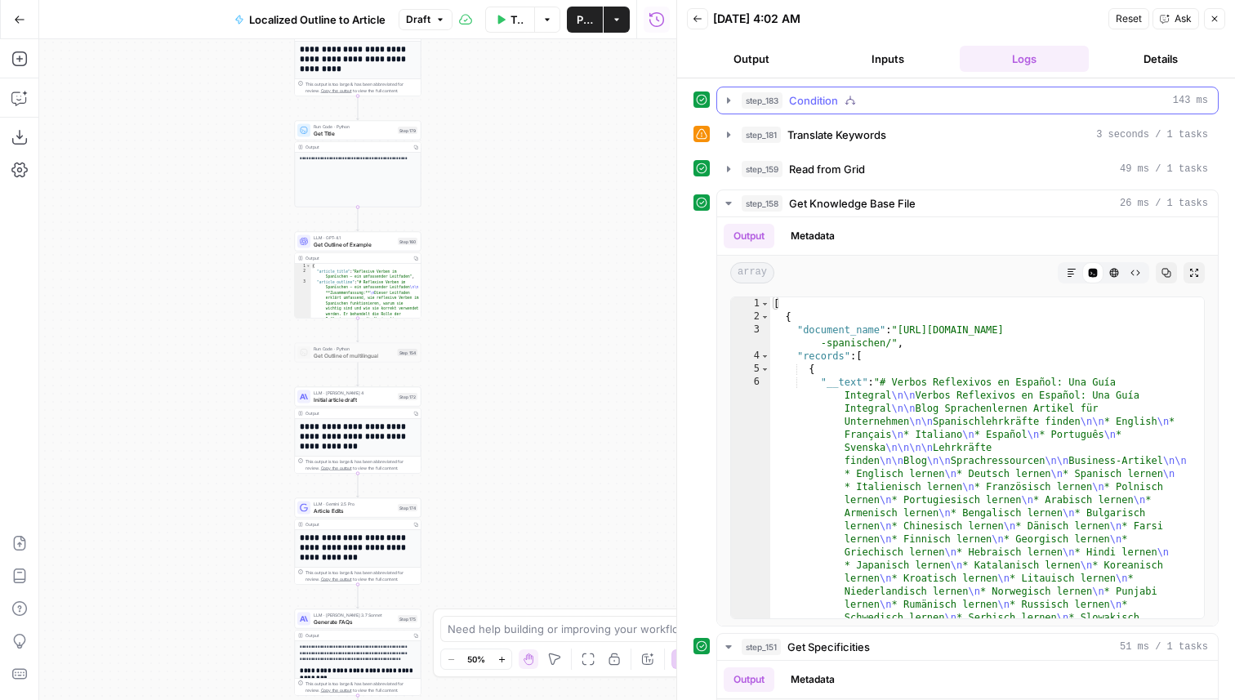
click at [831, 111] on button "step_183 Condition 143 ms" at bounding box center [967, 100] width 501 height 26
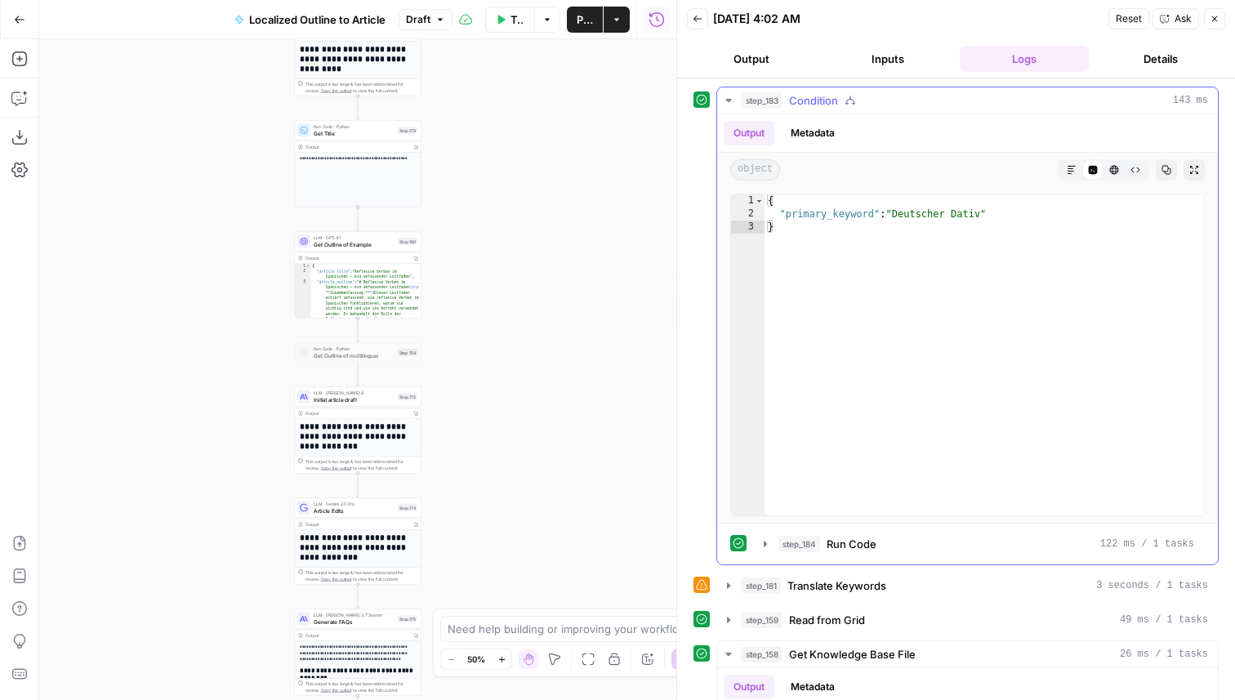
click at [828, 101] on span "Condition" at bounding box center [813, 100] width 49 height 16
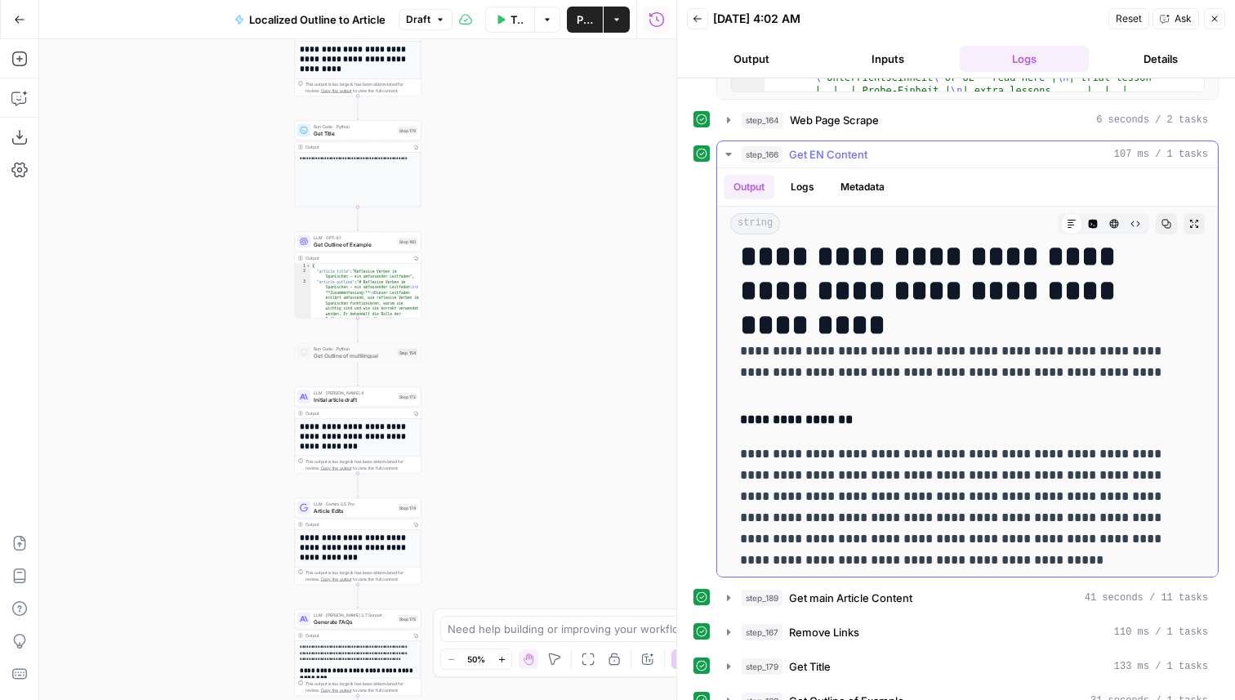
scroll to position [16, 0]
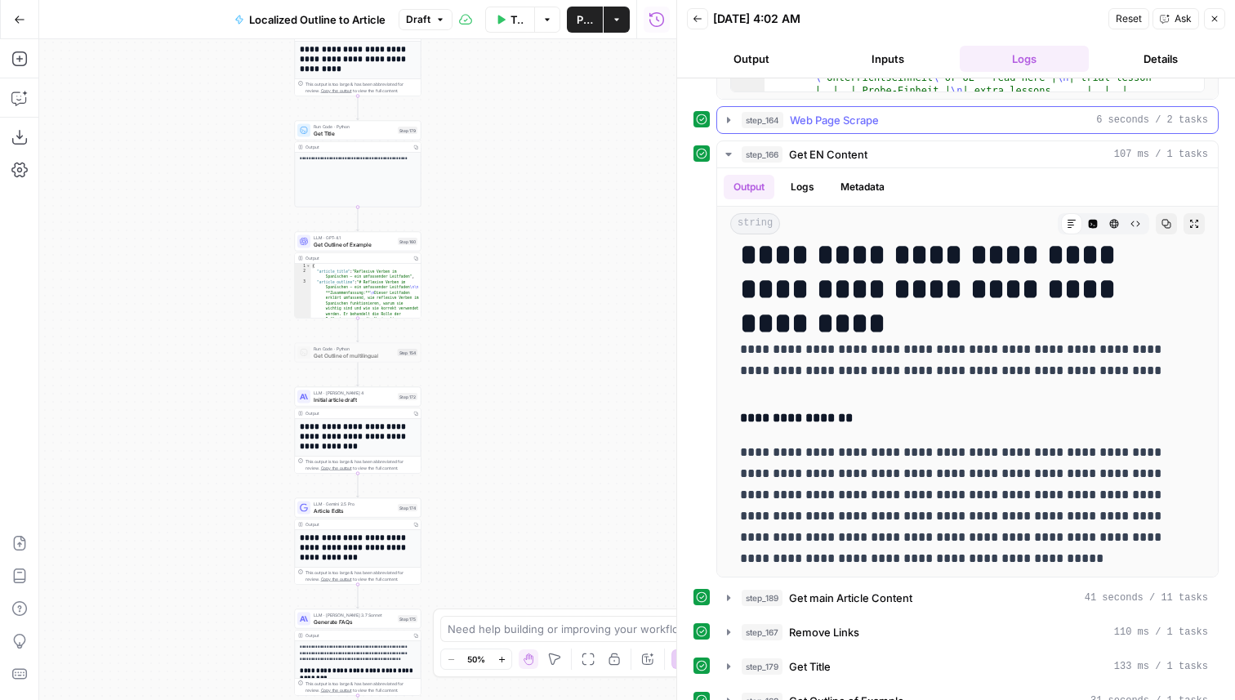
click at [855, 116] on span "Web Page Scrape" at bounding box center [834, 120] width 89 height 16
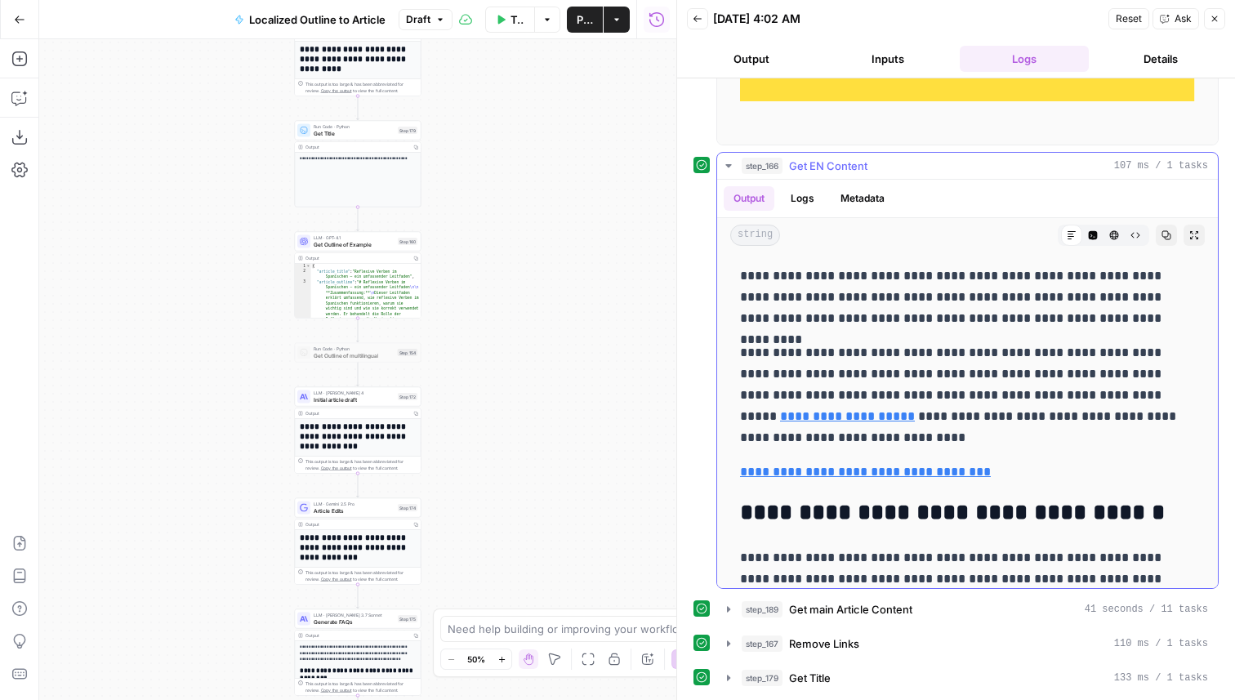
scroll to position [4976, 0]
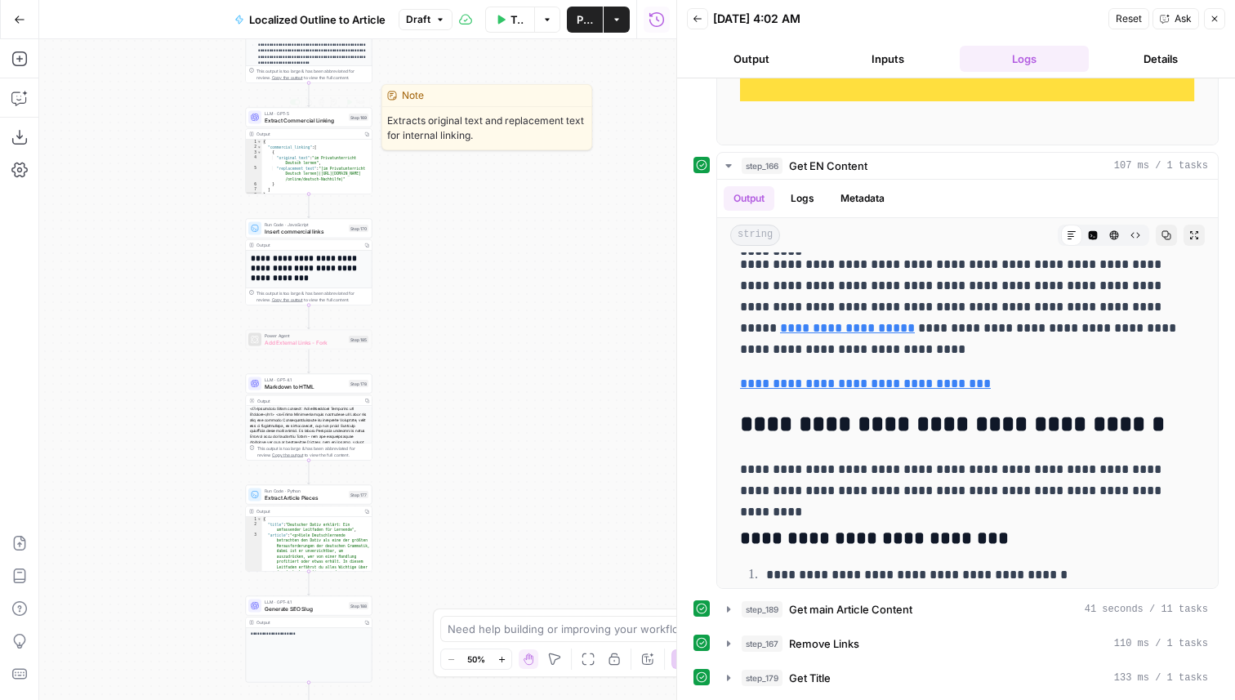
click at [333, 123] on span "Extract Commercial Linking" at bounding box center [305, 120] width 81 height 8
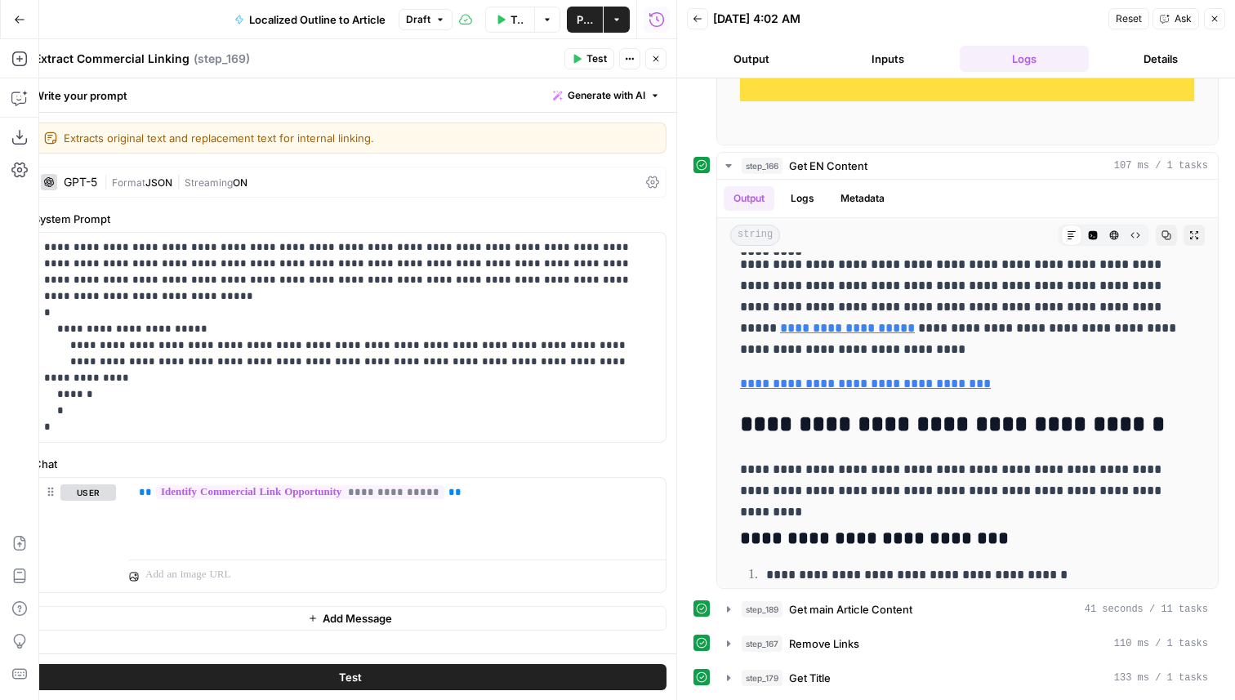
click at [649, 60] on button "Close" at bounding box center [655, 58] width 21 height 21
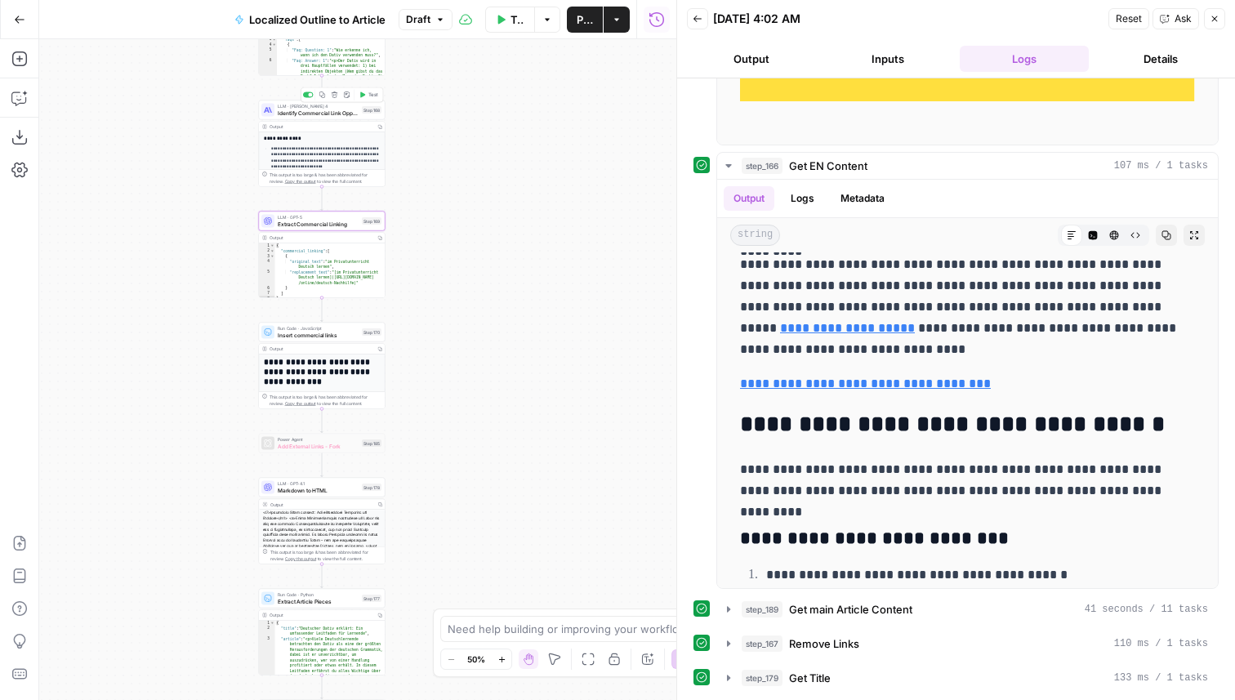
click at [358, 114] on div "LLM · Claude Sonnet 4 Identify Commercial Link Opportunity Step 168 Copy step D…" at bounding box center [321, 110] width 120 height 14
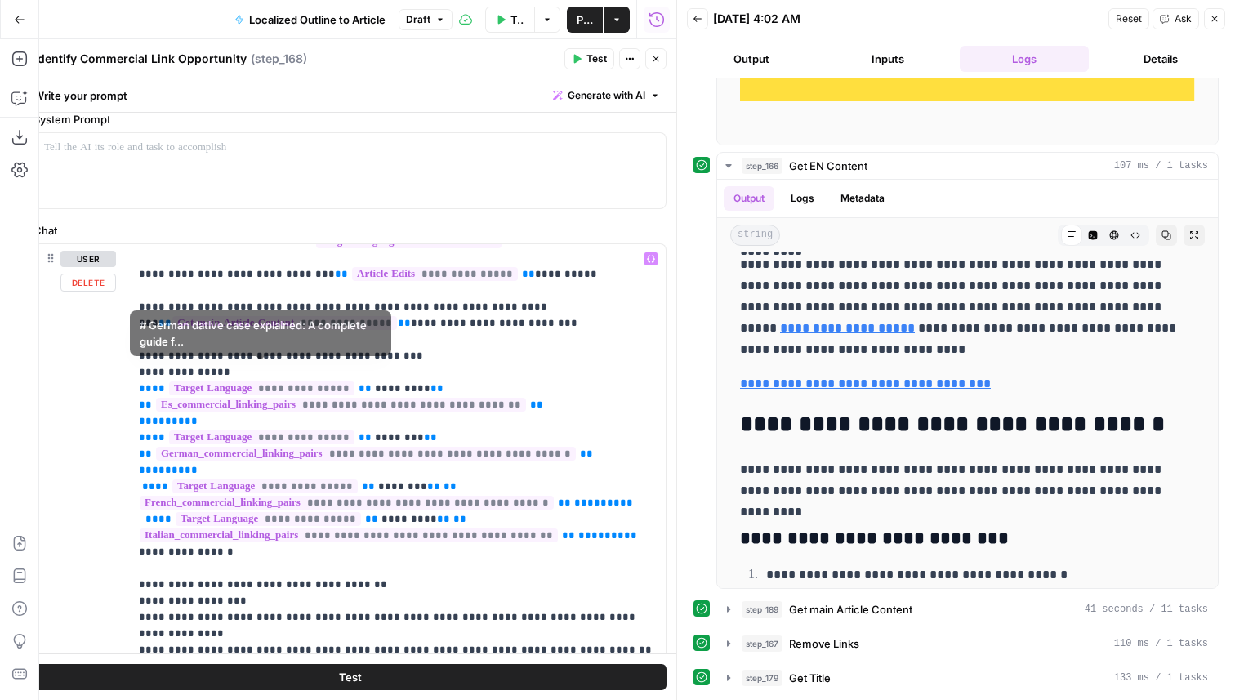
scroll to position [56, 0]
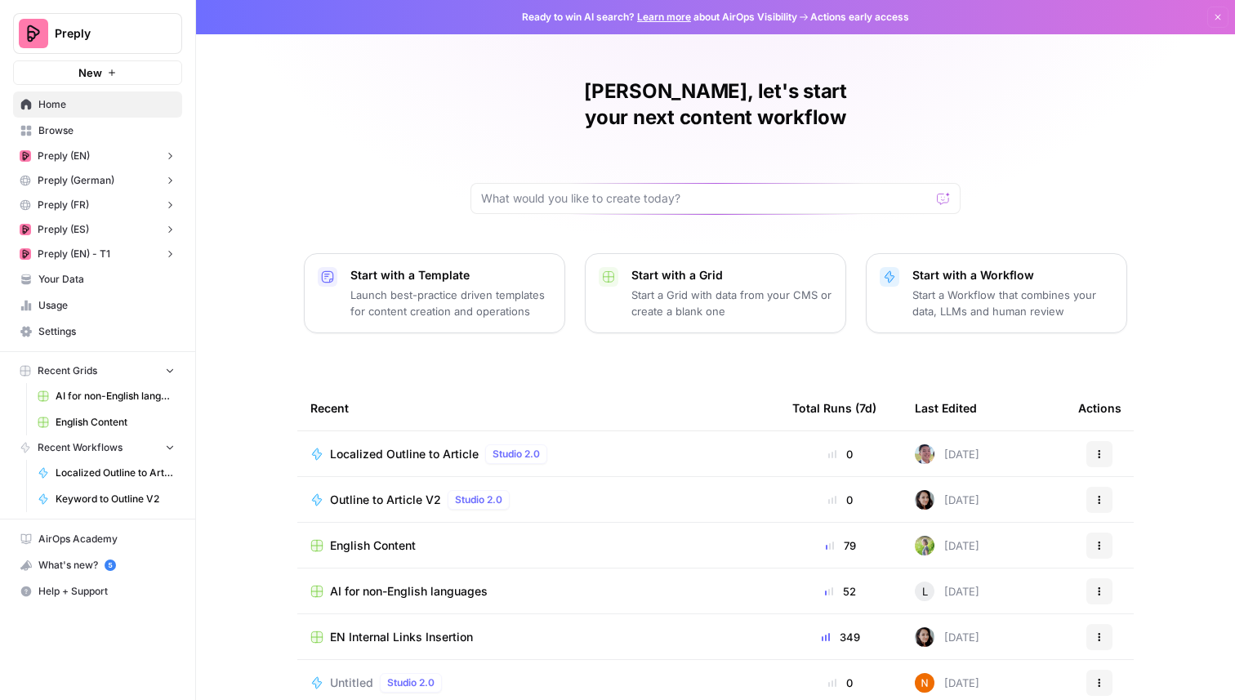
click at [131, 41] on button "Preply" at bounding box center [97, 33] width 169 height 41
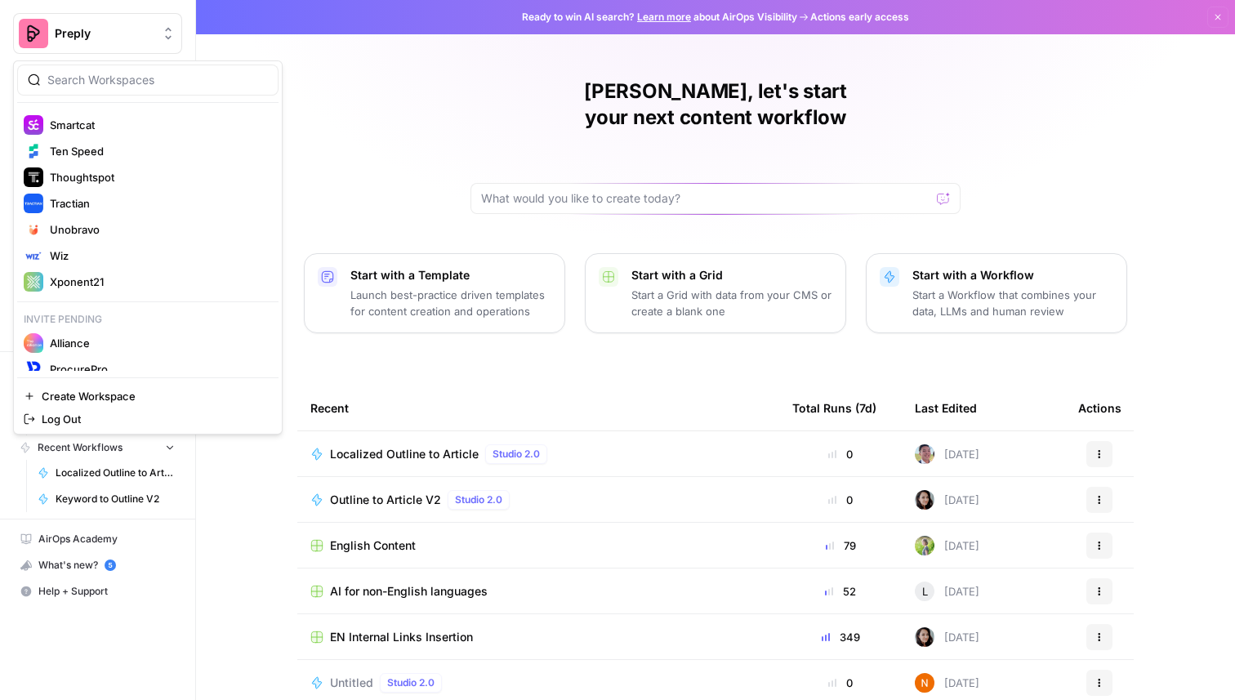
scroll to position [819, 0]
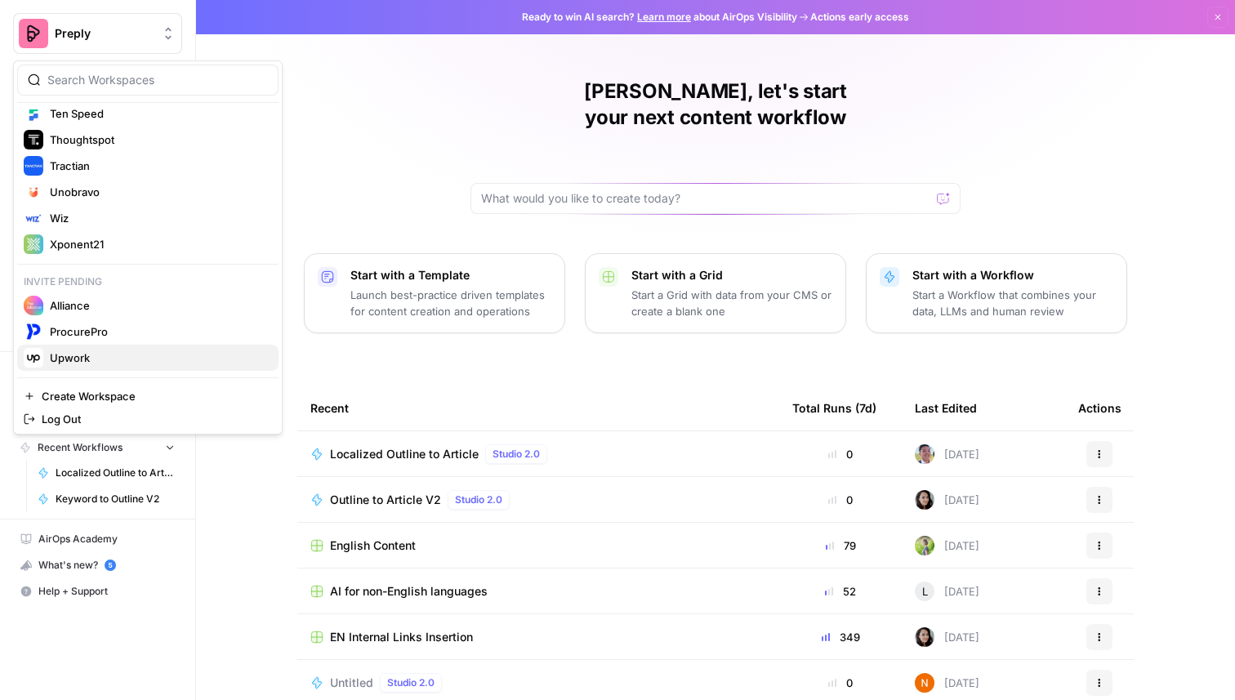
click at [109, 358] on span "Upwork" at bounding box center [158, 358] width 216 height 16
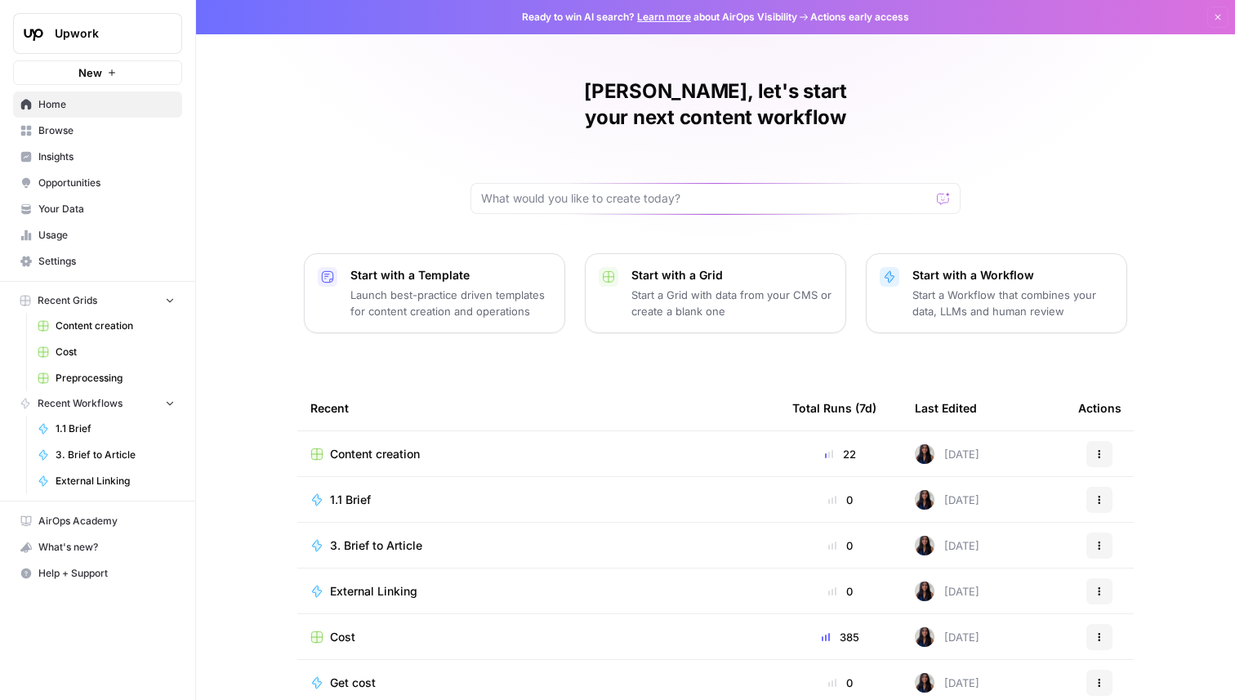
click at [106, 205] on span "Your Data" at bounding box center [106, 209] width 136 height 15
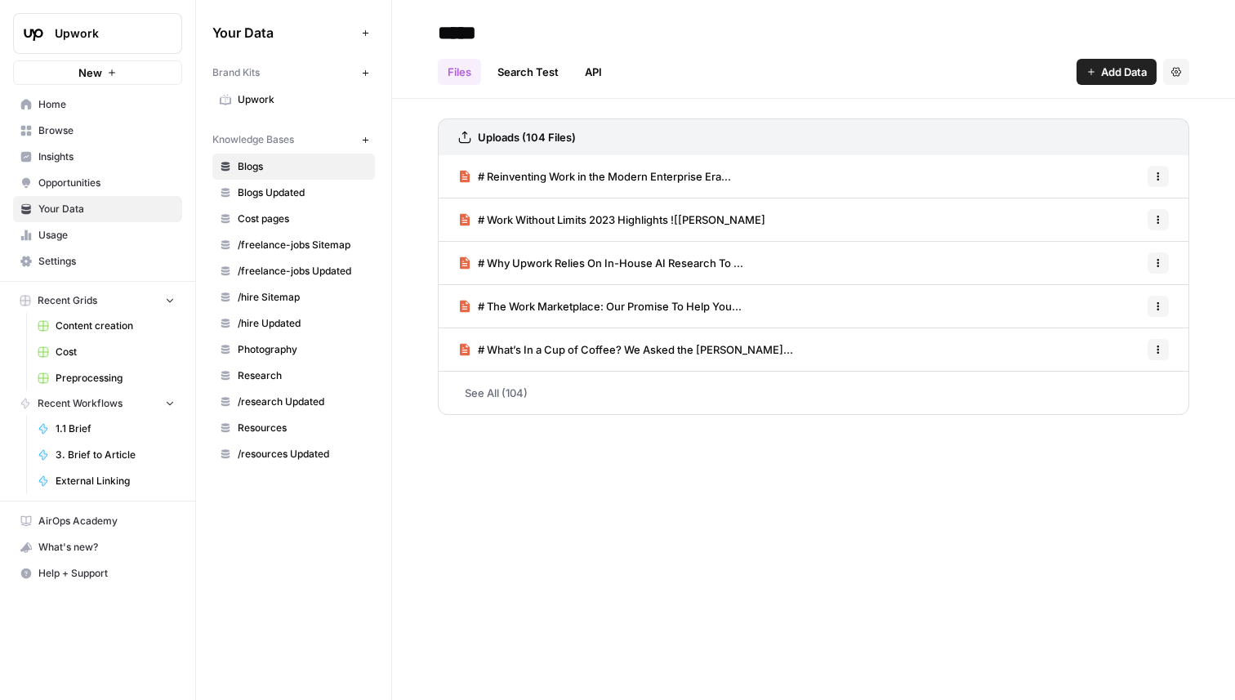
click at [256, 96] on span "Upwork" at bounding box center [303, 99] width 130 height 15
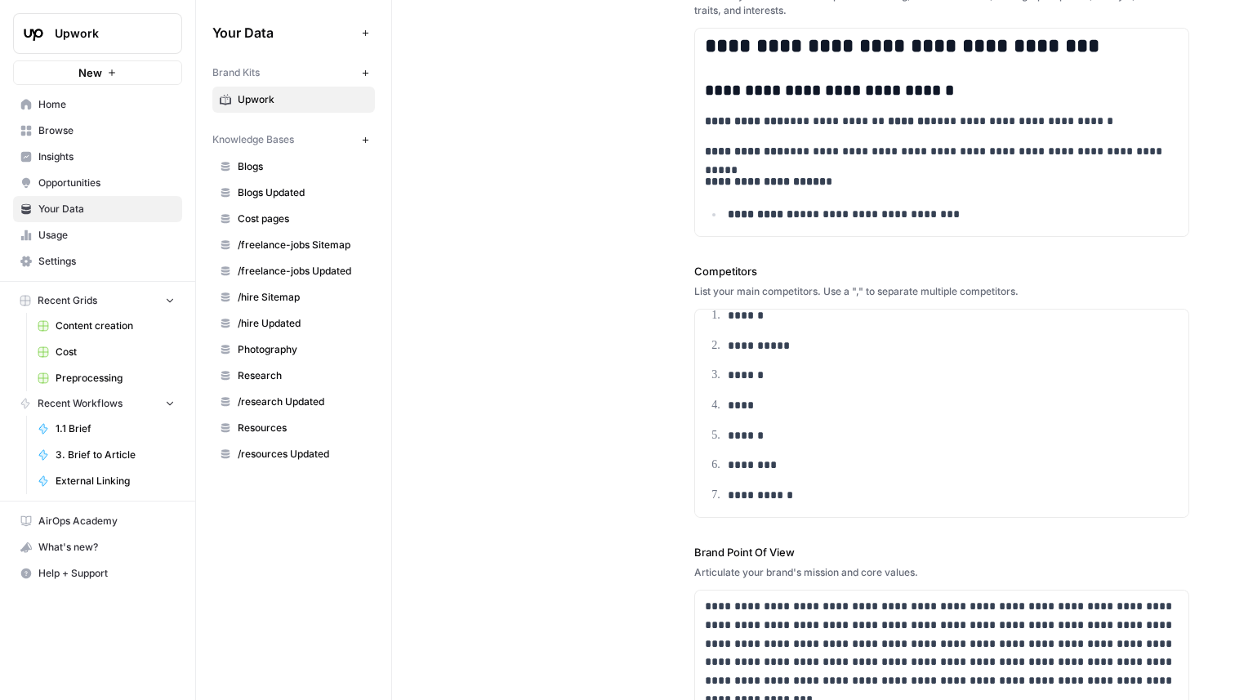
scroll to position [520, 0]
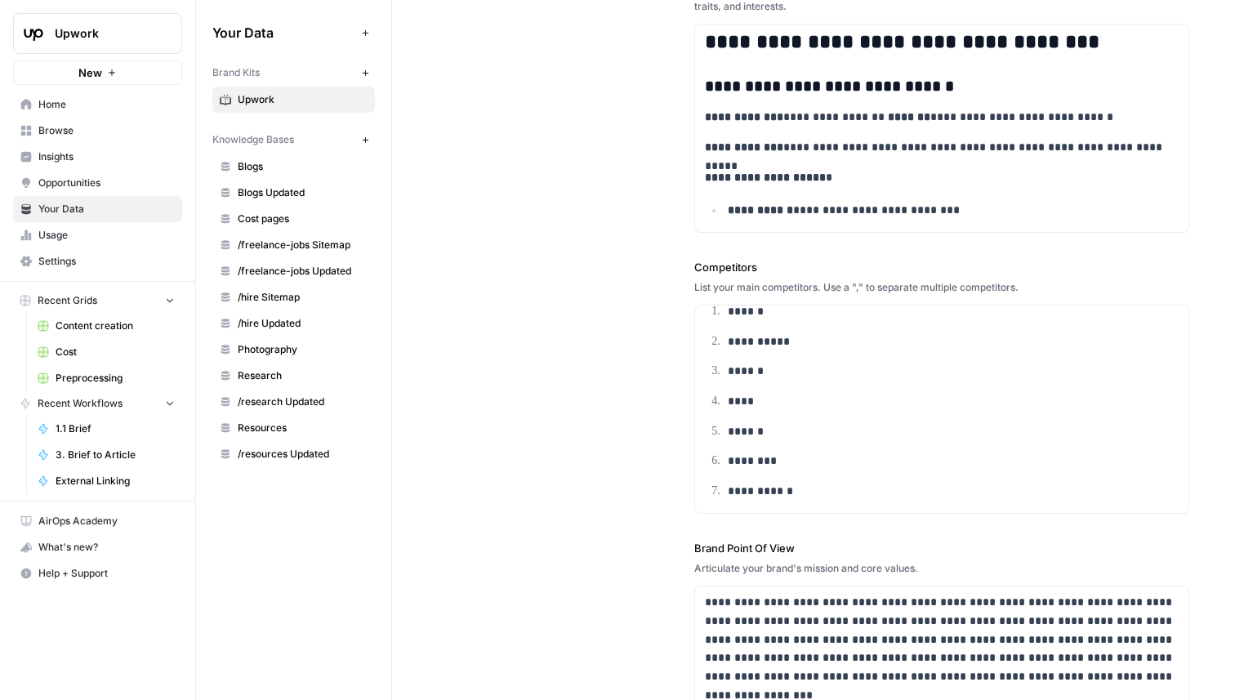
click at [67, 168] on link "Insights" at bounding box center [97, 157] width 169 height 26
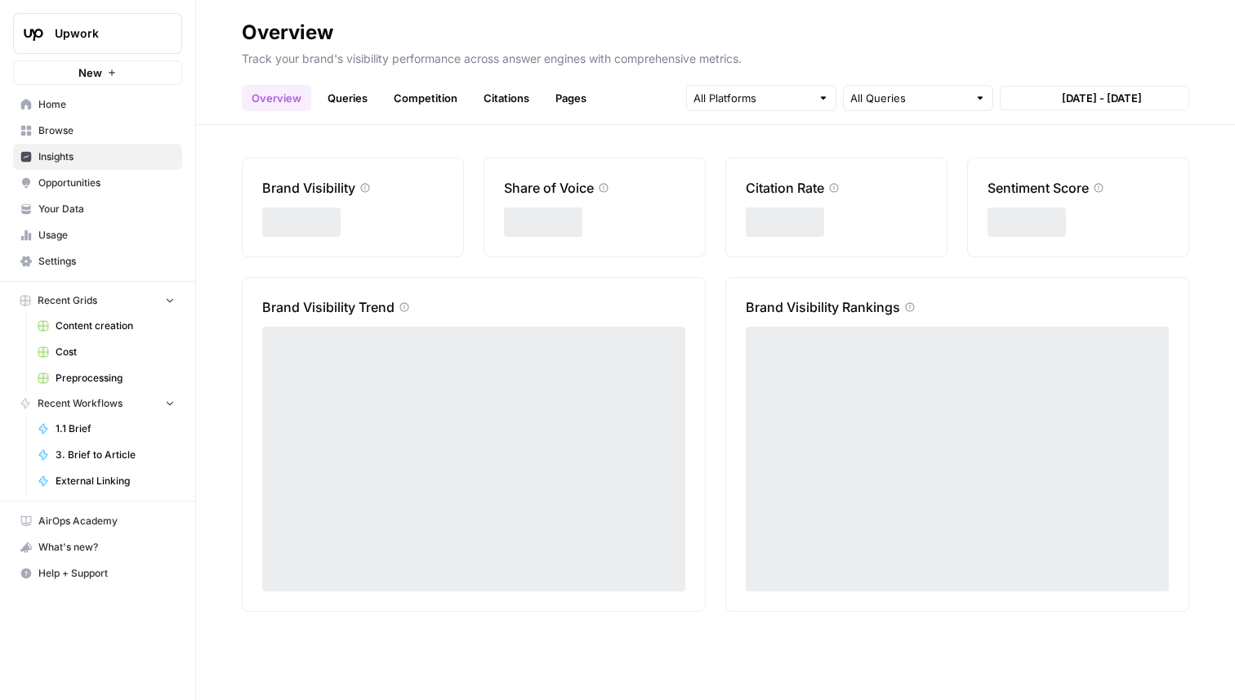
click at [69, 188] on span "Opportunities" at bounding box center [106, 183] width 136 height 15
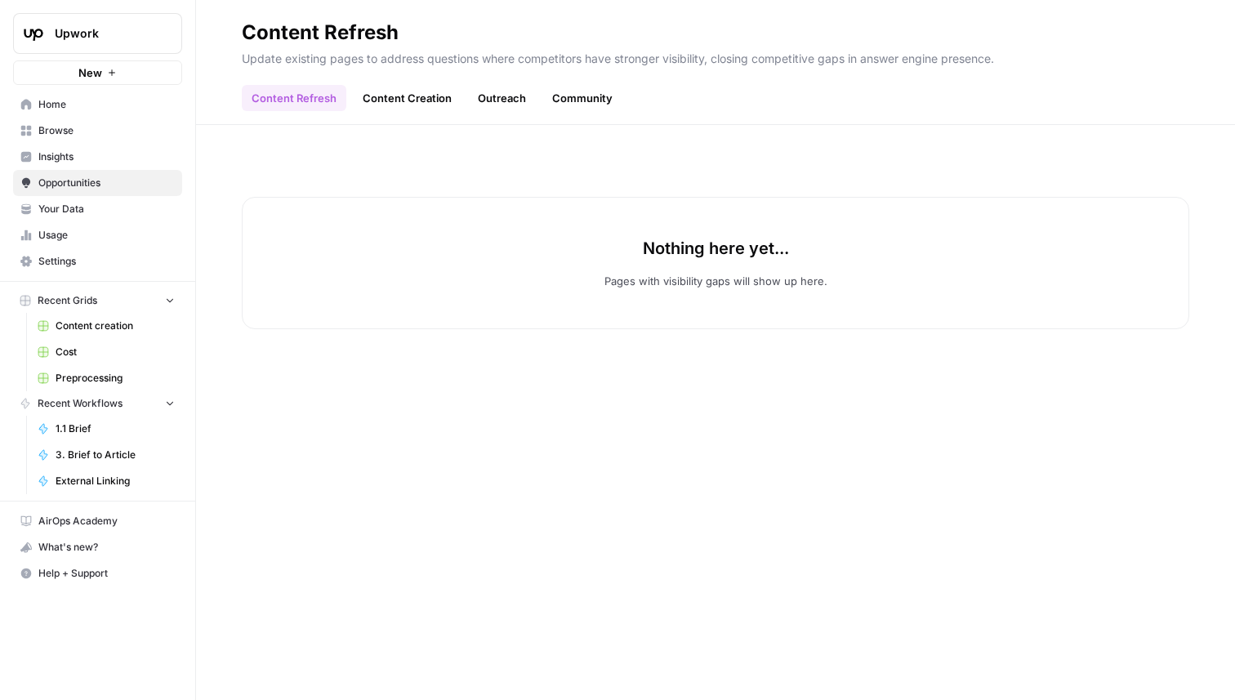
click at [382, 108] on link "Content Creation" at bounding box center [407, 98] width 109 height 26
click at [495, 87] on link "Outreach" at bounding box center [502, 98] width 68 height 26
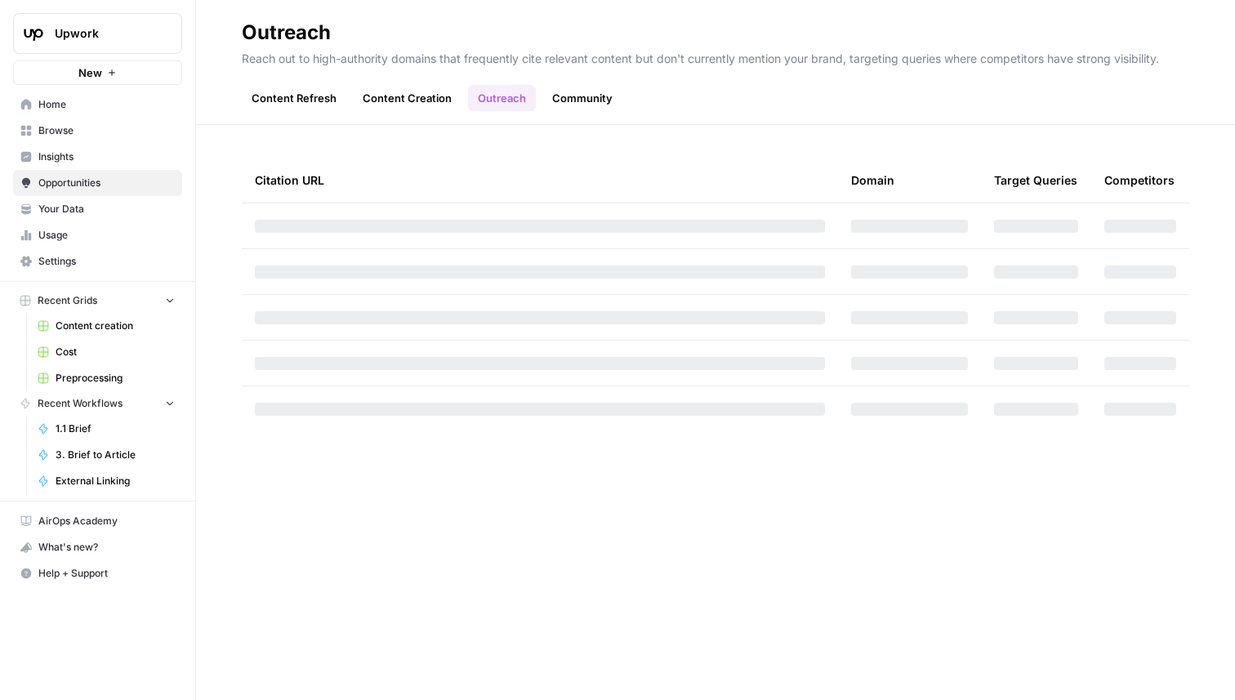
click at [573, 105] on link "Community" at bounding box center [582, 98] width 80 height 26
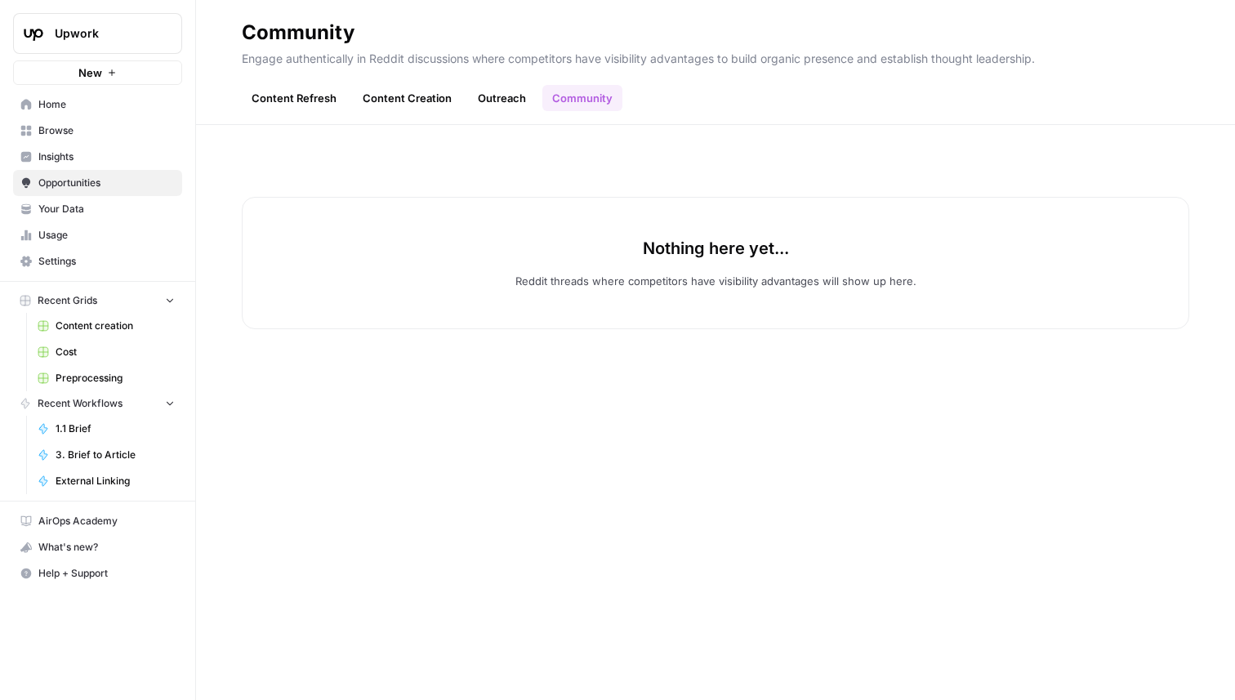
click at [145, 169] on link "Insights" at bounding box center [97, 157] width 169 height 26
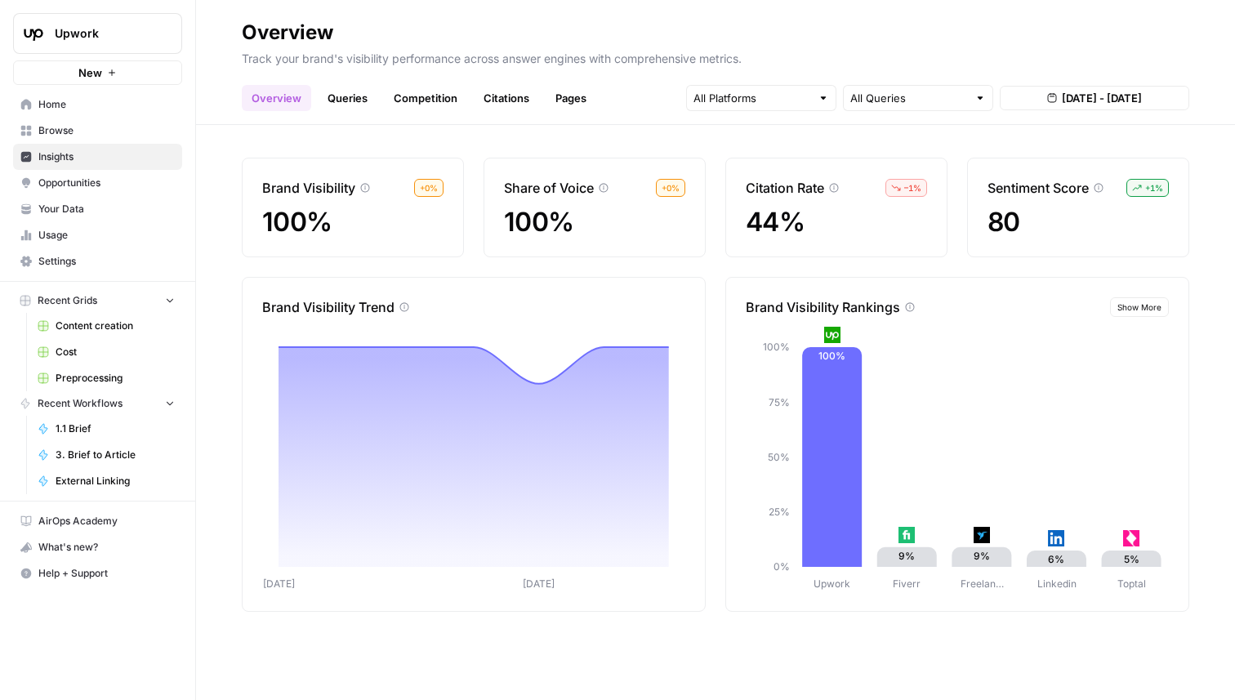
click at [327, 94] on link "Queries" at bounding box center [348, 98] width 60 height 26
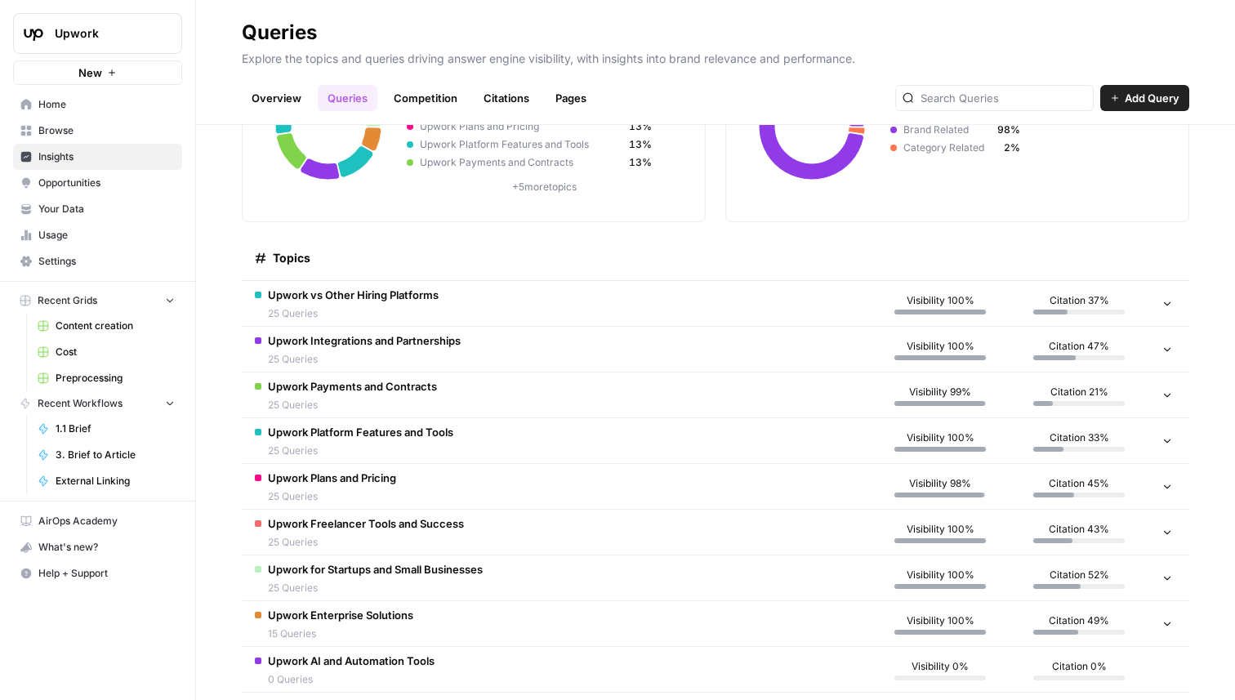
scroll to position [155, 0]
click at [399, 298] on span "Upwork vs Other Hiring Platforms" at bounding box center [353, 296] width 171 height 16
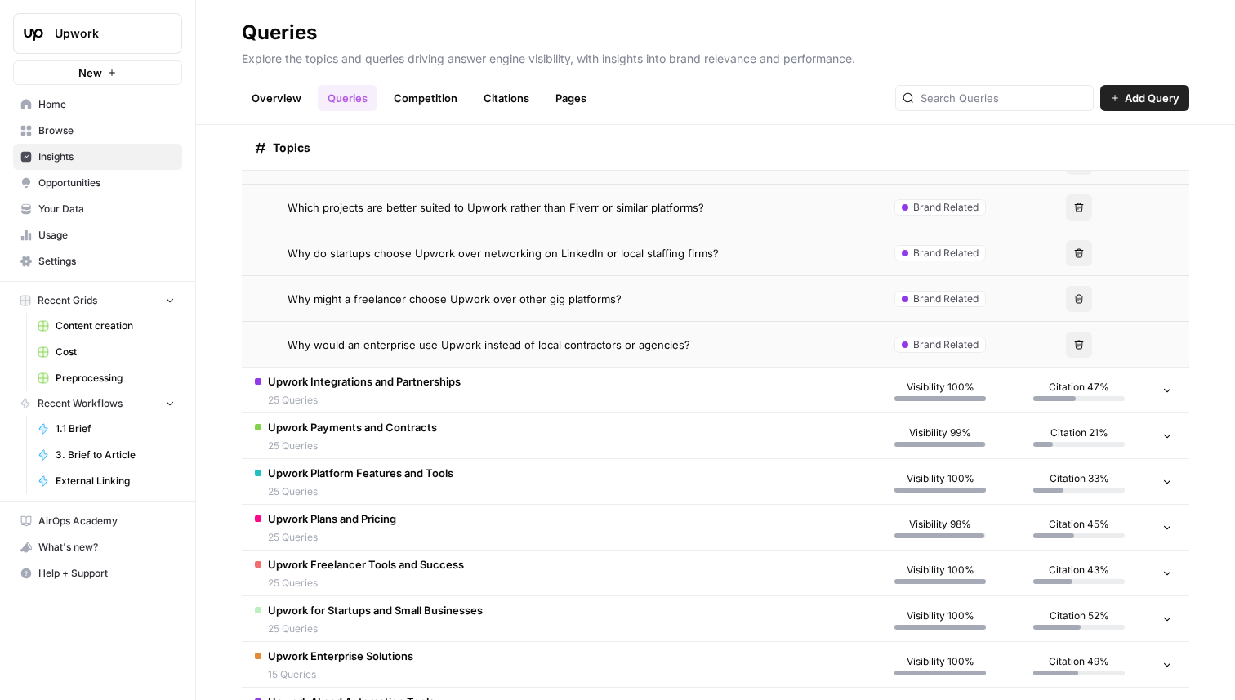
scroll to position [1274, 0]
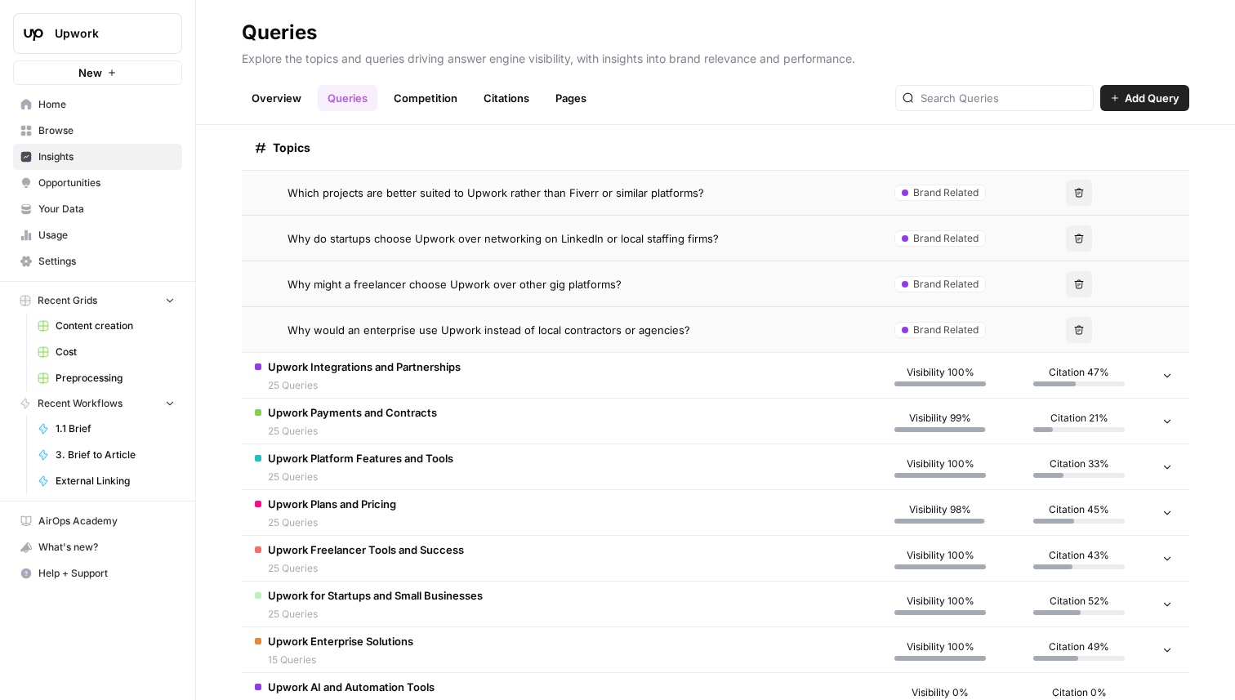
click at [543, 375] on td "Upwork Integrations and Partnerships 25 Queries" at bounding box center [556, 375] width 629 height 45
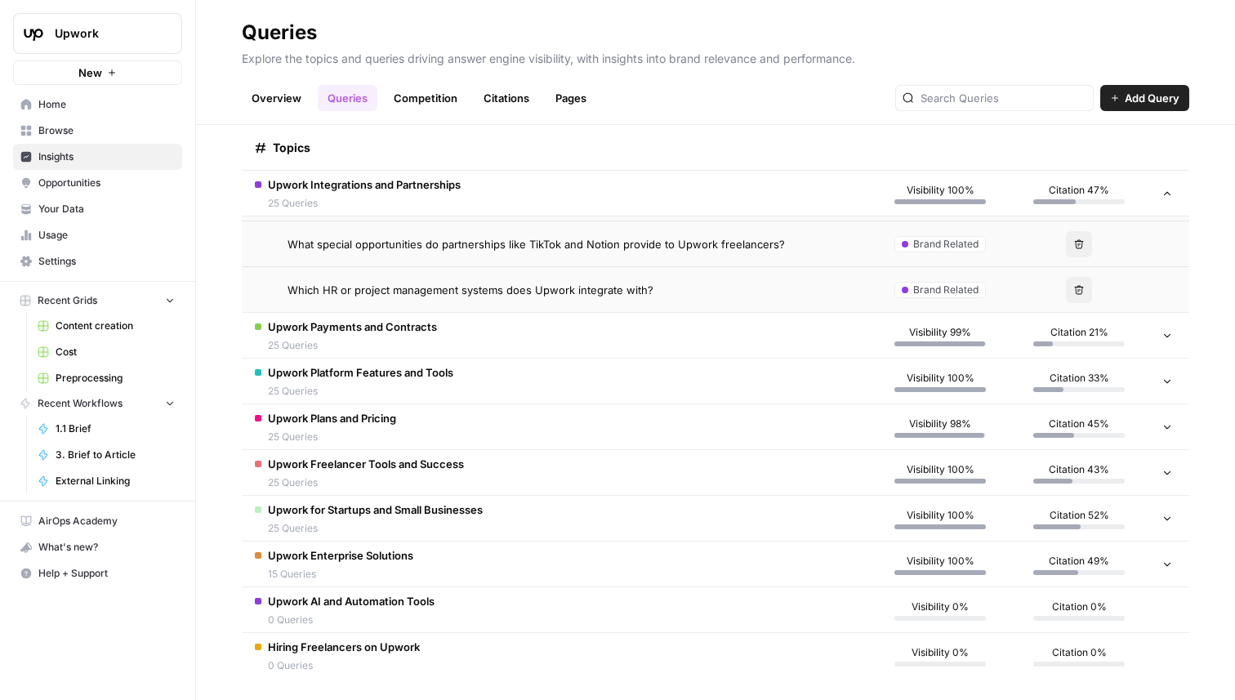
scroll to position [2515, 0]
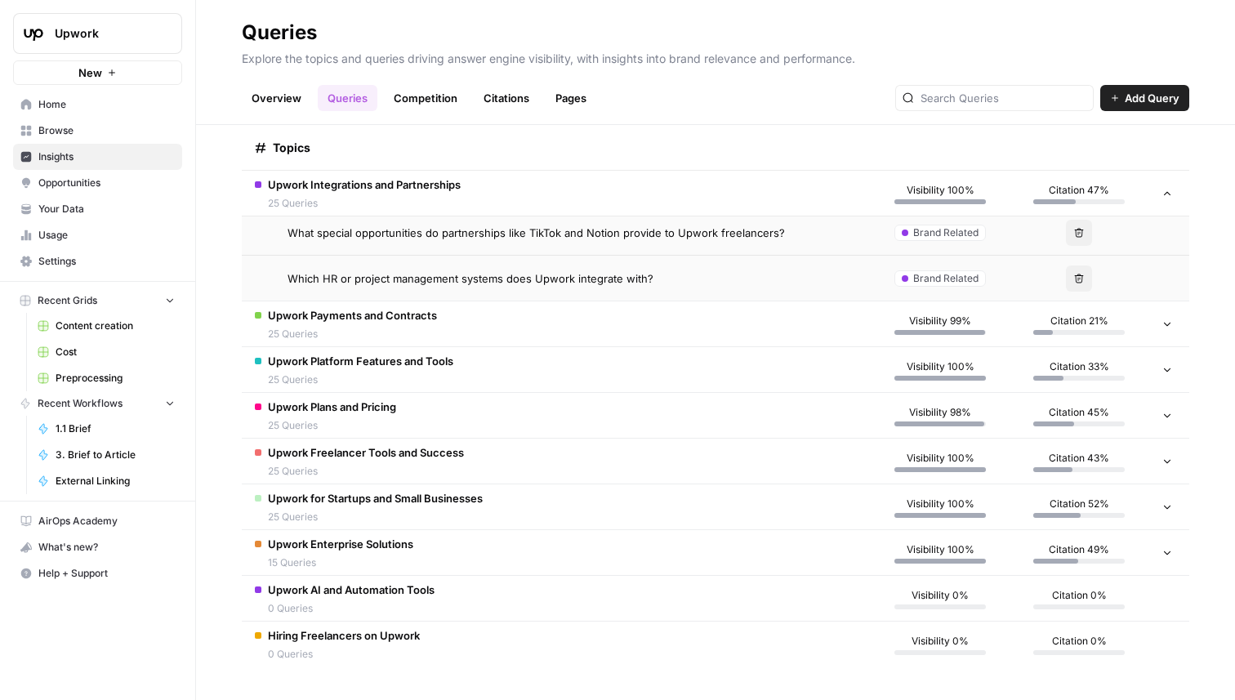
click at [95, 181] on span "Opportunities" at bounding box center [106, 183] width 136 height 15
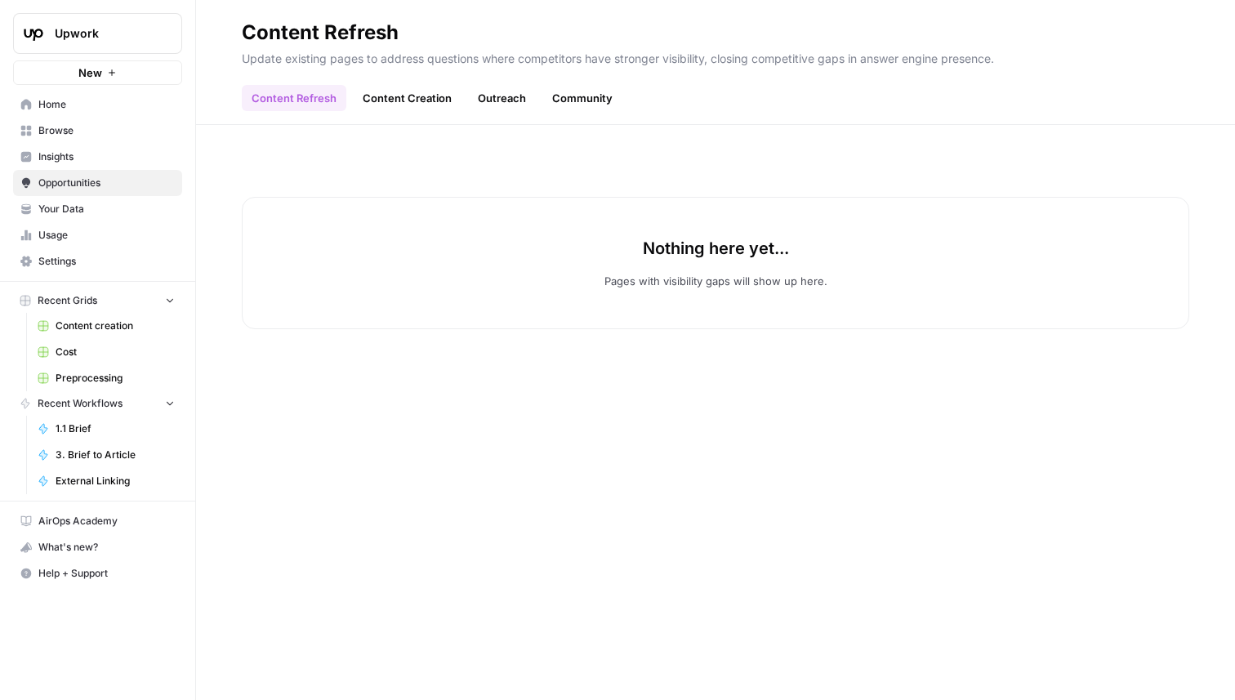
click at [115, 154] on span "Insights" at bounding box center [106, 157] width 136 height 15
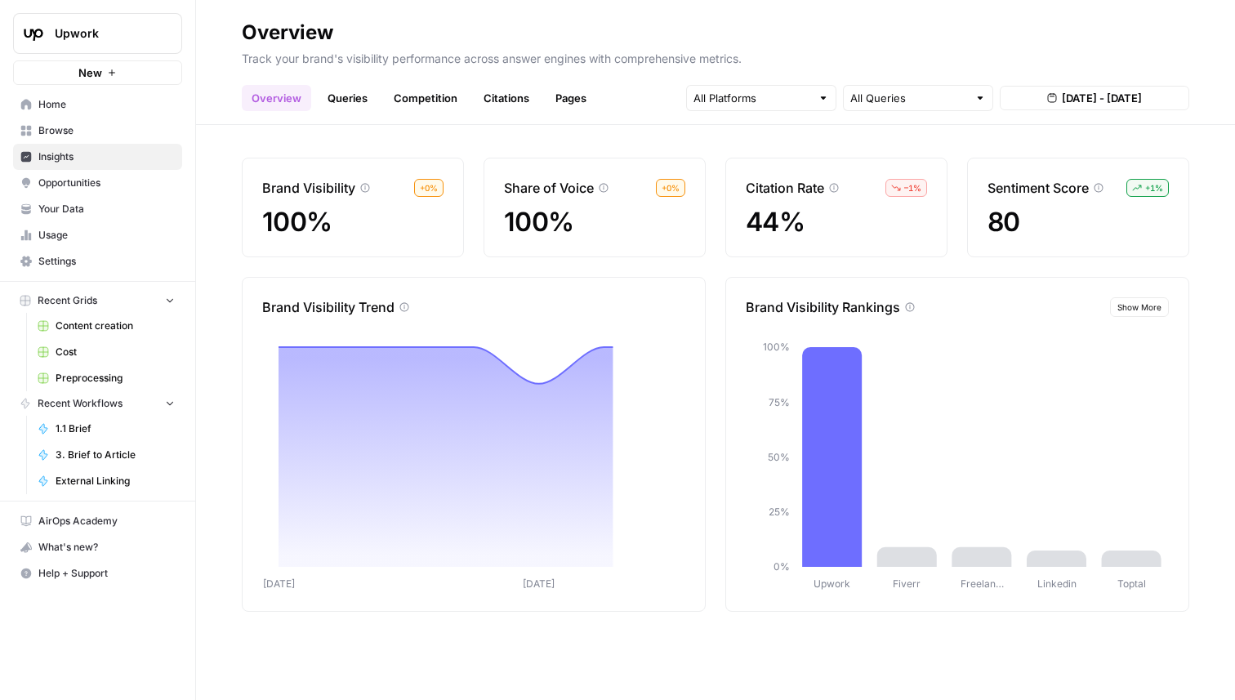
click at [344, 87] on link "Queries" at bounding box center [348, 98] width 60 height 26
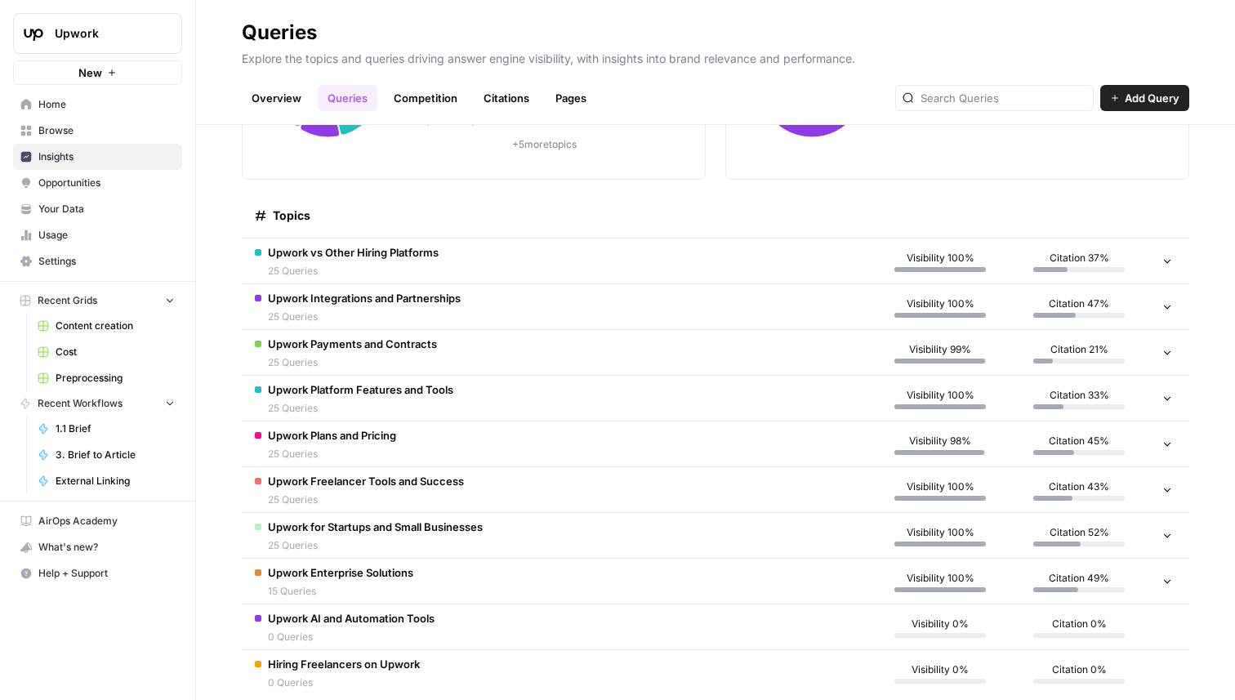
scroll to position [227, 0]
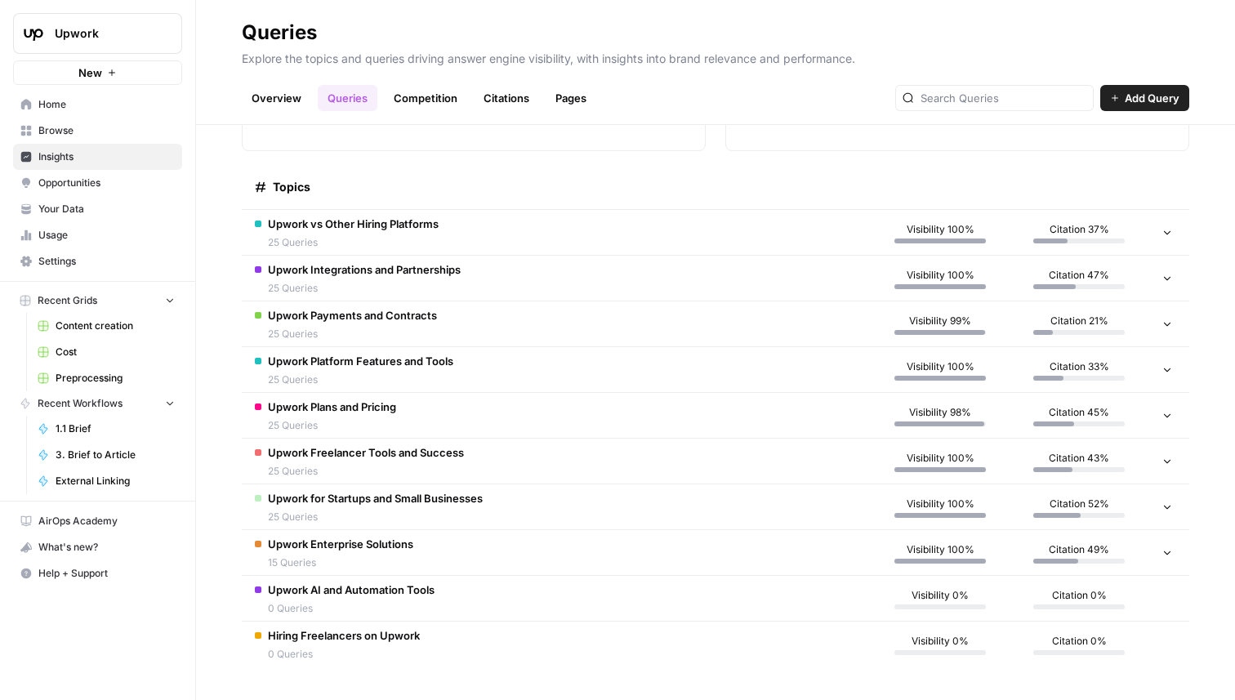
click at [472, 315] on td "Upwork Payments and Contracts 25 Queries" at bounding box center [556, 323] width 629 height 45
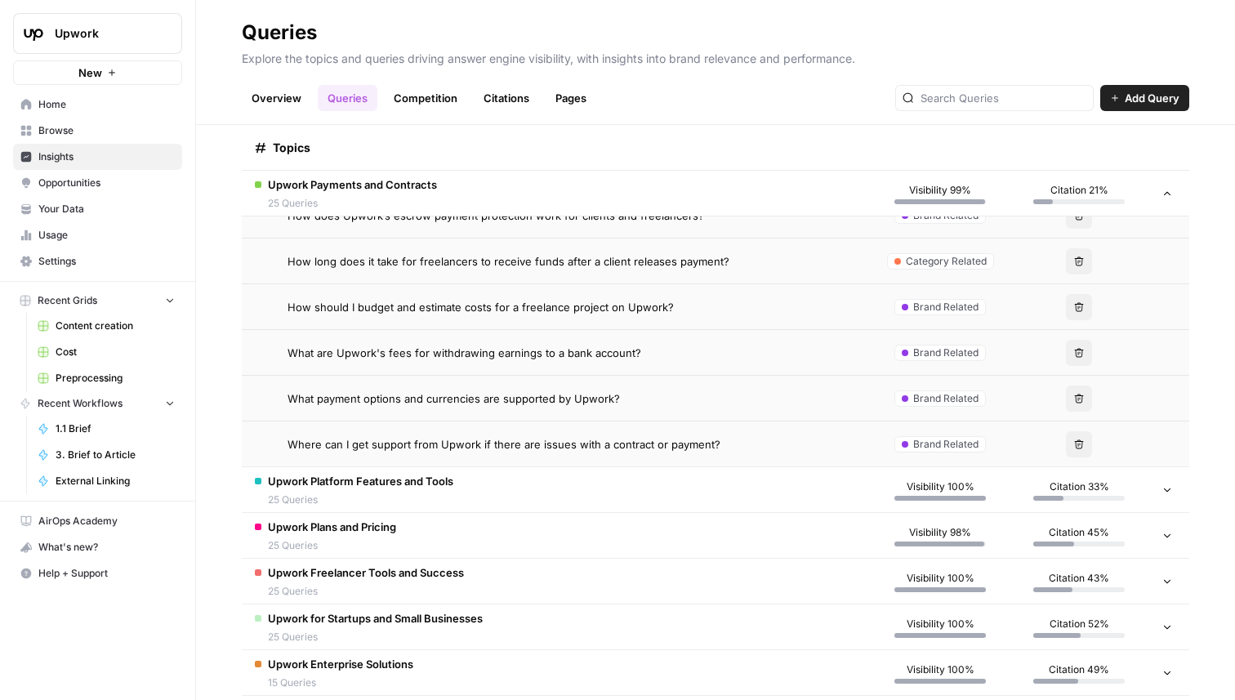
scroll to position [1339, 0]
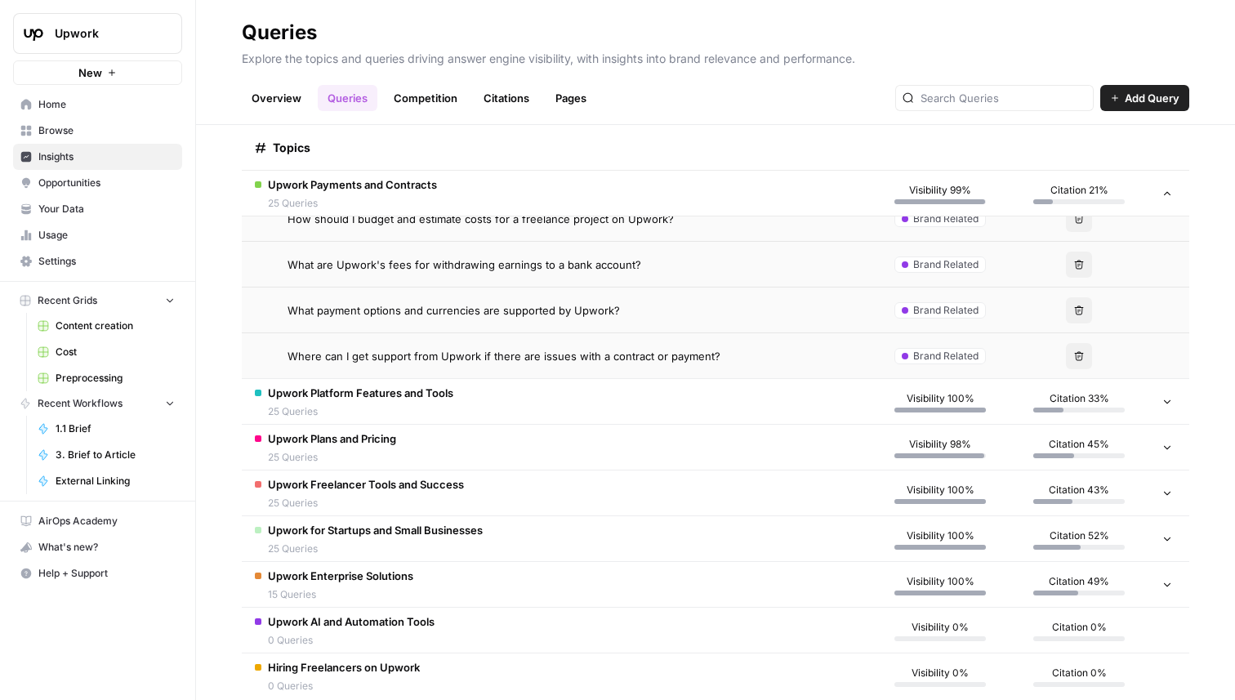
click at [529, 410] on td "Upwork Platform Features and Tools 25 Queries" at bounding box center [556, 401] width 629 height 45
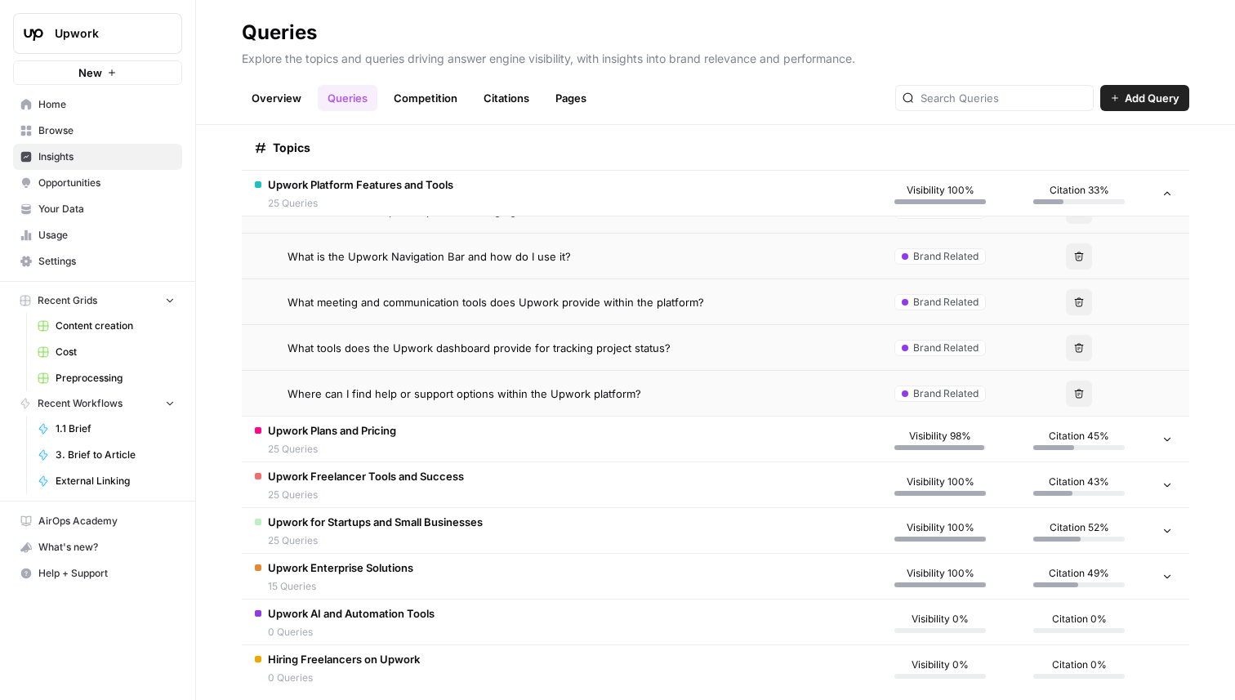
scroll to position [2515, 0]
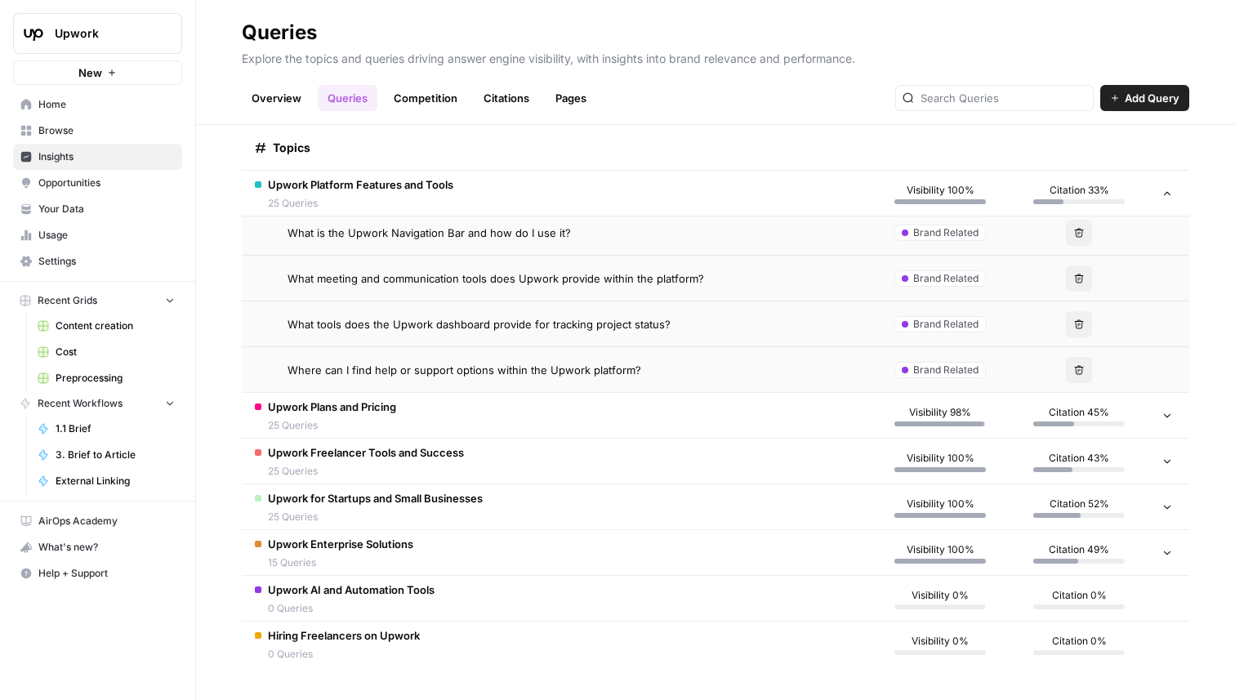
click at [519, 428] on td "Upwork Plans and Pricing 25 Queries" at bounding box center [556, 415] width 629 height 45
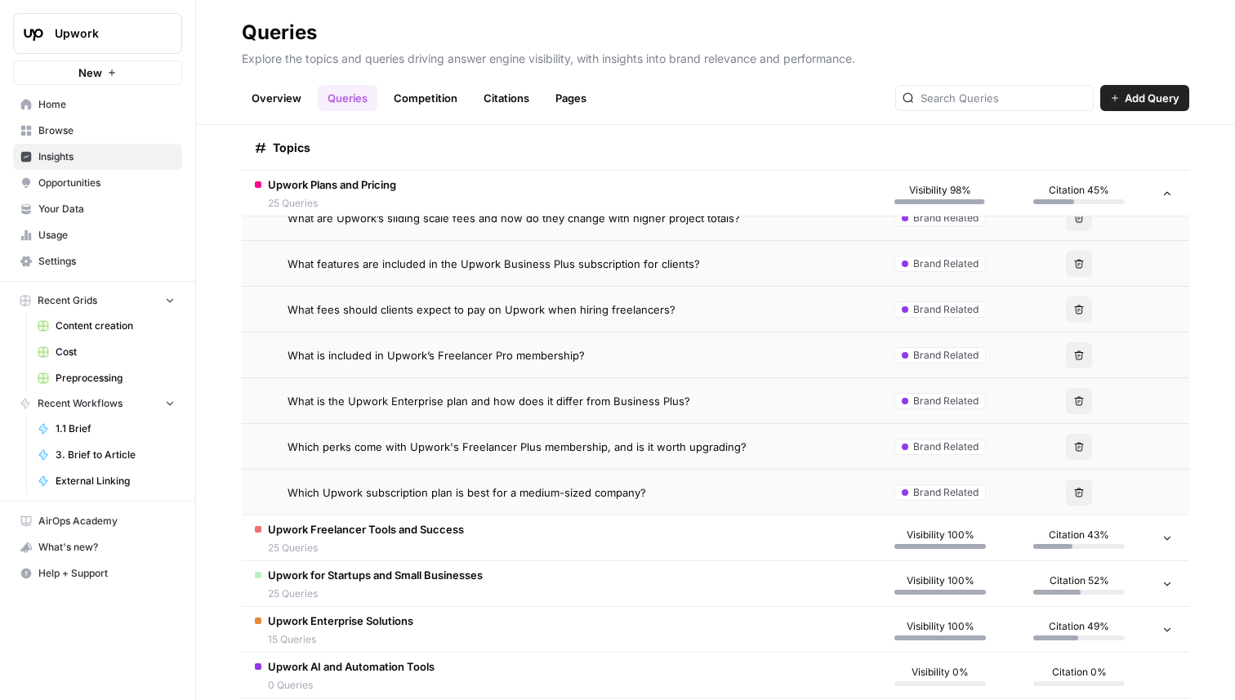
scroll to position [3658, 0]
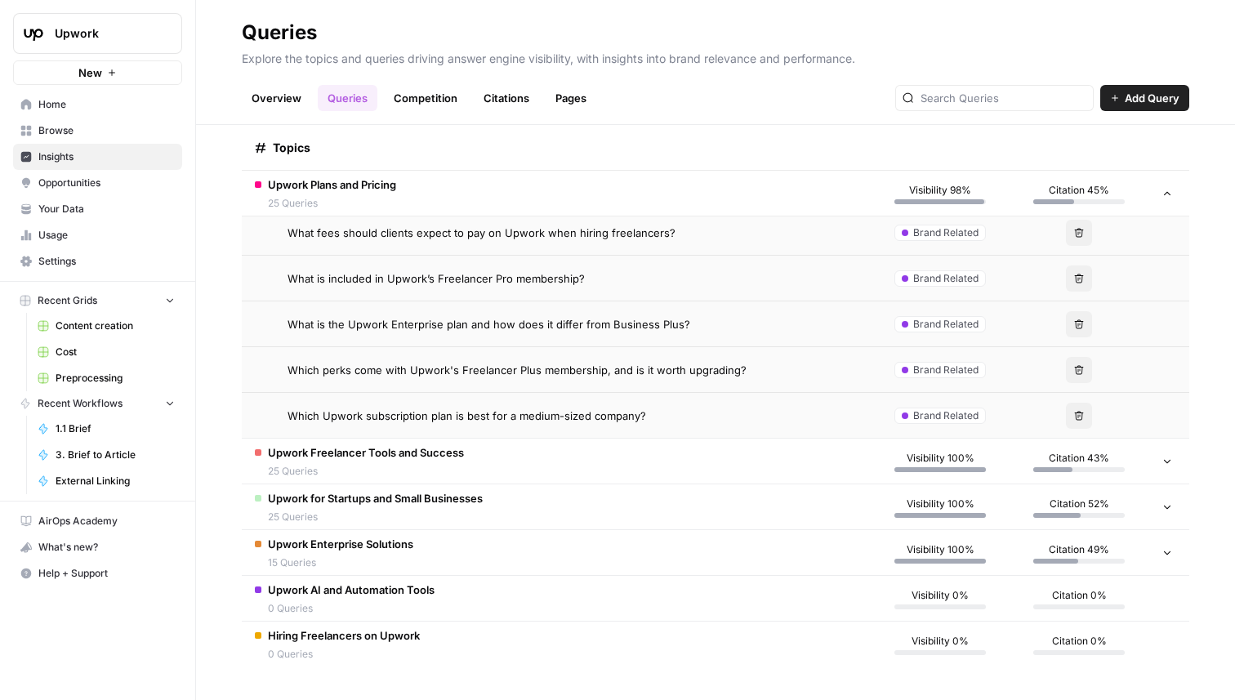
click at [567, 466] on td "Upwork Freelancer Tools and Success 25 Queries" at bounding box center [556, 461] width 629 height 45
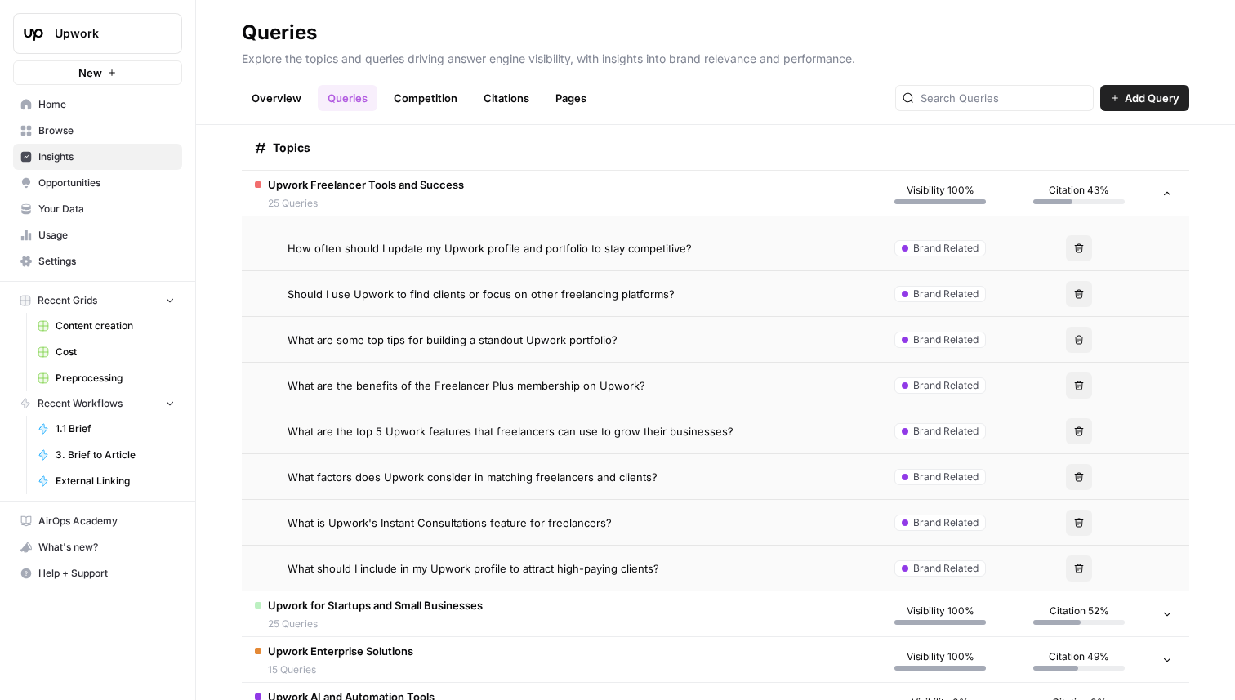
scroll to position [4802, 0]
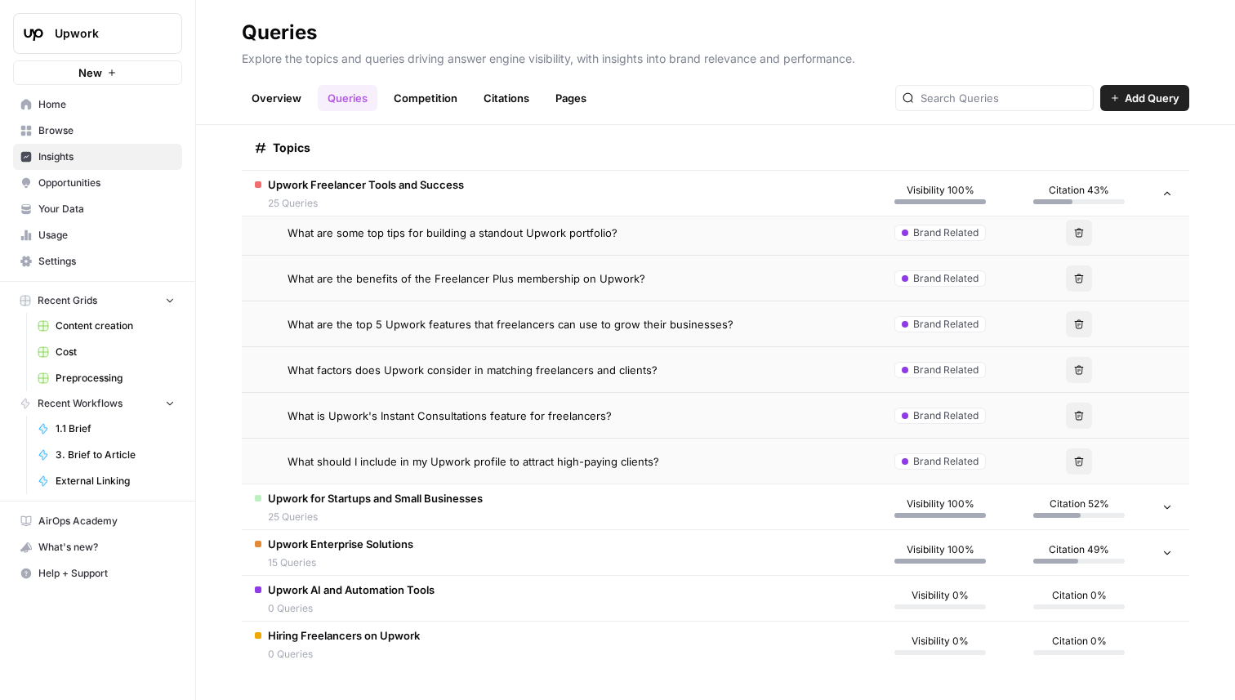
click at [587, 477] on td "What should I include in my Upwork profile to attract high-paying clients?" at bounding box center [556, 461] width 629 height 45
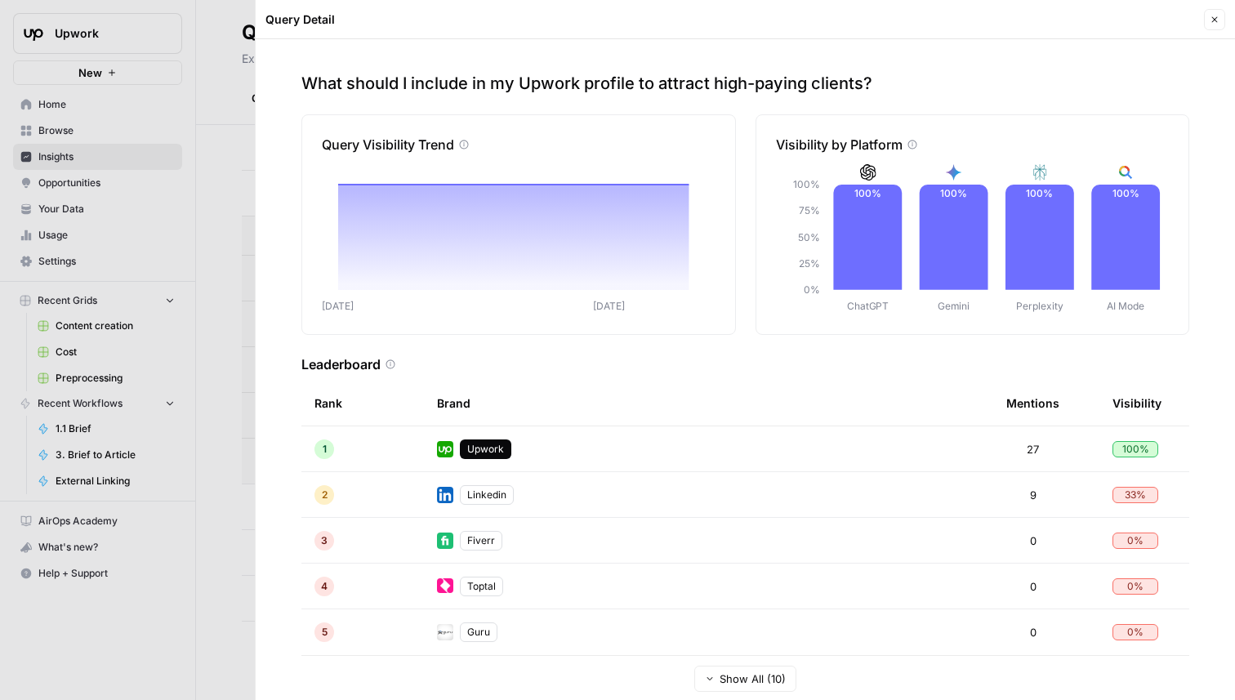
click at [224, 181] on div at bounding box center [617, 350] width 1235 height 700
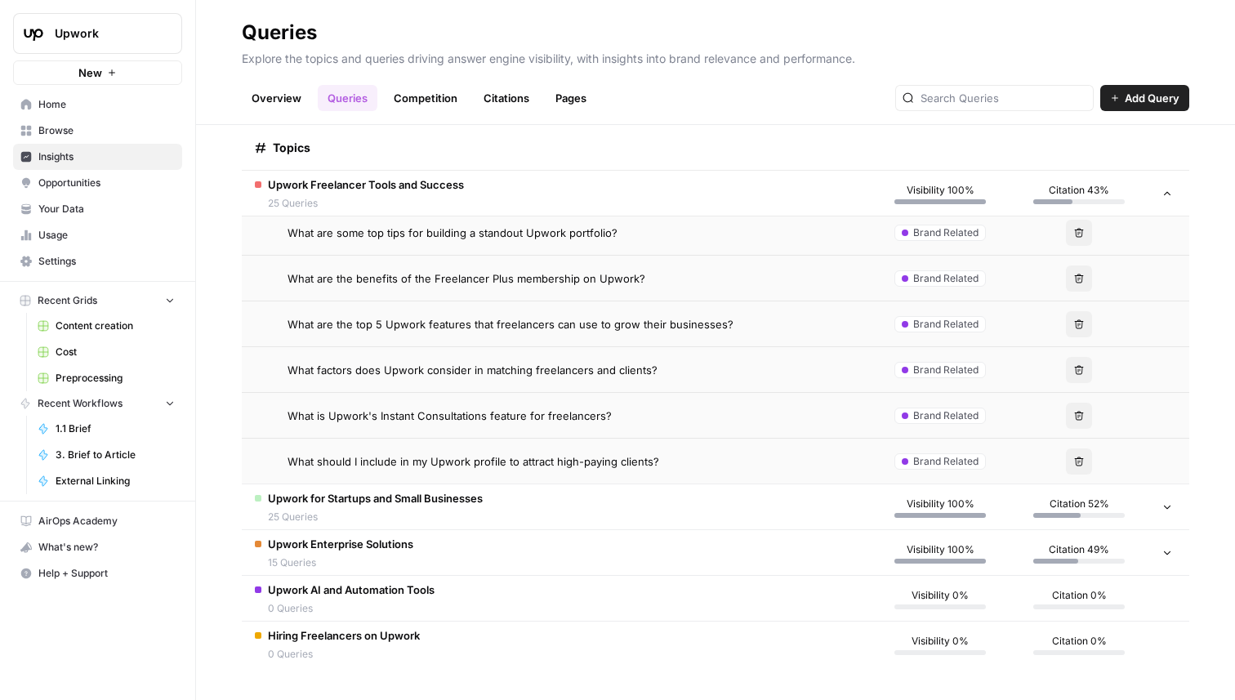
click at [431, 520] on span "25 Queries" at bounding box center [375, 517] width 215 height 15
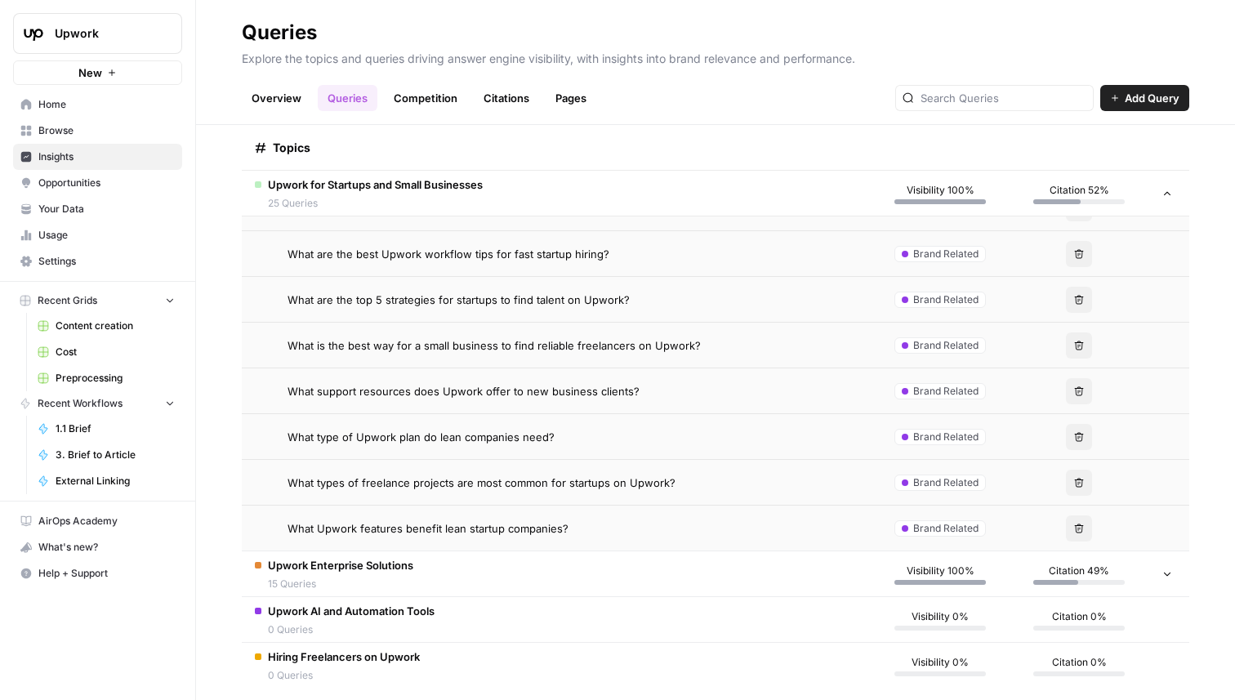
scroll to position [5946, 0]
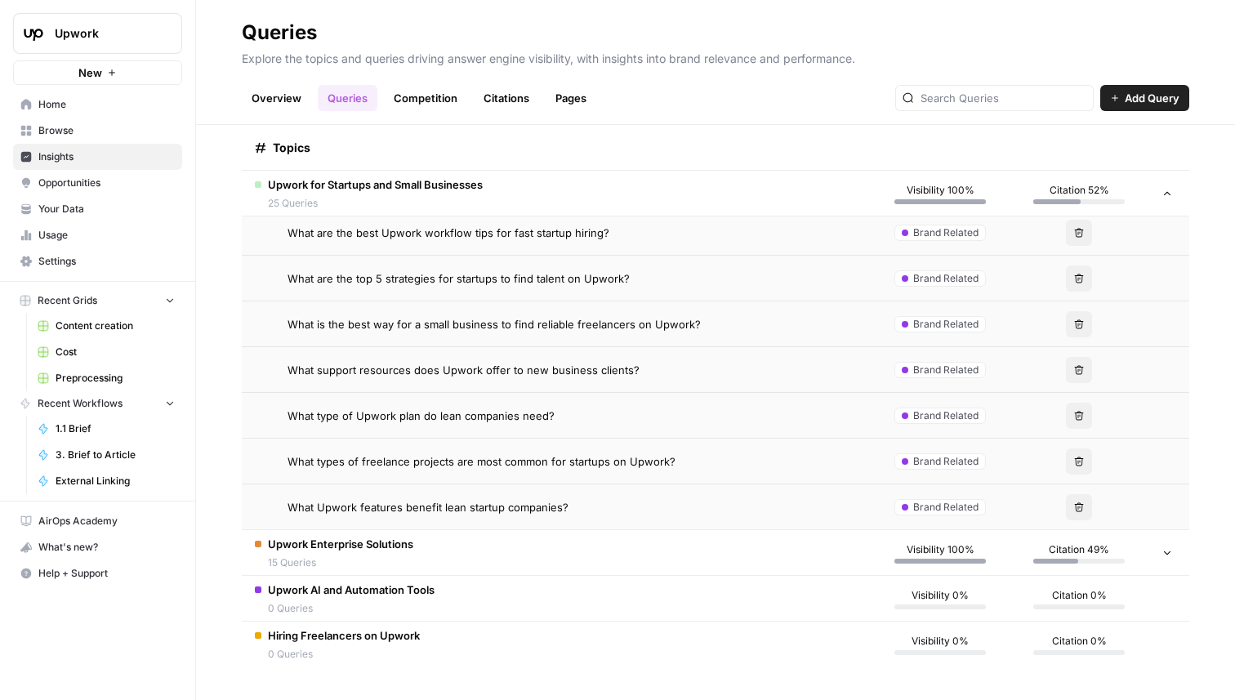
click at [539, 543] on td "Upwork Enterprise Solutions 15 Queries" at bounding box center [556, 552] width 629 height 45
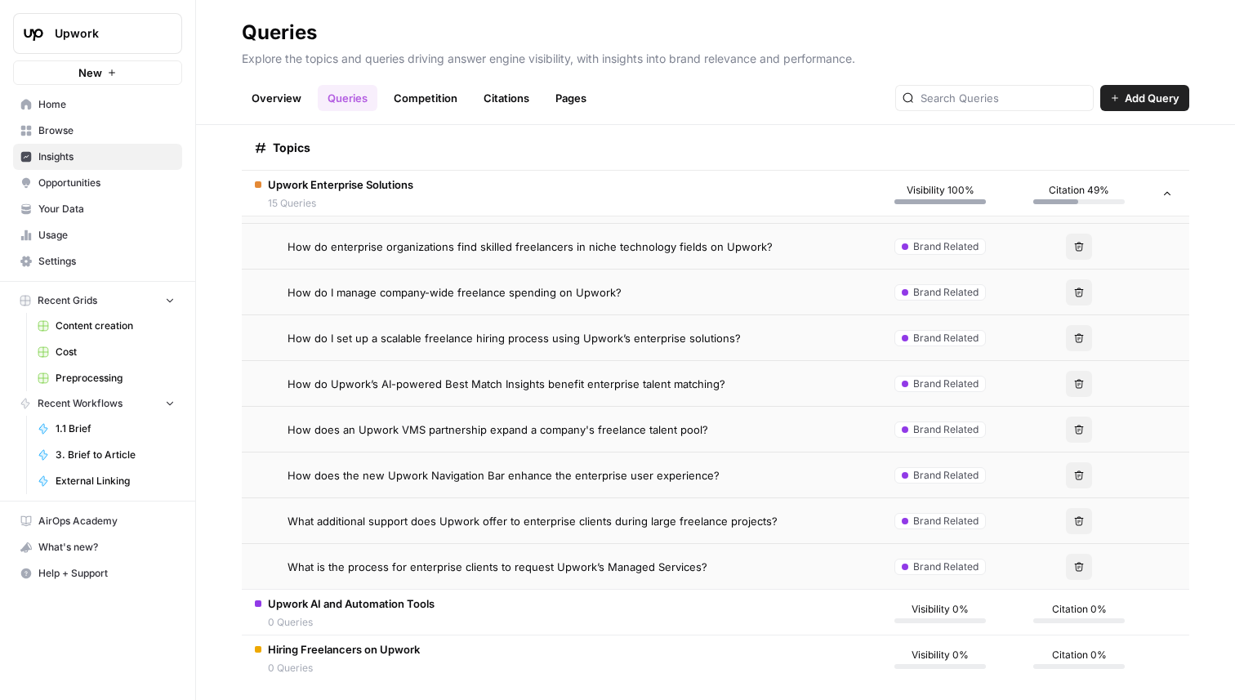
scroll to position [6632, 0]
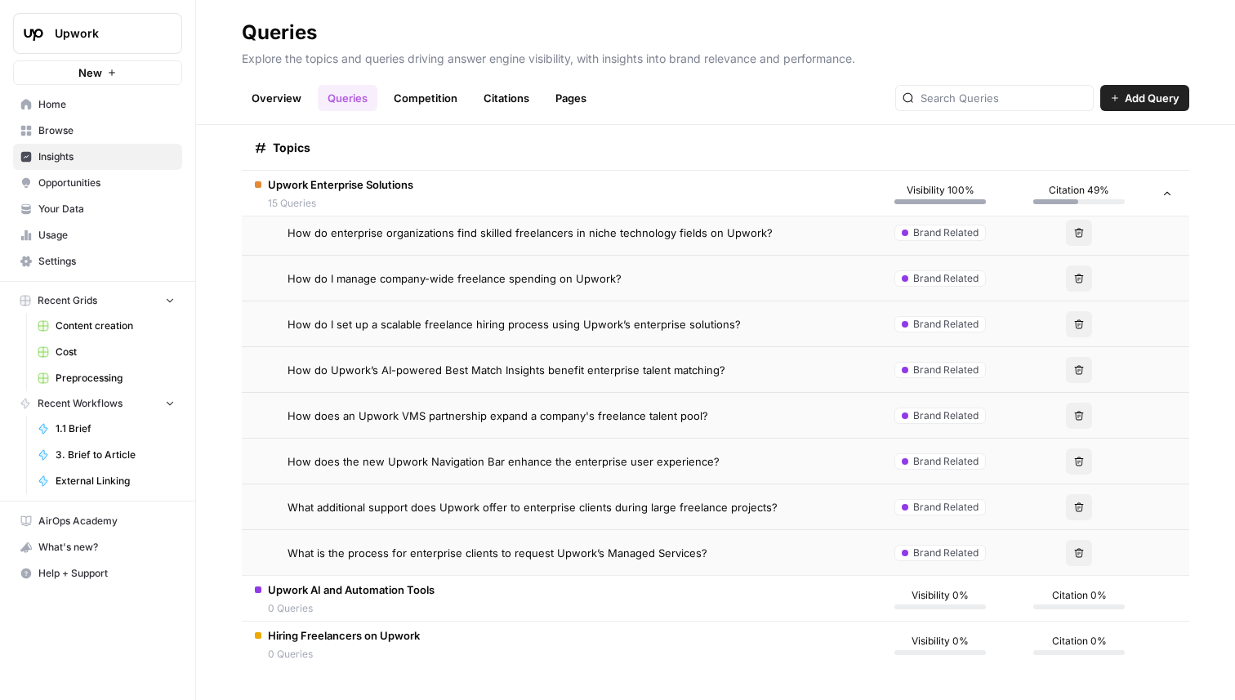
click at [485, 596] on td "Upwork AI and Automation Tools 0 Queries" at bounding box center [556, 598] width 629 height 45
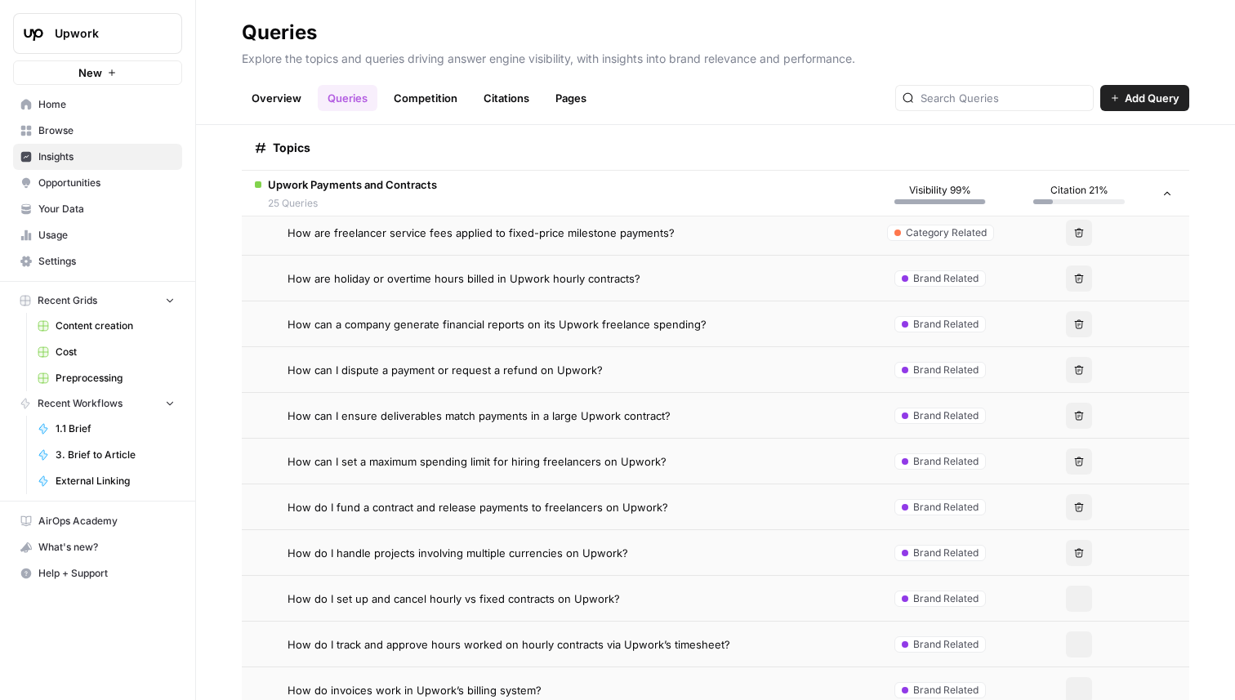
scroll to position [0, 0]
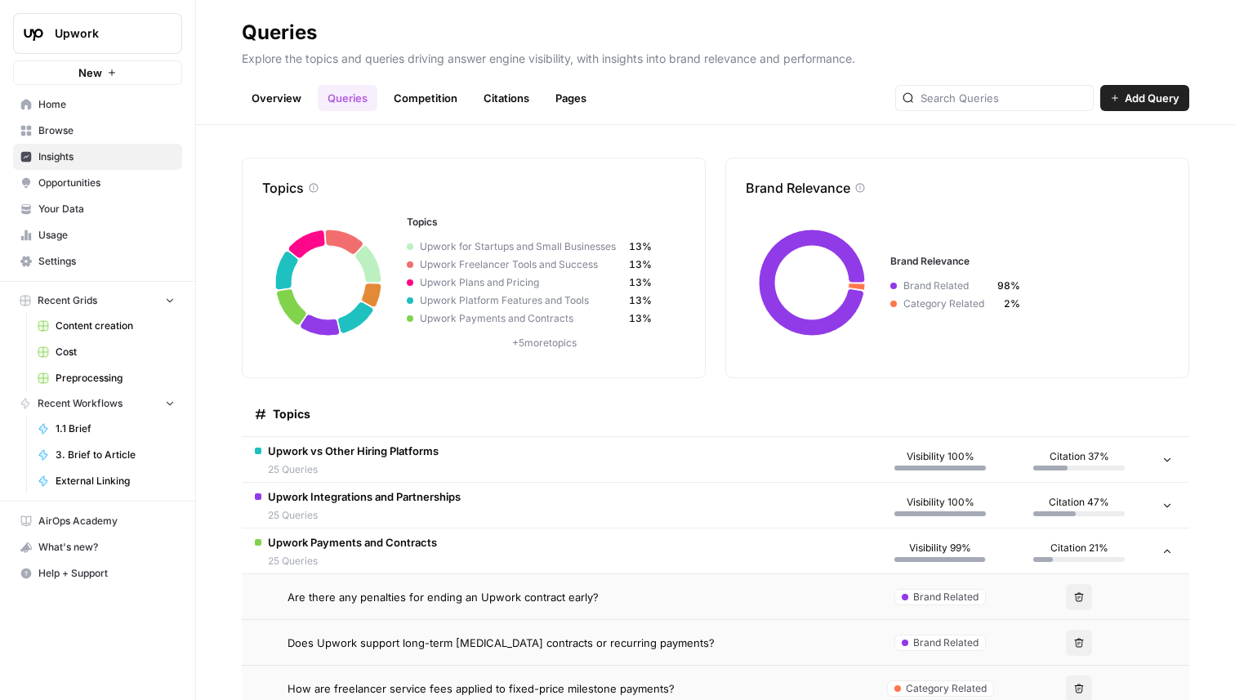
click at [582, 581] on td "Are there any penalties for ending an Upwork contract early?" at bounding box center [556, 596] width 629 height 45
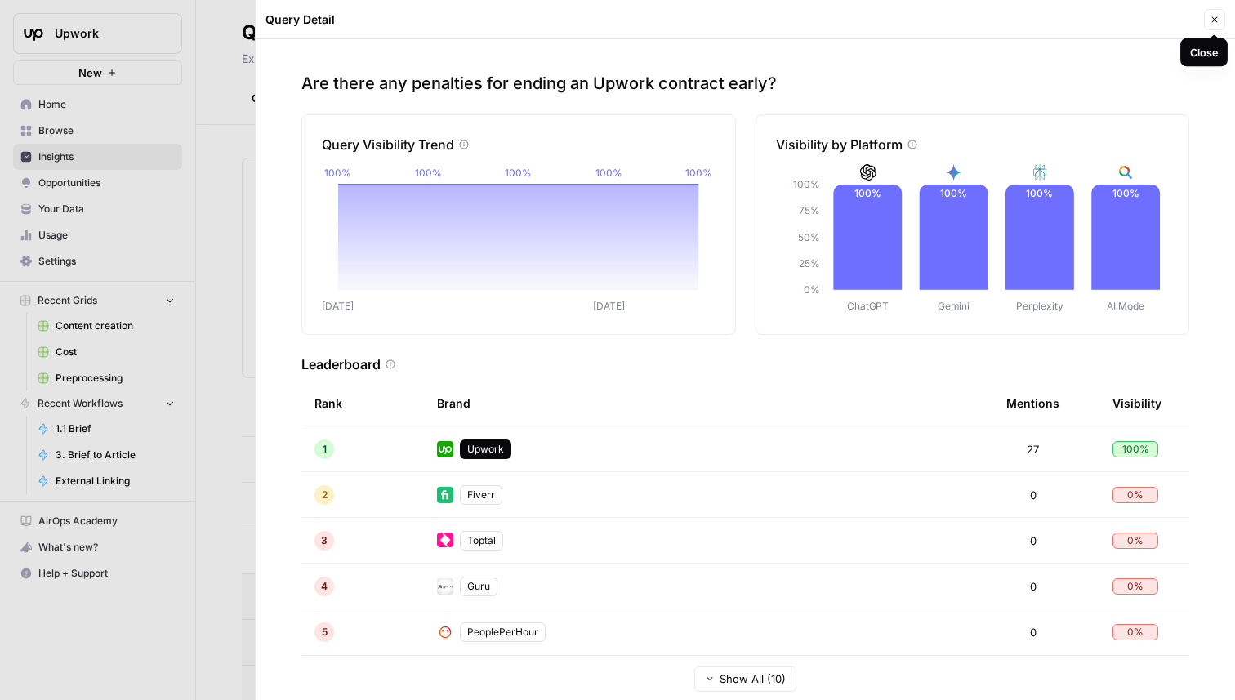
click at [1212, 21] on icon "button" at bounding box center [1215, 20] width 6 height 6
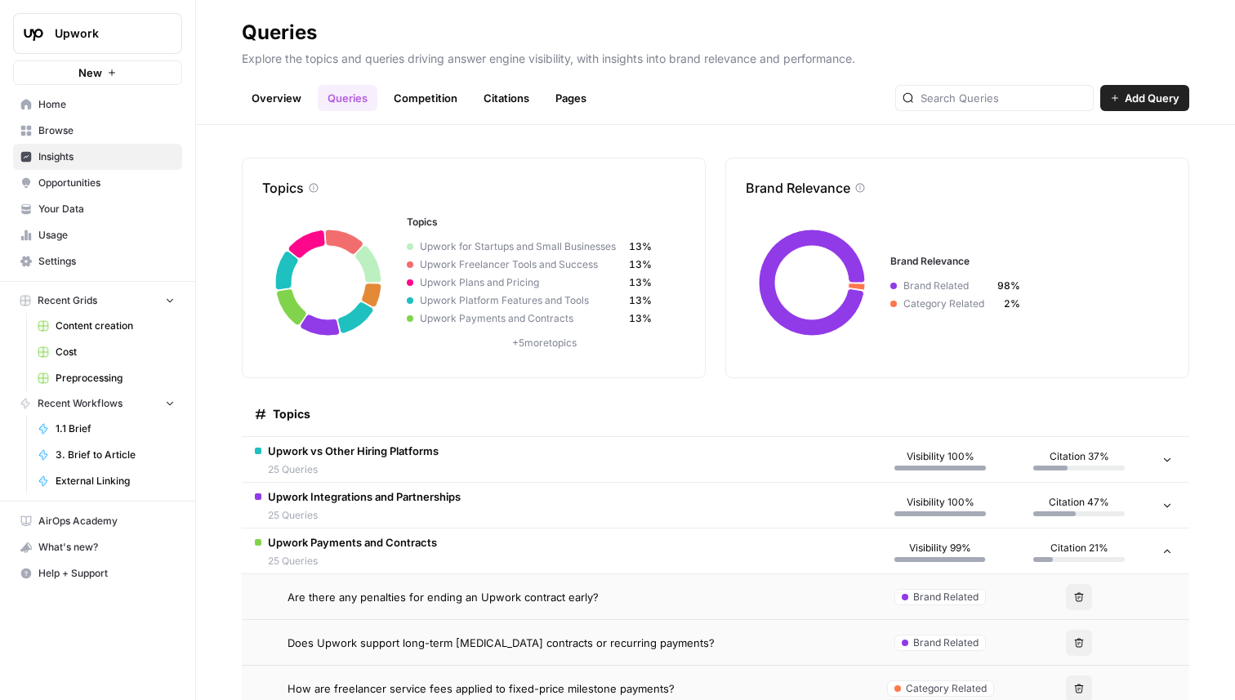
click at [652, 560] on td "Upwork Payments and Contracts 25 Queries" at bounding box center [556, 551] width 629 height 45
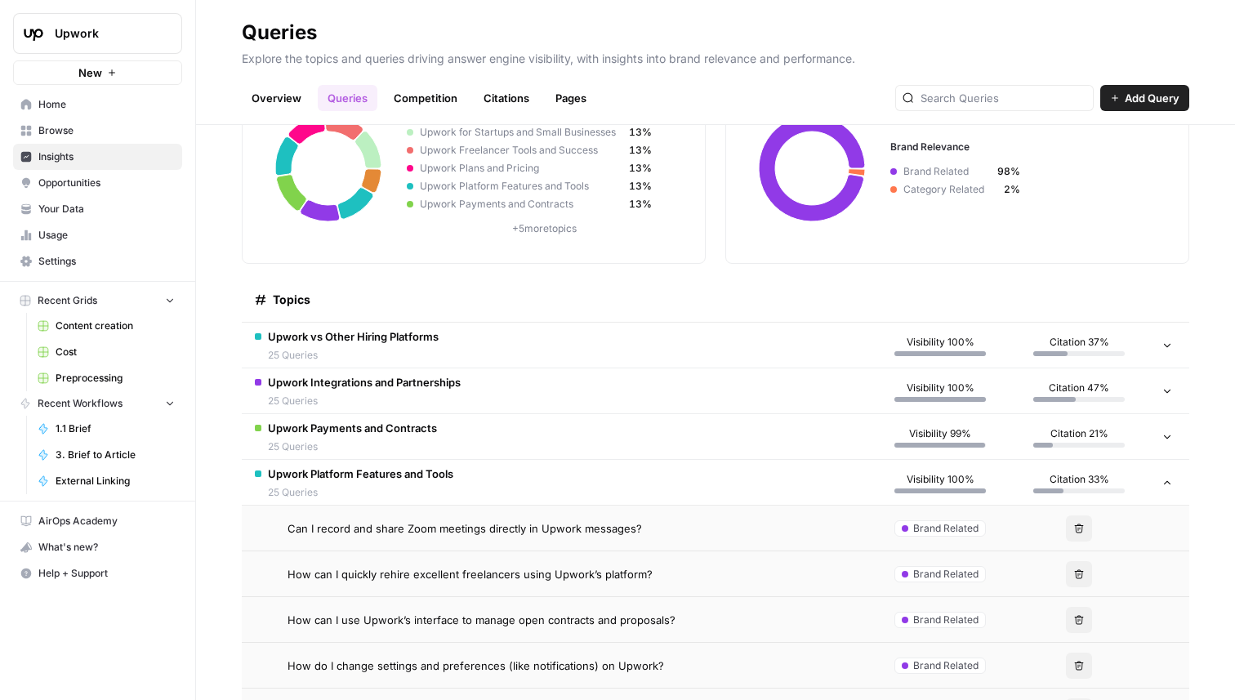
scroll to position [149, 0]
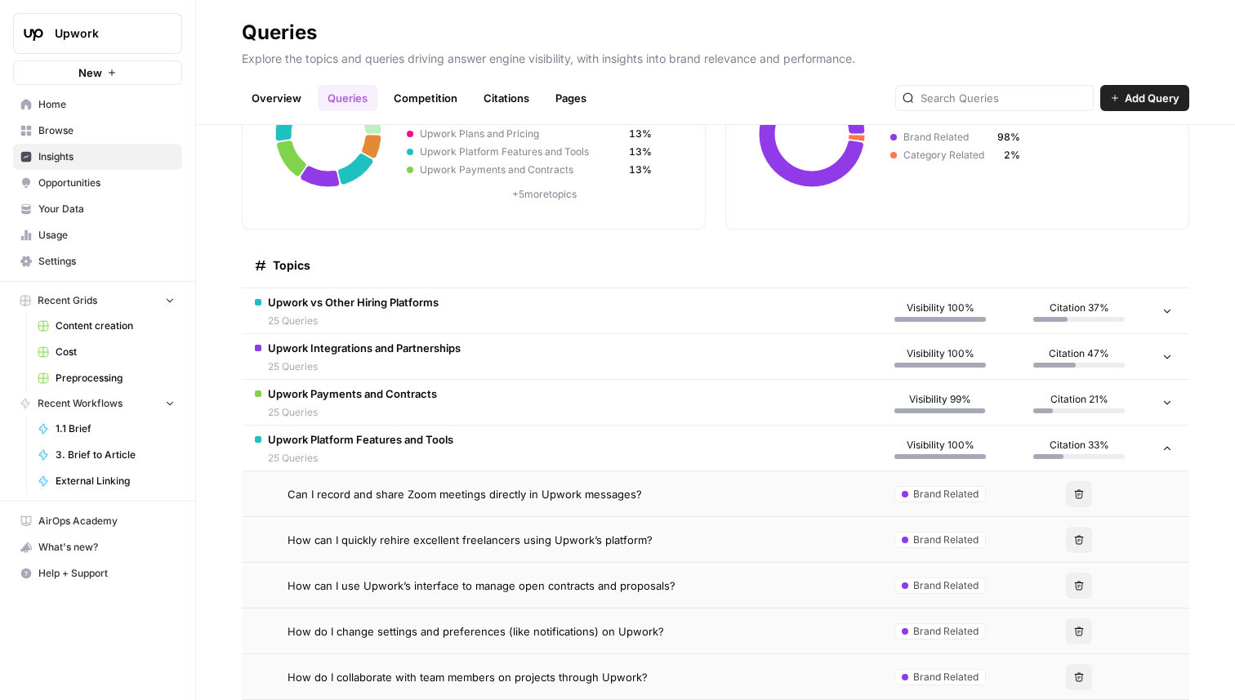
click at [580, 438] on td "Upwork Platform Features and Tools 25 Queries" at bounding box center [556, 448] width 629 height 45
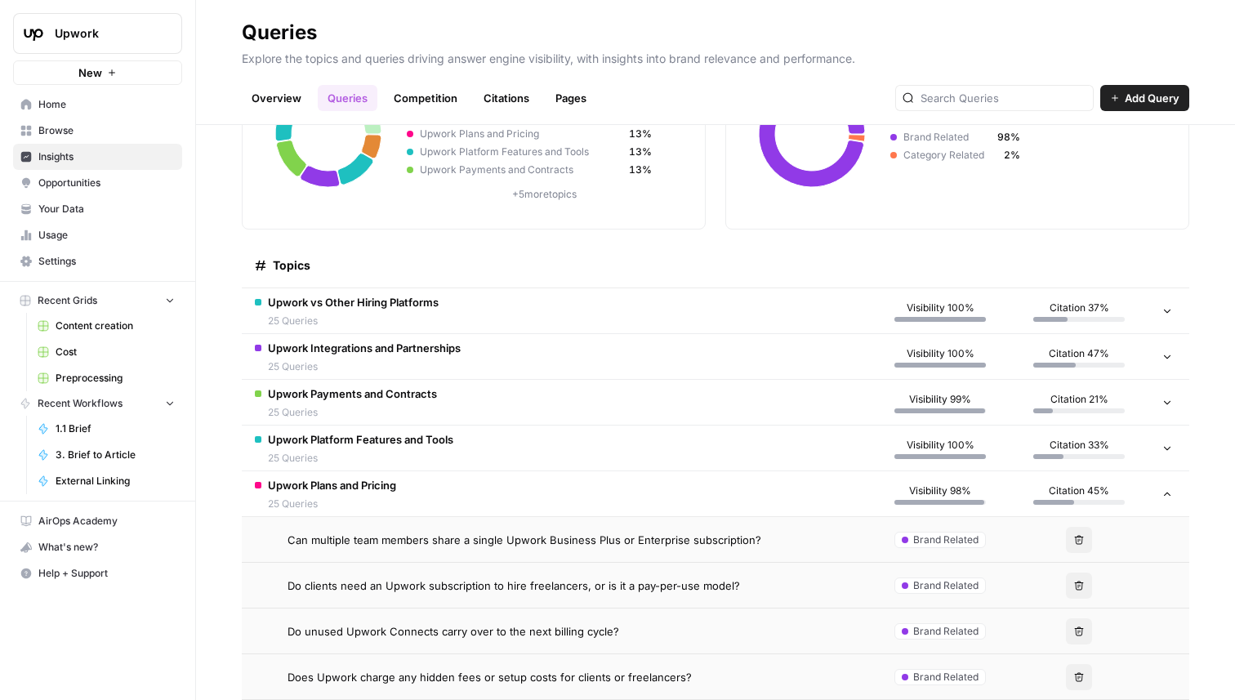
click at [559, 486] on td "Upwork Plans and Pricing 25 Queries" at bounding box center [556, 493] width 629 height 45
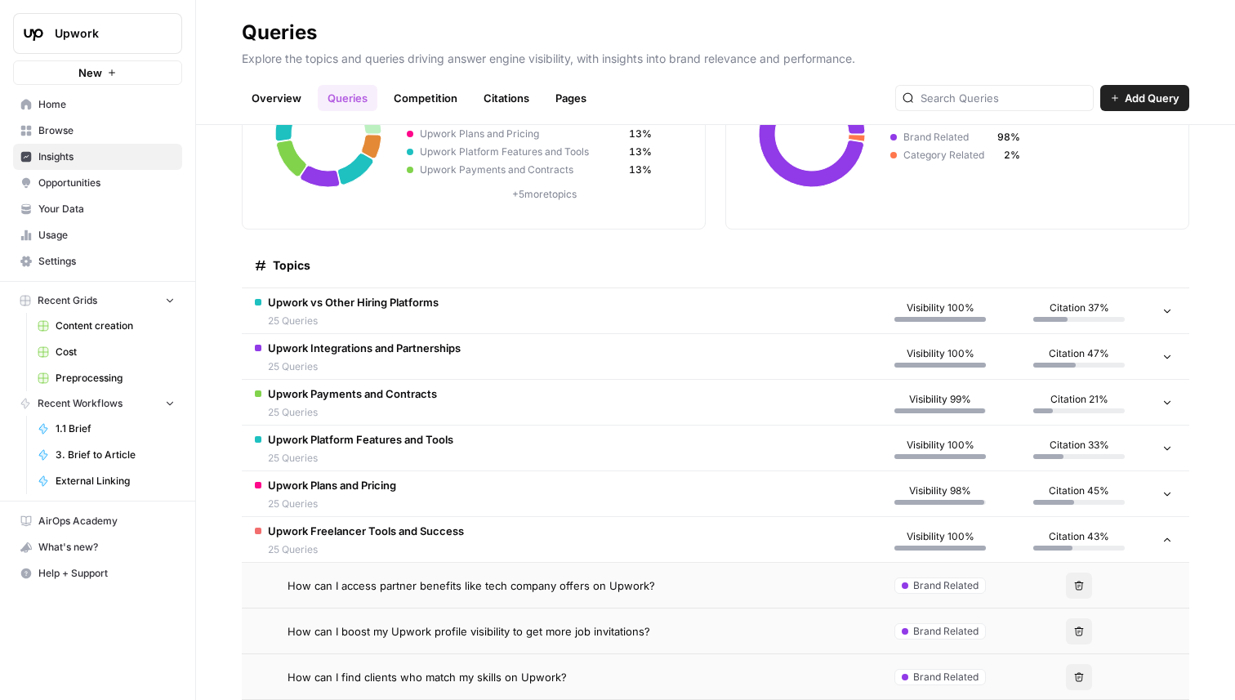
click at [556, 513] on td "Upwork Plans and Pricing 25 Queries" at bounding box center [556, 493] width 629 height 45
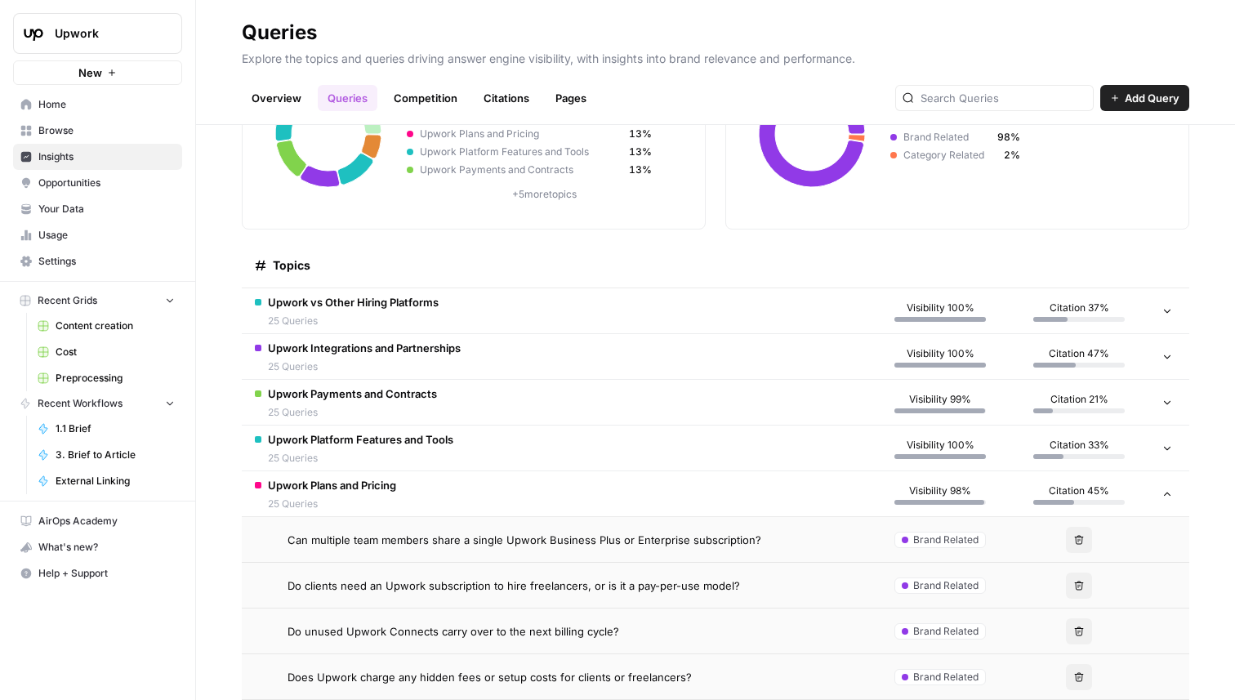
click at [551, 498] on td "Upwork Plans and Pricing 25 Queries" at bounding box center [556, 493] width 629 height 45
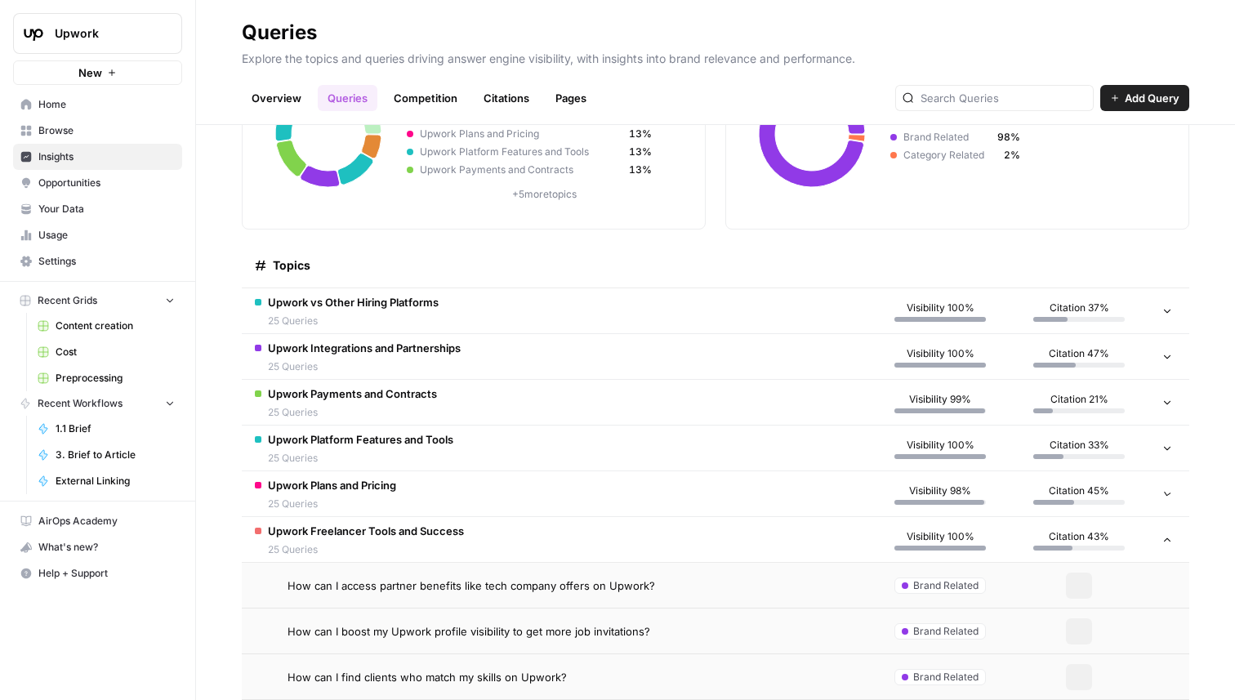
click at [550, 553] on td "Upwork Freelancer Tools and Success 25 Queries" at bounding box center [556, 539] width 629 height 45
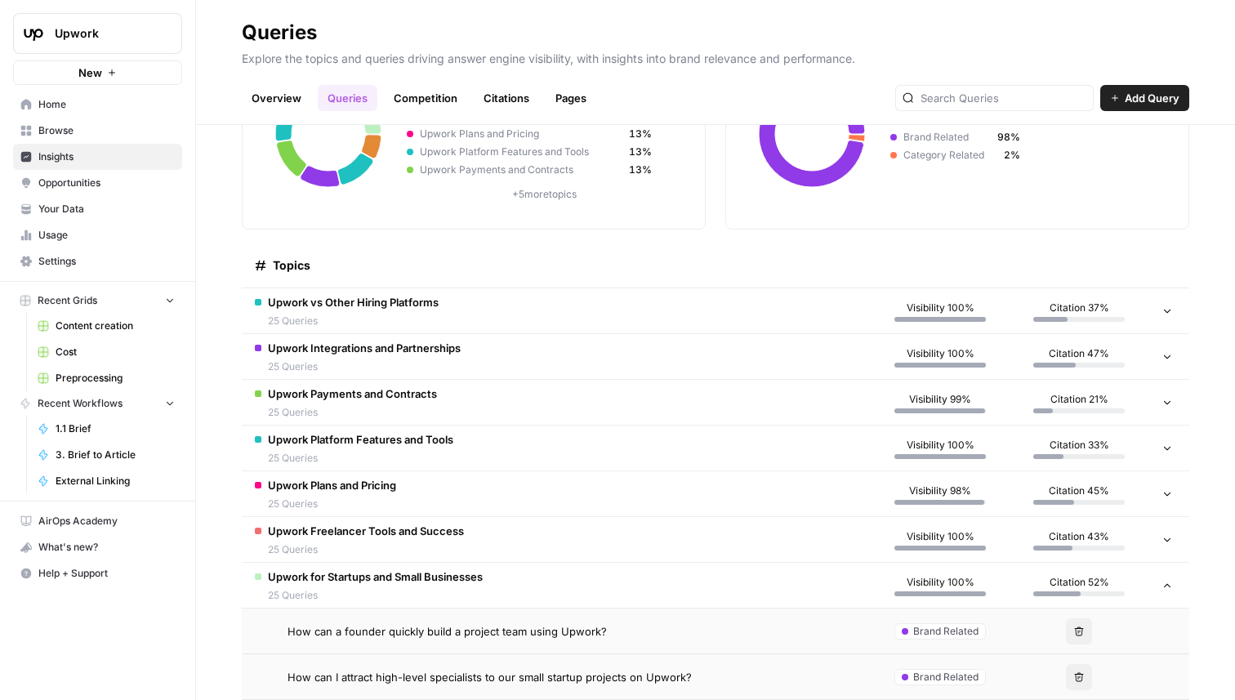
click at [520, 584] on td "Upwork for Startups and Small Businesses 25 Queries" at bounding box center [556, 585] width 629 height 45
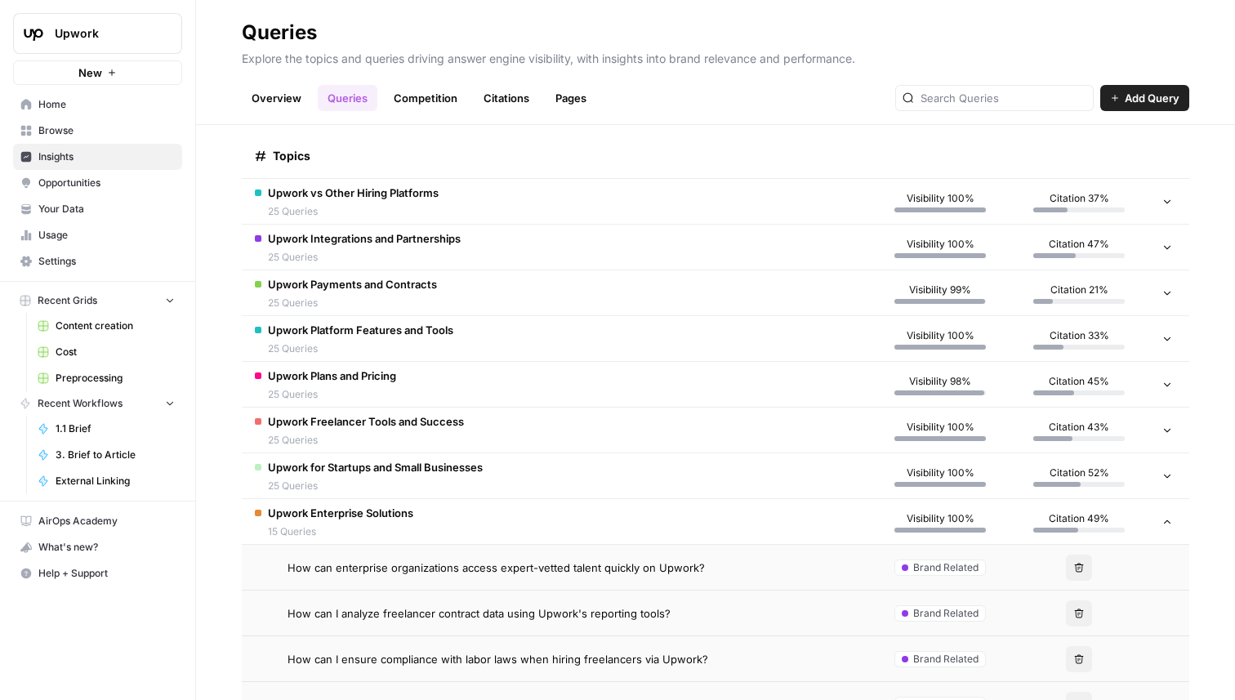
click at [556, 516] on td "Upwork Enterprise Solutions 15 Queries" at bounding box center [556, 521] width 629 height 45
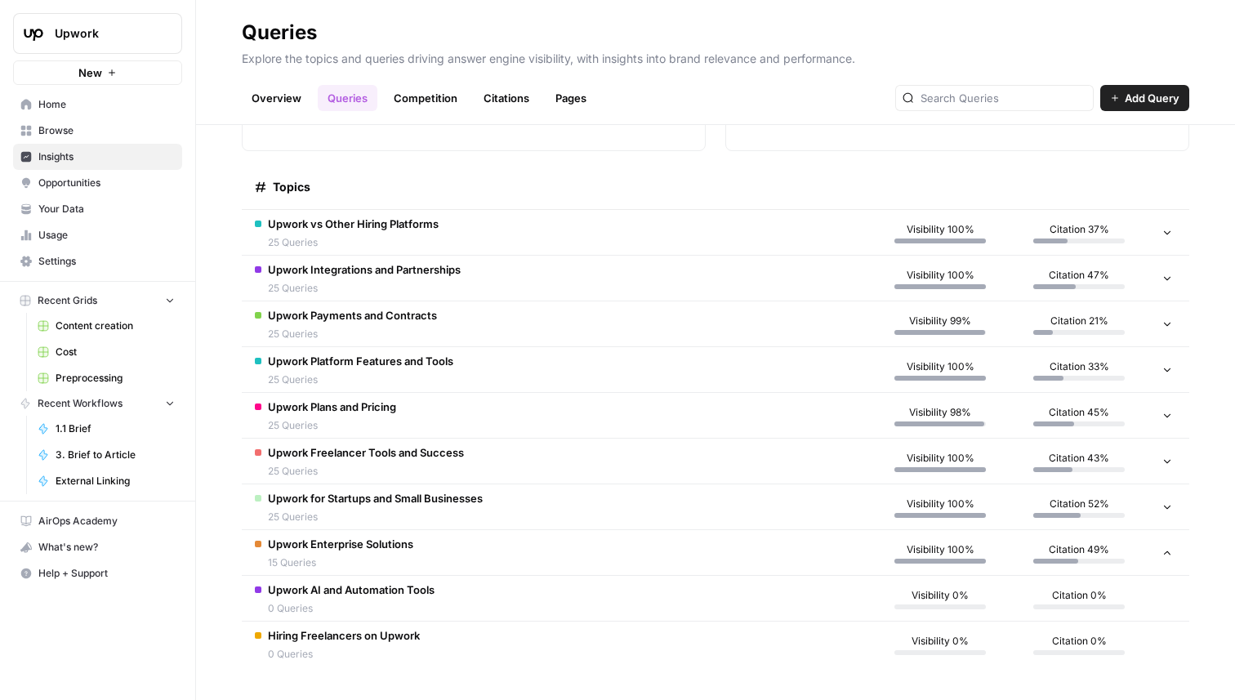
scroll to position [227, 0]
